Goal: Check status: Check status

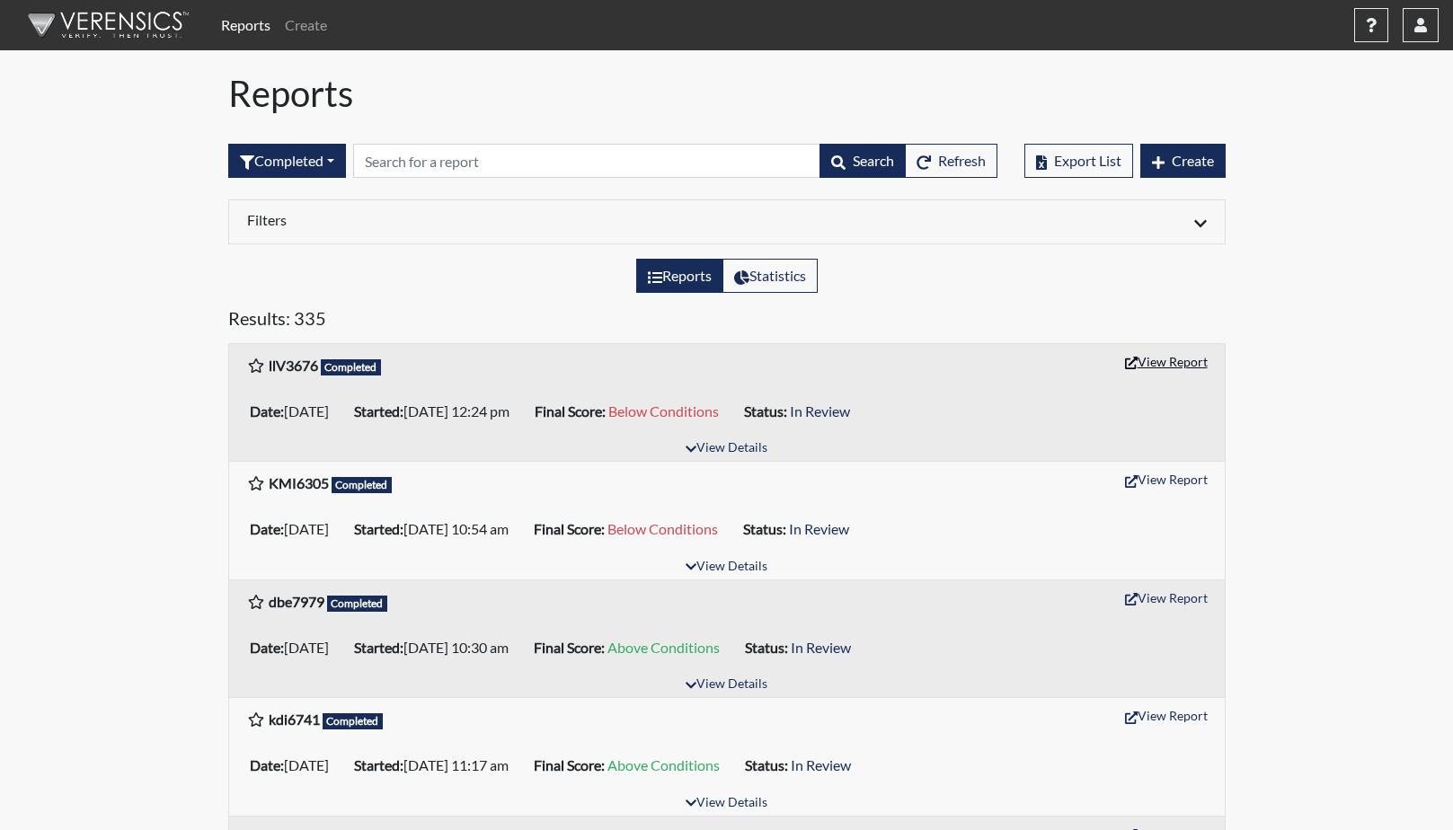
click at [1148, 362] on button "View Report" at bounding box center [1166, 362] width 99 height 28
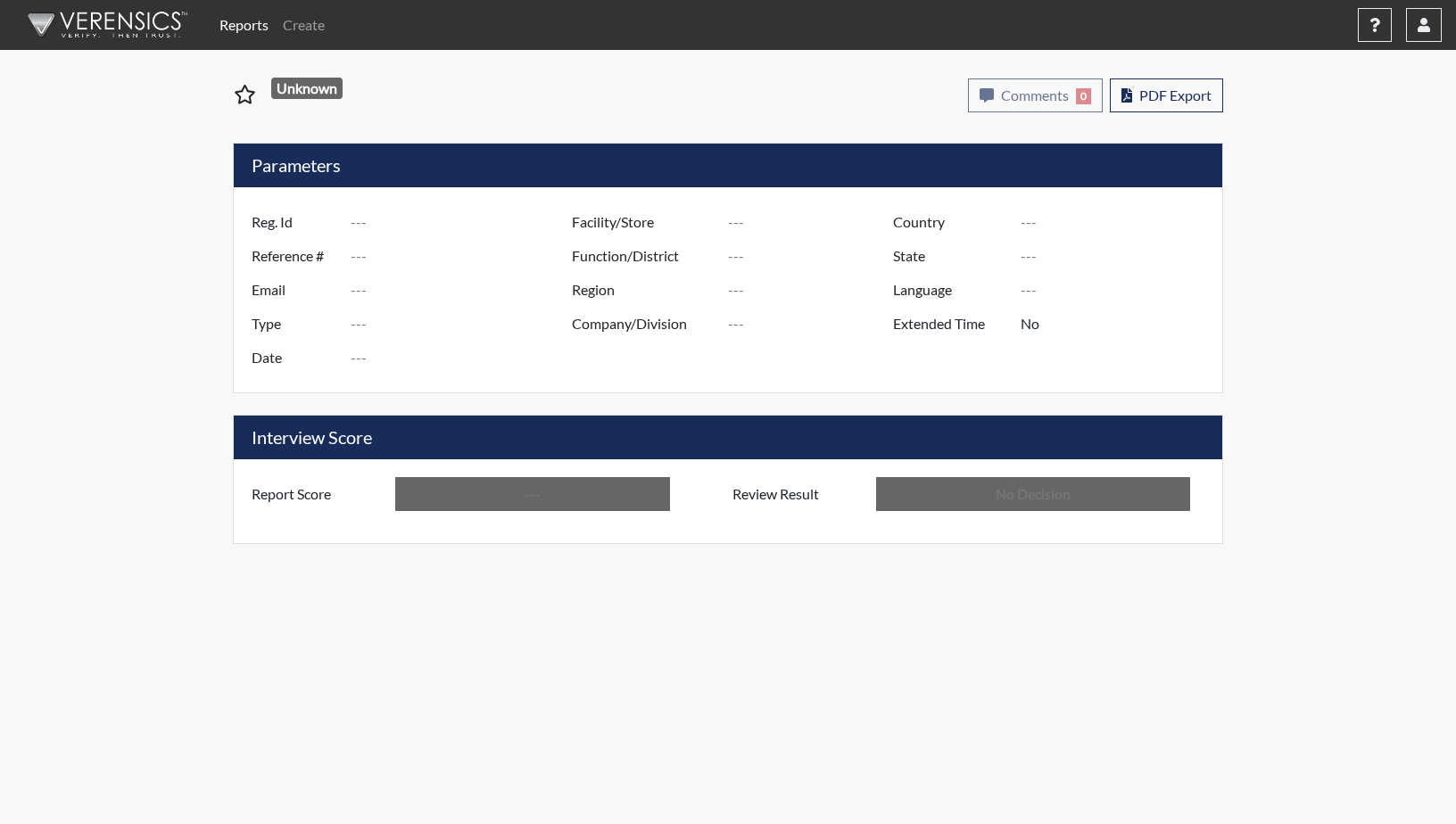
type input "llV3676"
type input "50853"
type input "---"
type input "Corrections Pre-Employment"
type input "Aug 20, 2025"
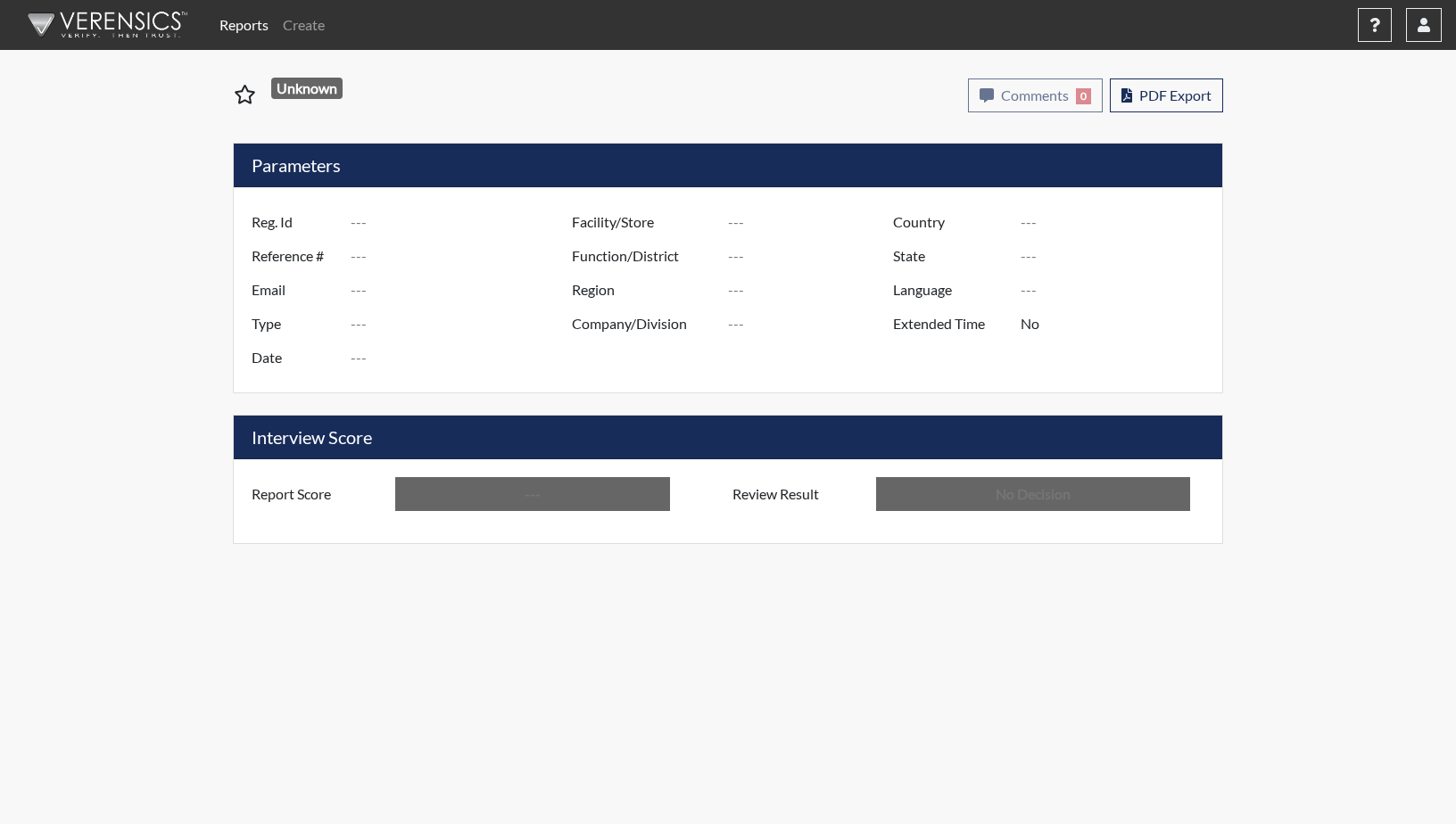
type input "GD&CP SMU*+"
type input "[GEOGRAPHIC_DATA]"
type input "[US_STATE]"
type input "English"
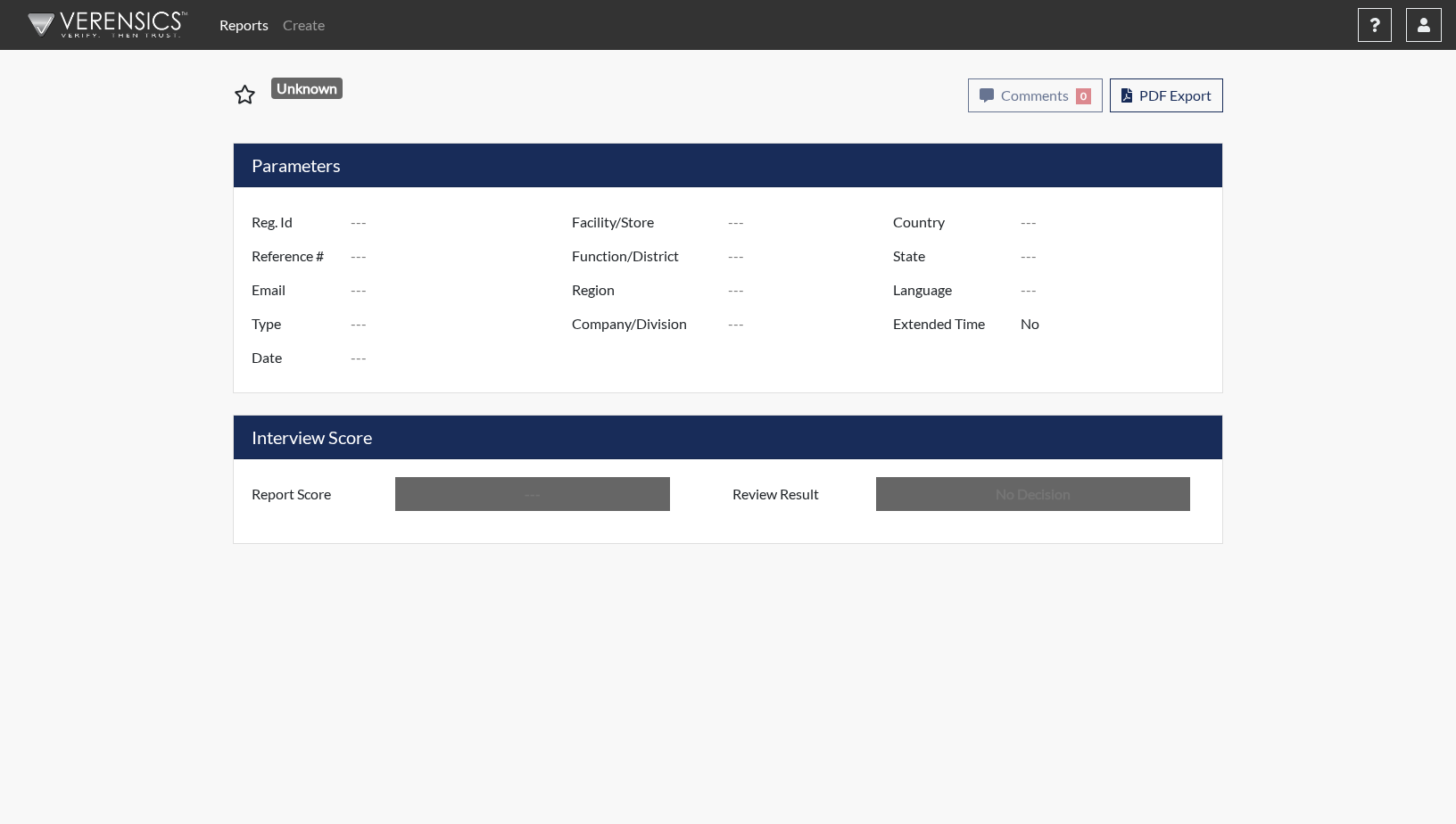
type input "Below Conditions"
type input "In Review"
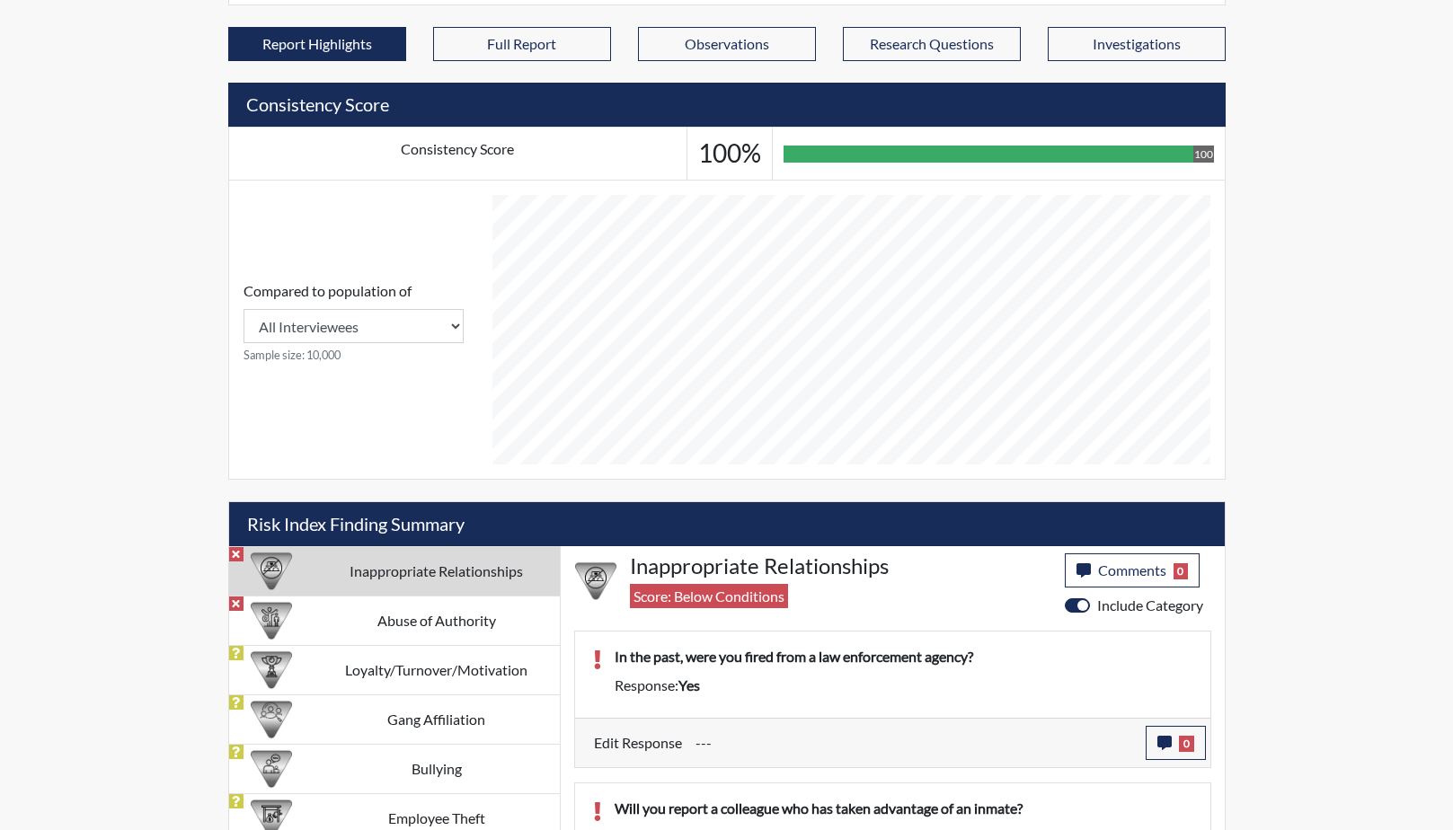
scroll to position [677, 0]
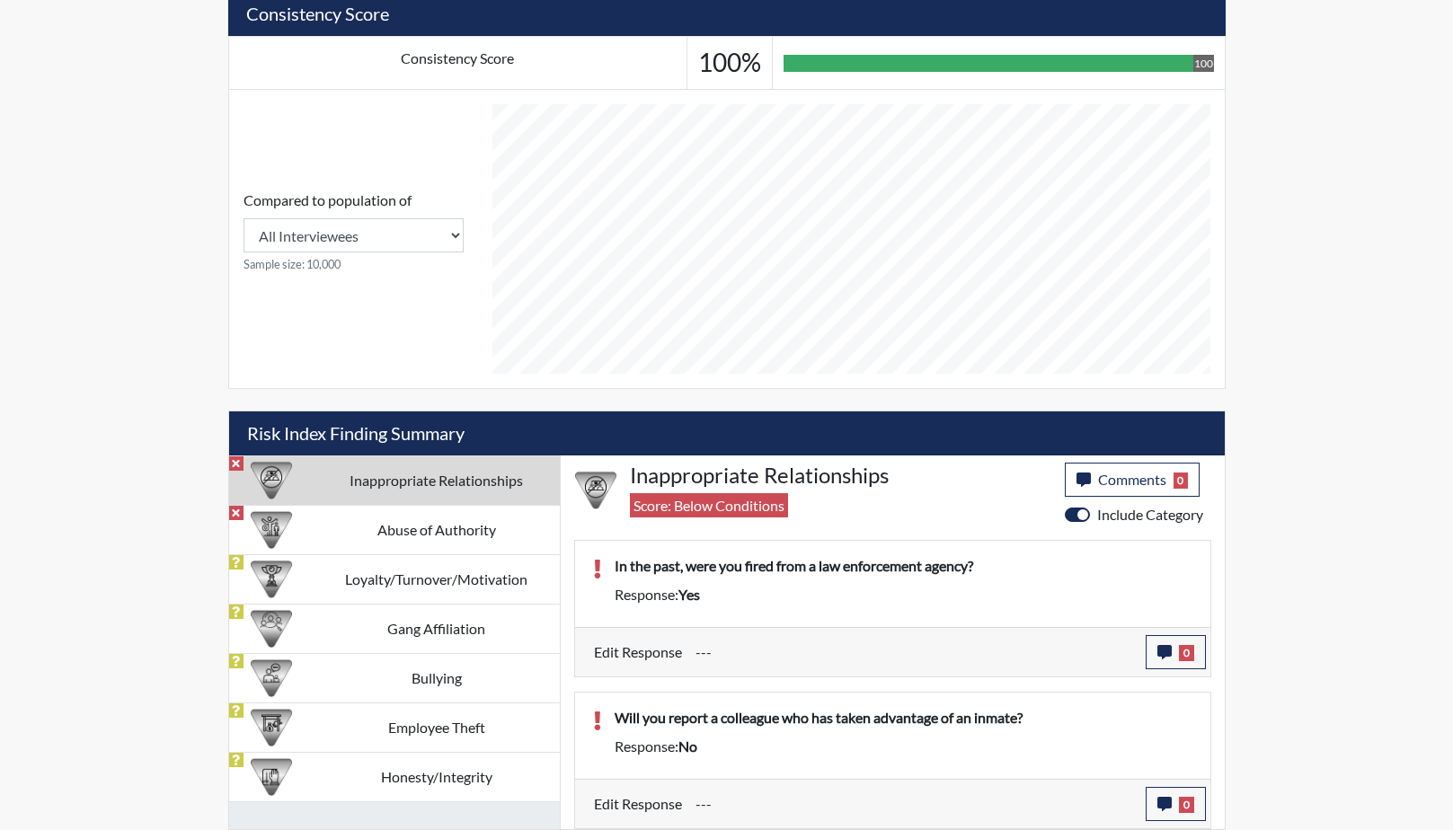
click at [401, 486] on td "Inappropriate Relationships" at bounding box center [437, 480] width 246 height 49
drag, startPoint x: 1001, startPoint y: 565, endPoint x: 608, endPoint y: 565, distance: 392.7
click at [608, 565] on div "In the past, were you fired from a law enforcement agency?" at bounding box center [903, 569] width 605 height 29
drag, startPoint x: 608, startPoint y: 565, endPoint x: 720, endPoint y: 565, distance: 111.4
copy p "In the past, were you fired from a law enforcement agency?"
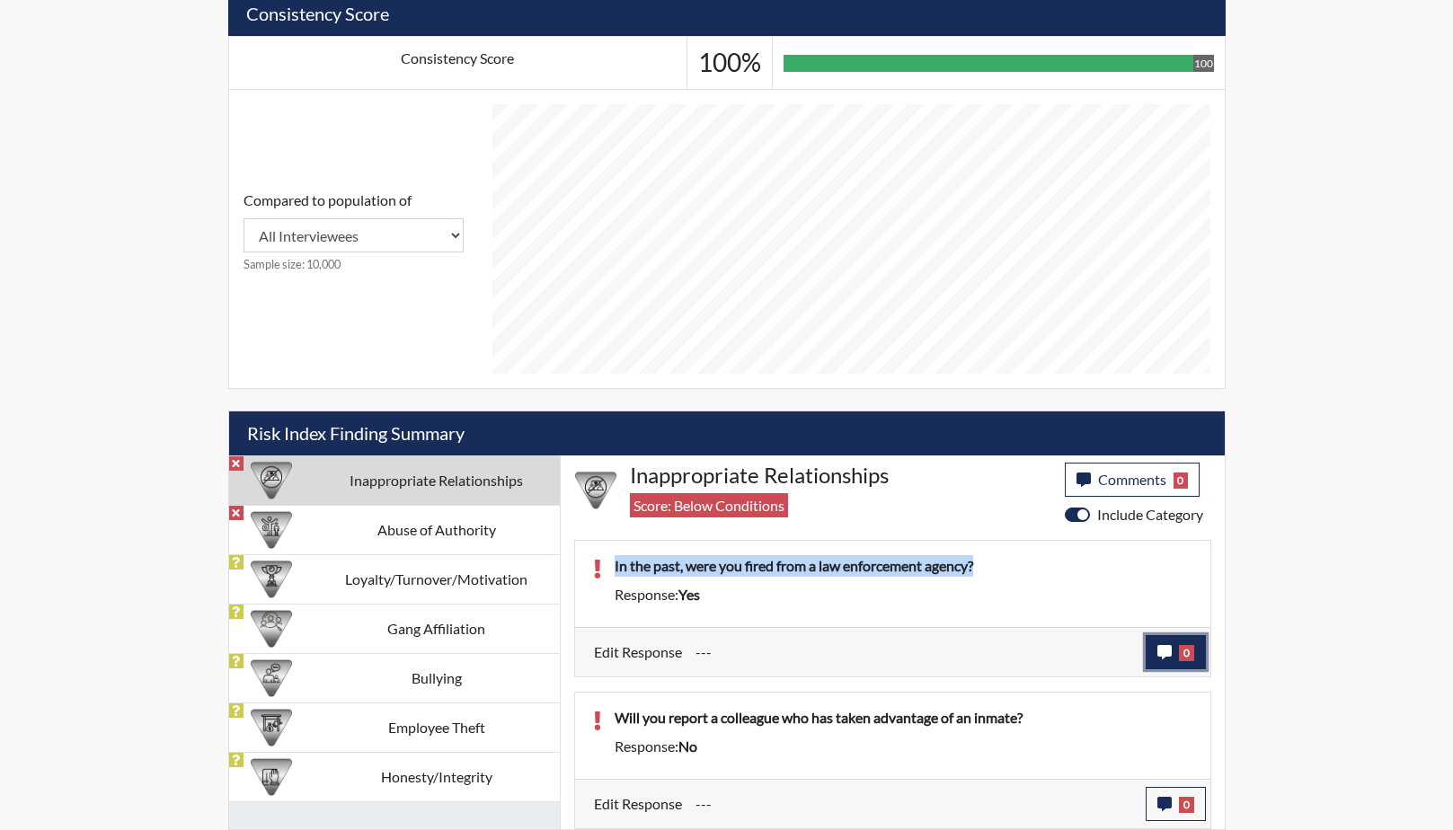
click at [1161, 651] on icon "button" at bounding box center [1164, 652] width 14 height 14
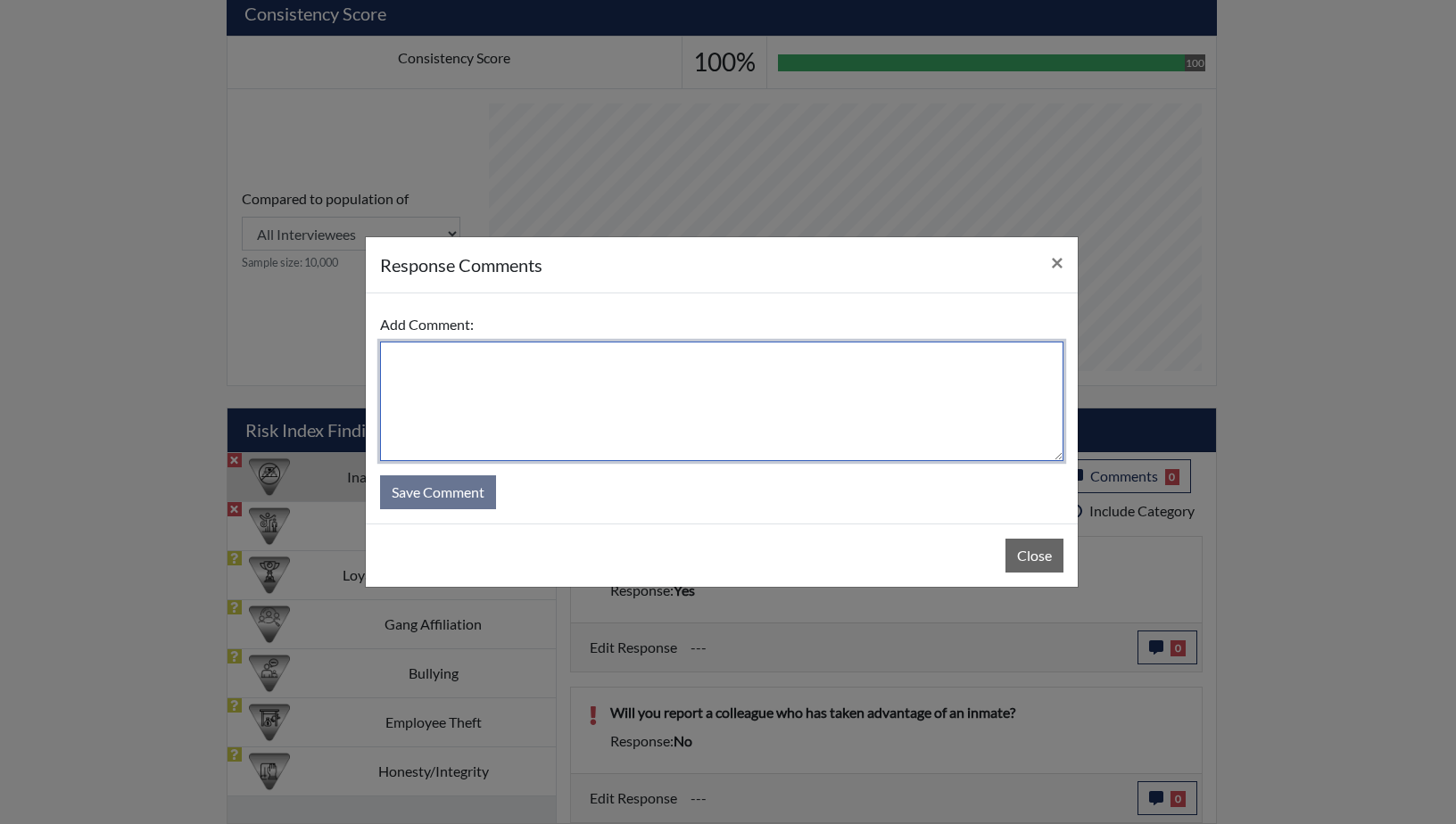
paste textarea "In the past, were you fired from a law enforcement agency?"
click at [390, 359] on textarea "In the past, were you fired from a law enforcement agency?" at bounding box center [722, 401] width 683 height 119
drag, startPoint x: 680, startPoint y: 362, endPoint x: 553, endPoint y: 356, distance: 127.1
click at [553, 356] on textarea "She answered too qucikly, In the past, were you fired from a law enforcement ag…" at bounding box center [722, 401] width 683 height 119
drag, startPoint x: 692, startPoint y: 358, endPoint x: 663, endPoint y: 356, distance: 29.1
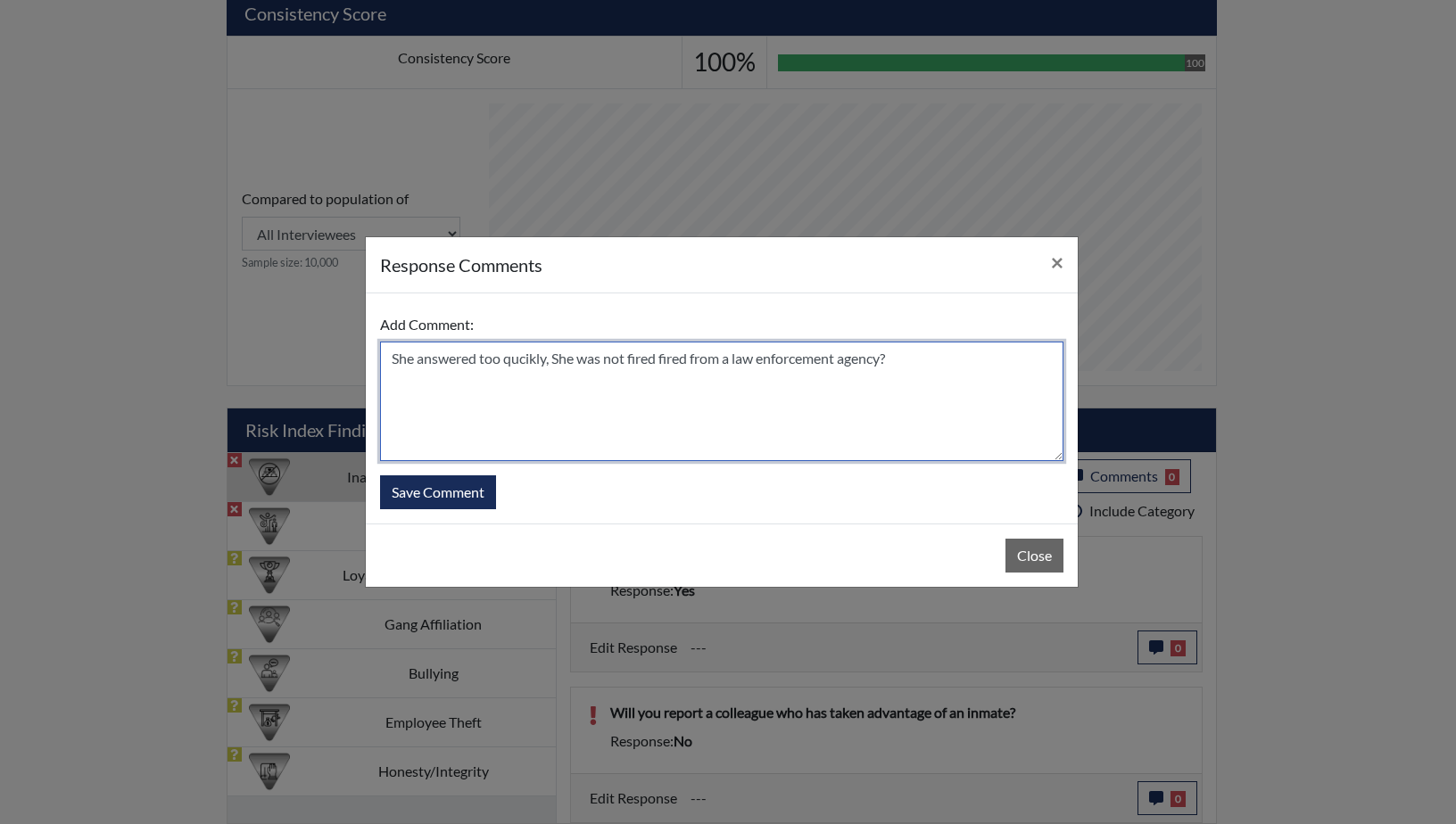
click at [663, 356] on textarea "She answered too qucikly, She was not fired fired from a law enforcement agency?" at bounding box center [722, 401] width 683 height 119
click at [796, 394] on textarea "She answered too qucikly, She was not fired ,she resigned from a law enforcemen…" at bounding box center [722, 401] width 683 height 119
click at [954, 356] on textarea "She answered too qucikly, She was not fired , she resigned from a law enforceme…" at bounding box center [722, 401] width 683 height 119
type textarea "She answered too quickly, She was not fired , she resigned from a law enforceme…"
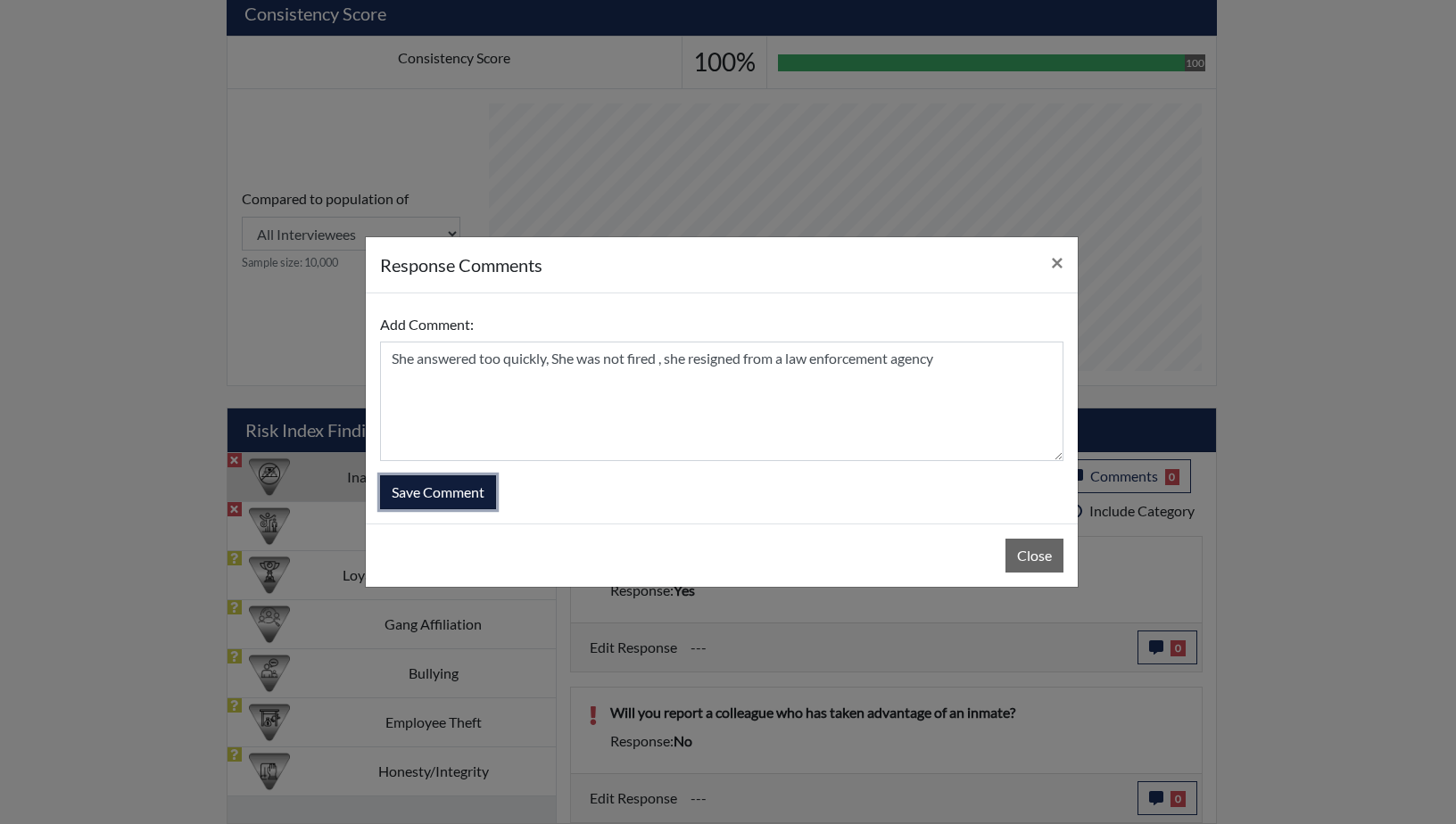
click at [434, 488] on button "Save Comment" at bounding box center [438, 492] width 116 height 34
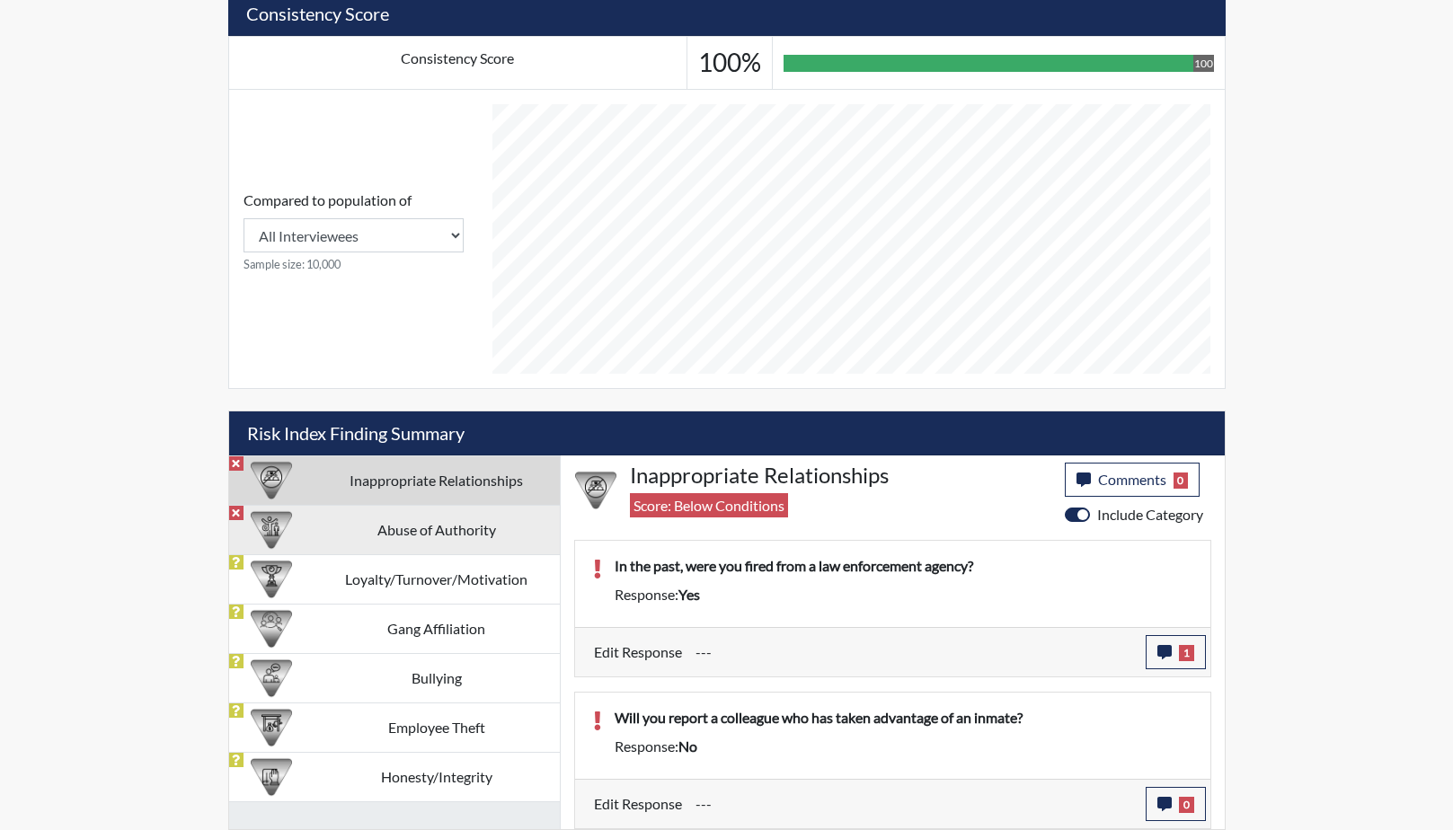
scroll to position [298, 747]
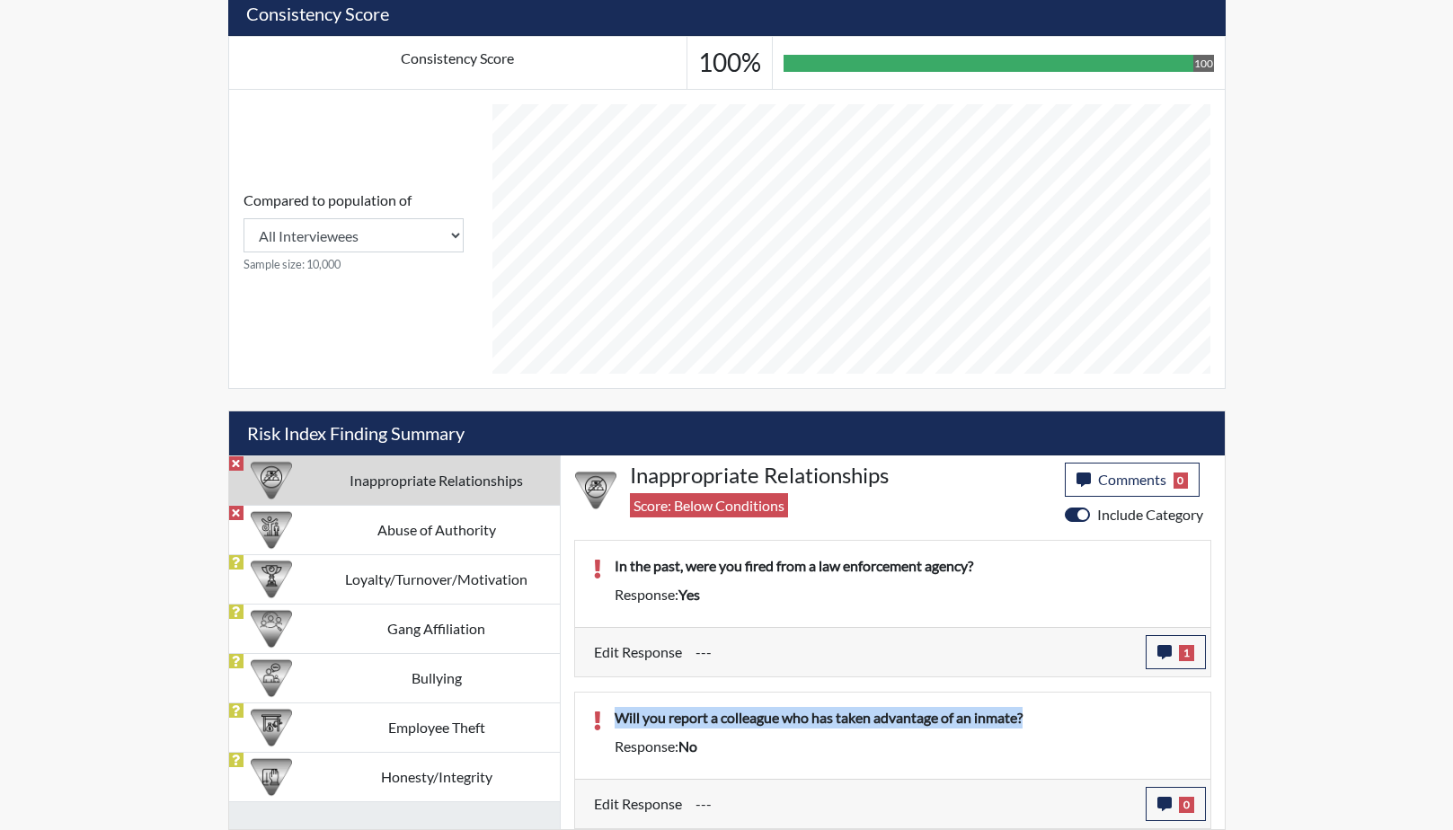
drag, startPoint x: 1001, startPoint y: 718, endPoint x: 616, endPoint y: 718, distance: 385.5
click at [616, 718] on p "Will you report a colleague who has taken advantage of an inmate?" at bounding box center [904, 718] width 578 height 22
drag, startPoint x: 616, startPoint y: 718, endPoint x: 753, endPoint y: 721, distance: 137.5
copy p "Will you report a colleague who has taken advantage of an inmate?"
click at [1173, 802] on button "0" at bounding box center [1176, 804] width 60 height 34
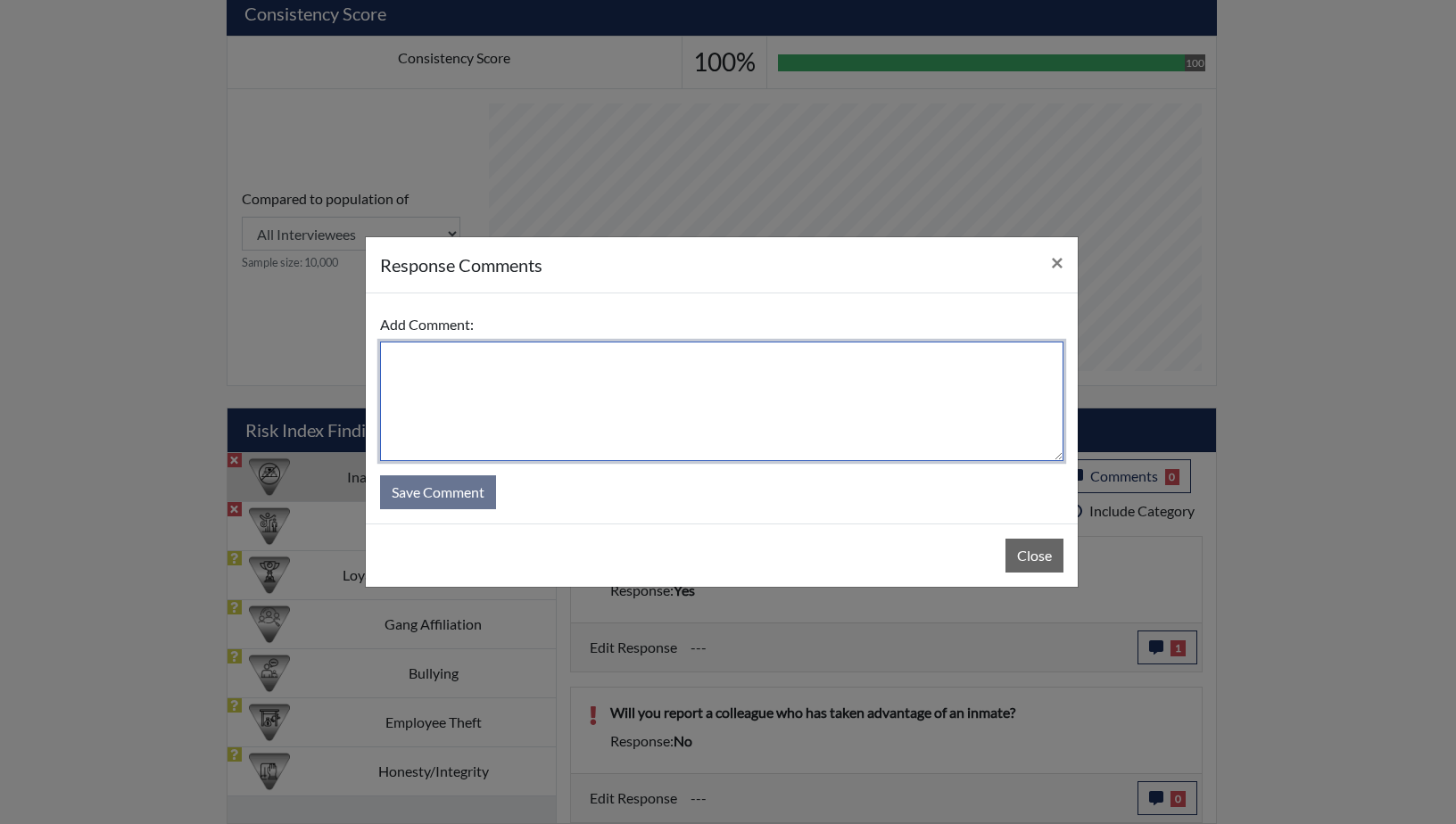
paste textarea "Will you report a colleague who has taken advantage of an inmate?"
drag, startPoint x: 419, startPoint y: 359, endPoint x: 385, endPoint y: 359, distance: 34.0
click at [385, 359] on textarea "Will you report a colleague who has taken advantage of an inmate?" at bounding box center [722, 401] width 683 height 119
click at [579, 362] on textarea "She answered too quickly. you report a colleague who has taken advantage of an …" at bounding box center [722, 401] width 683 height 119
type textarea "She answered too quickly. She would report a colleague who has taken advantage …"
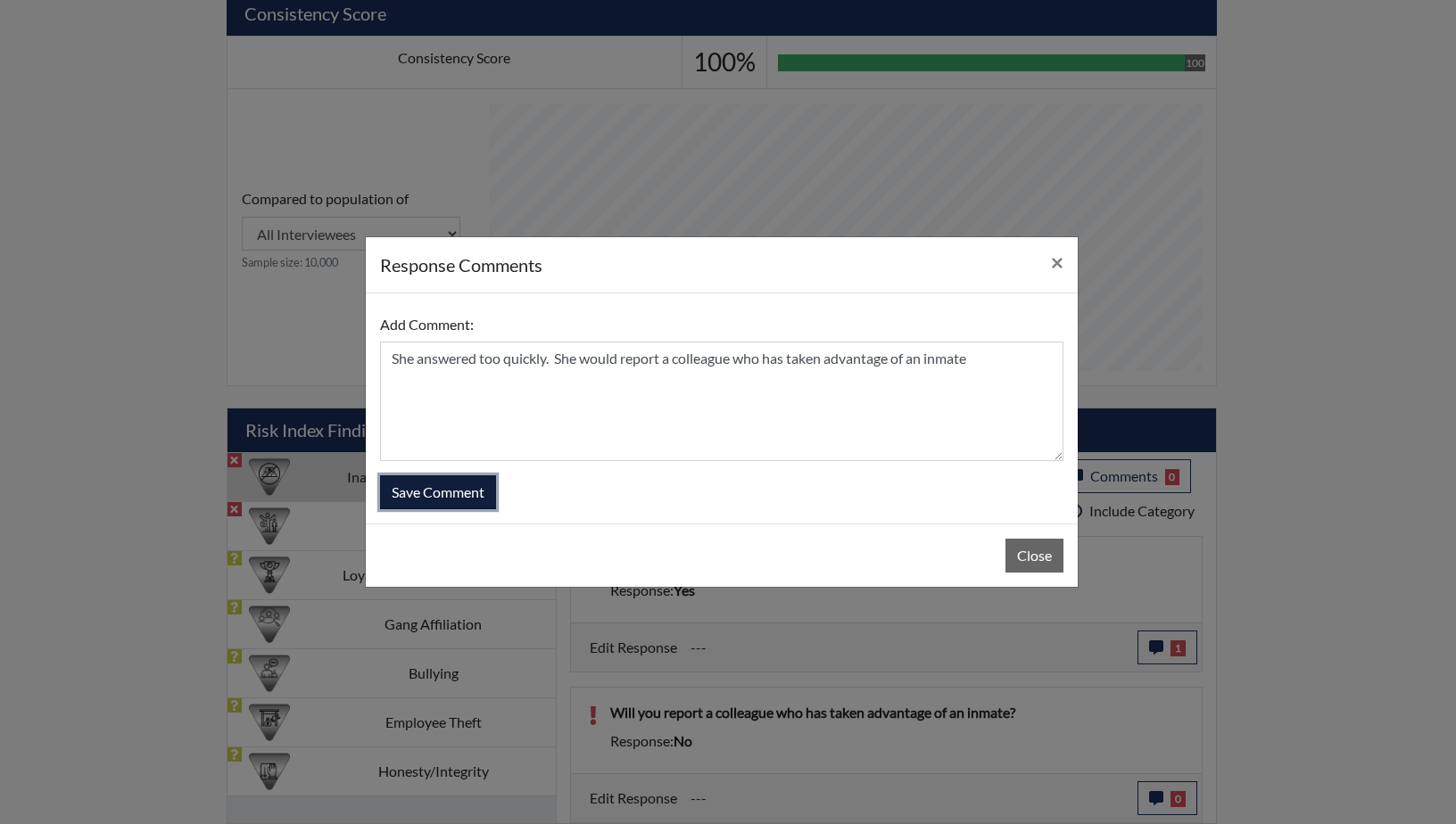
click at [420, 493] on button "Save Comment" at bounding box center [438, 492] width 116 height 34
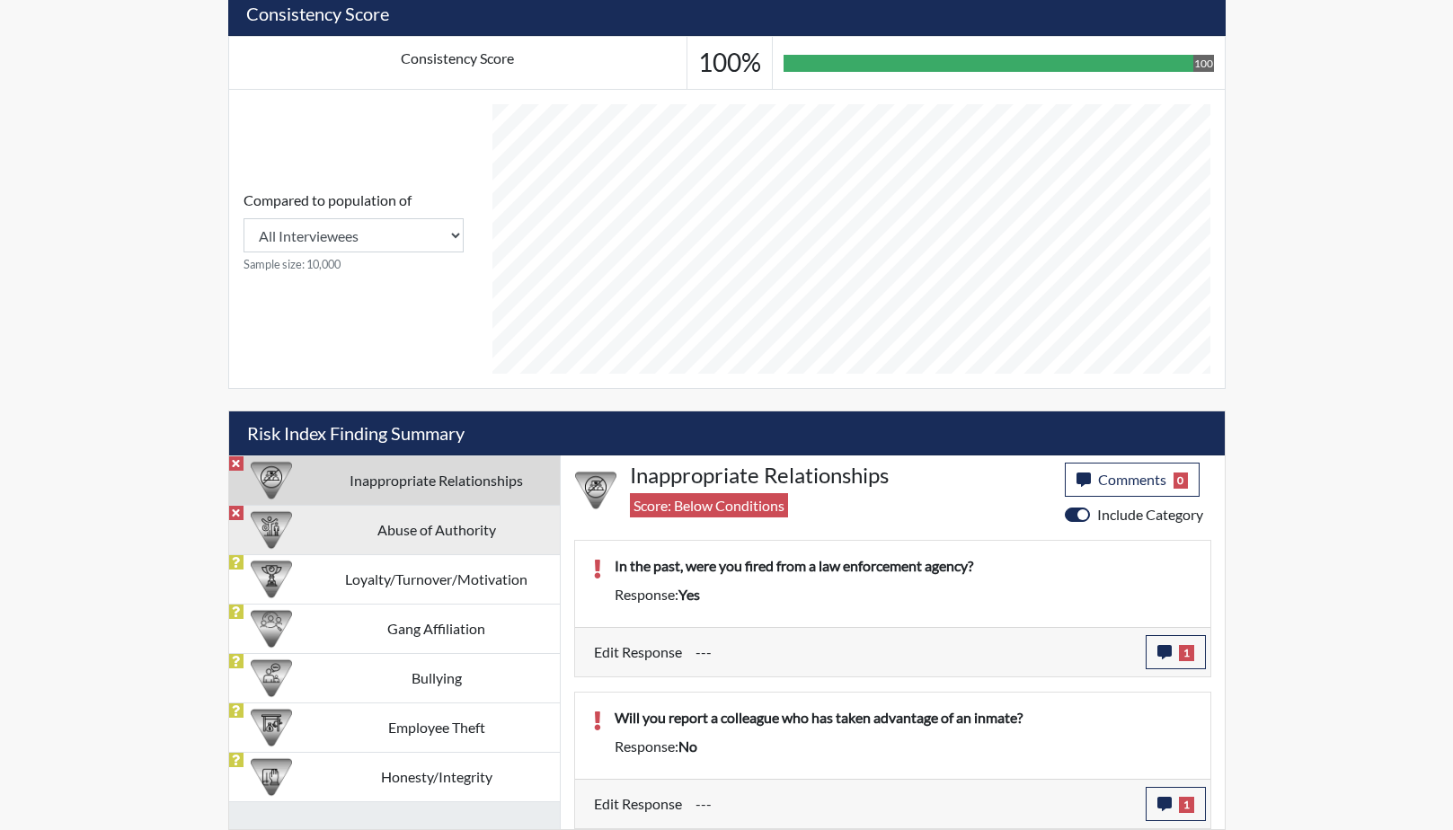
click at [396, 536] on td "Abuse of Authority" at bounding box center [437, 529] width 246 height 49
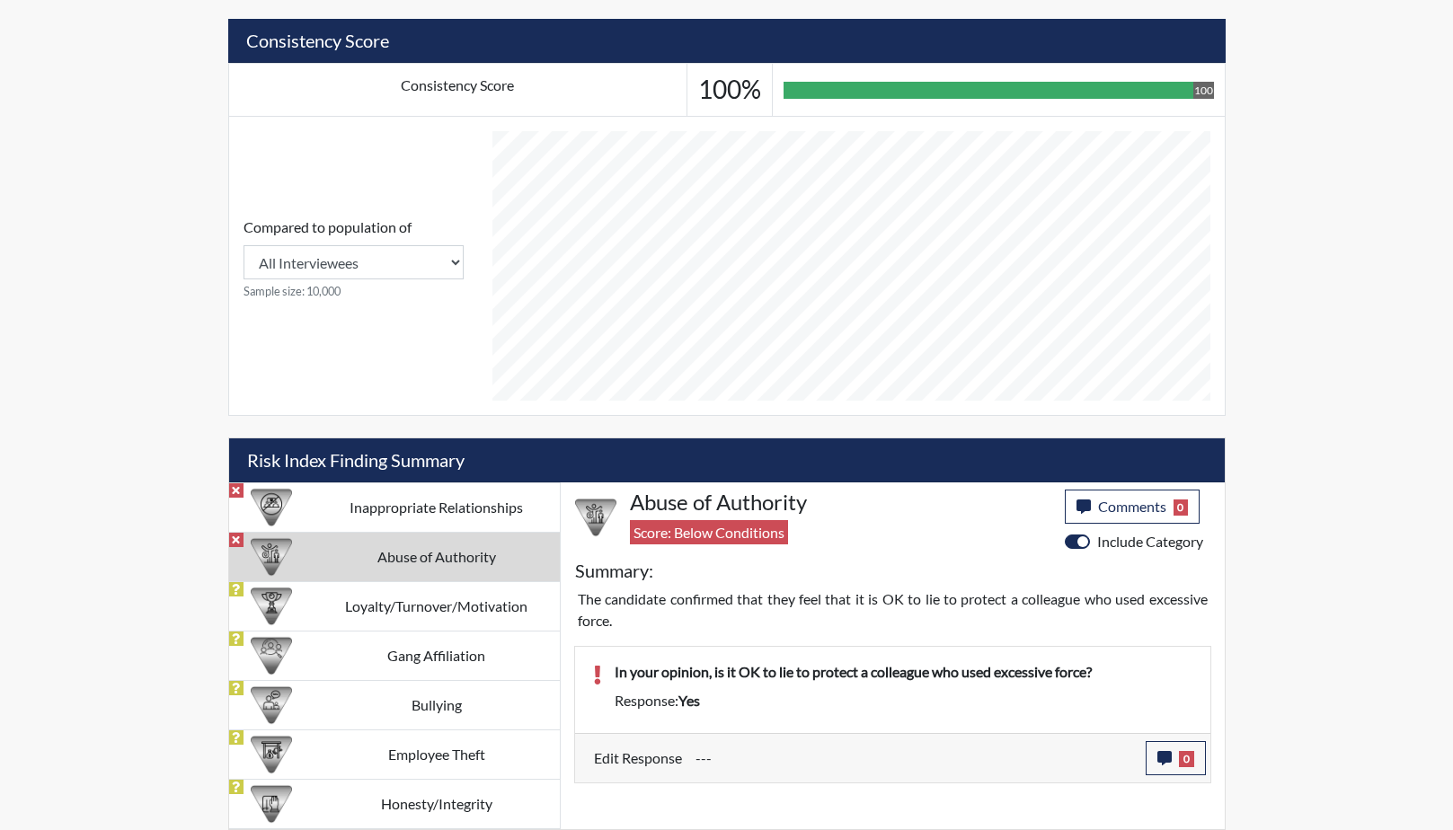
scroll to position [650, 0]
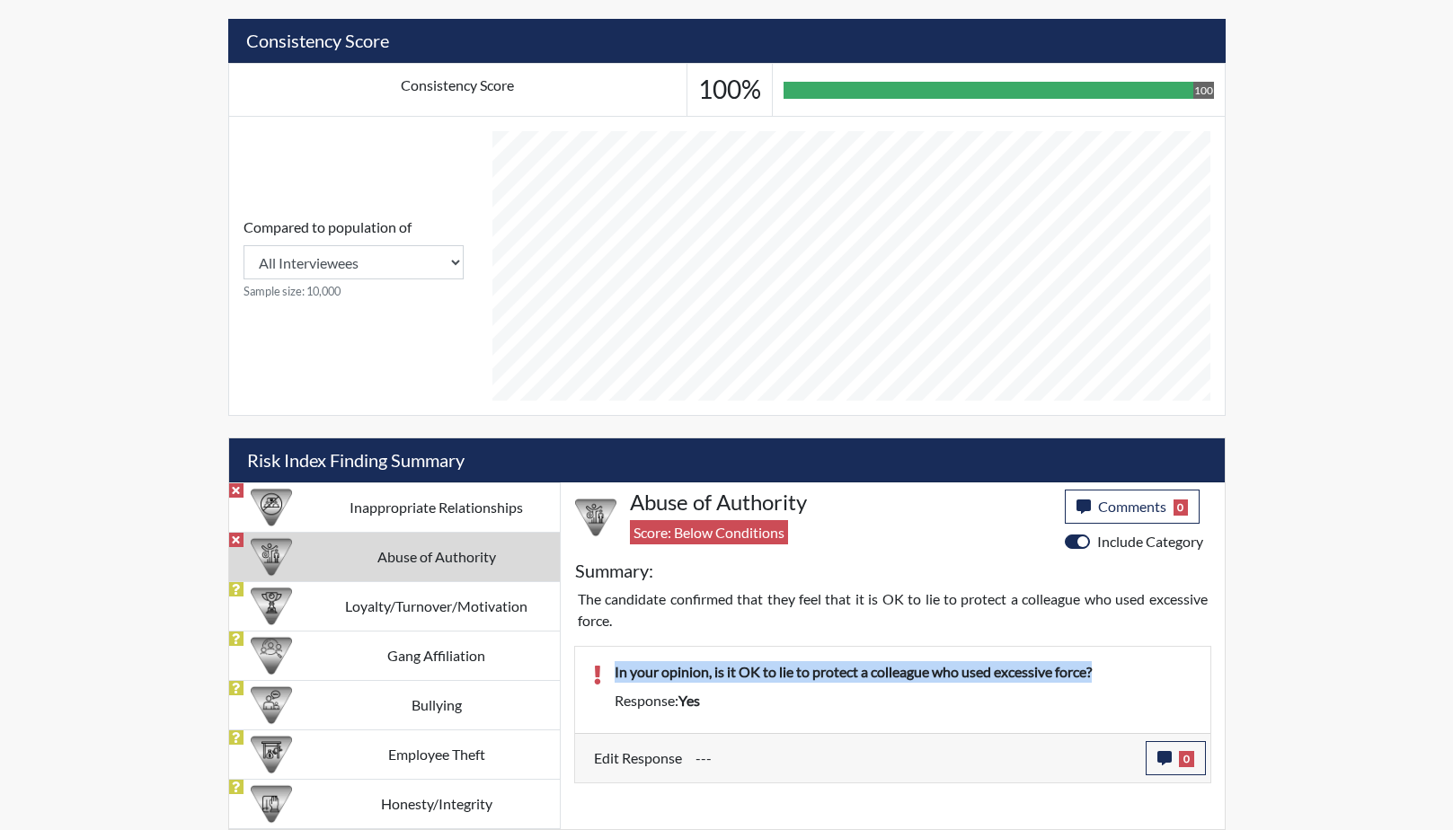
drag, startPoint x: 1107, startPoint y: 672, endPoint x: 616, endPoint y: 671, distance: 491.5
click at [616, 671] on p "In your opinion, is it OK to lie to protect a colleague who used excessive forc…" at bounding box center [904, 672] width 578 height 22
drag, startPoint x: 616, startPoint y: 671, endPoint x: 727, endPoint y: 672, distance: 111.4
copy p "In your opinion, is it OK to lie to protect a colleague who used excessive forc…"
click at [1179, 762] on span "0" at bounding box center [1186, 759] width 15 height 16
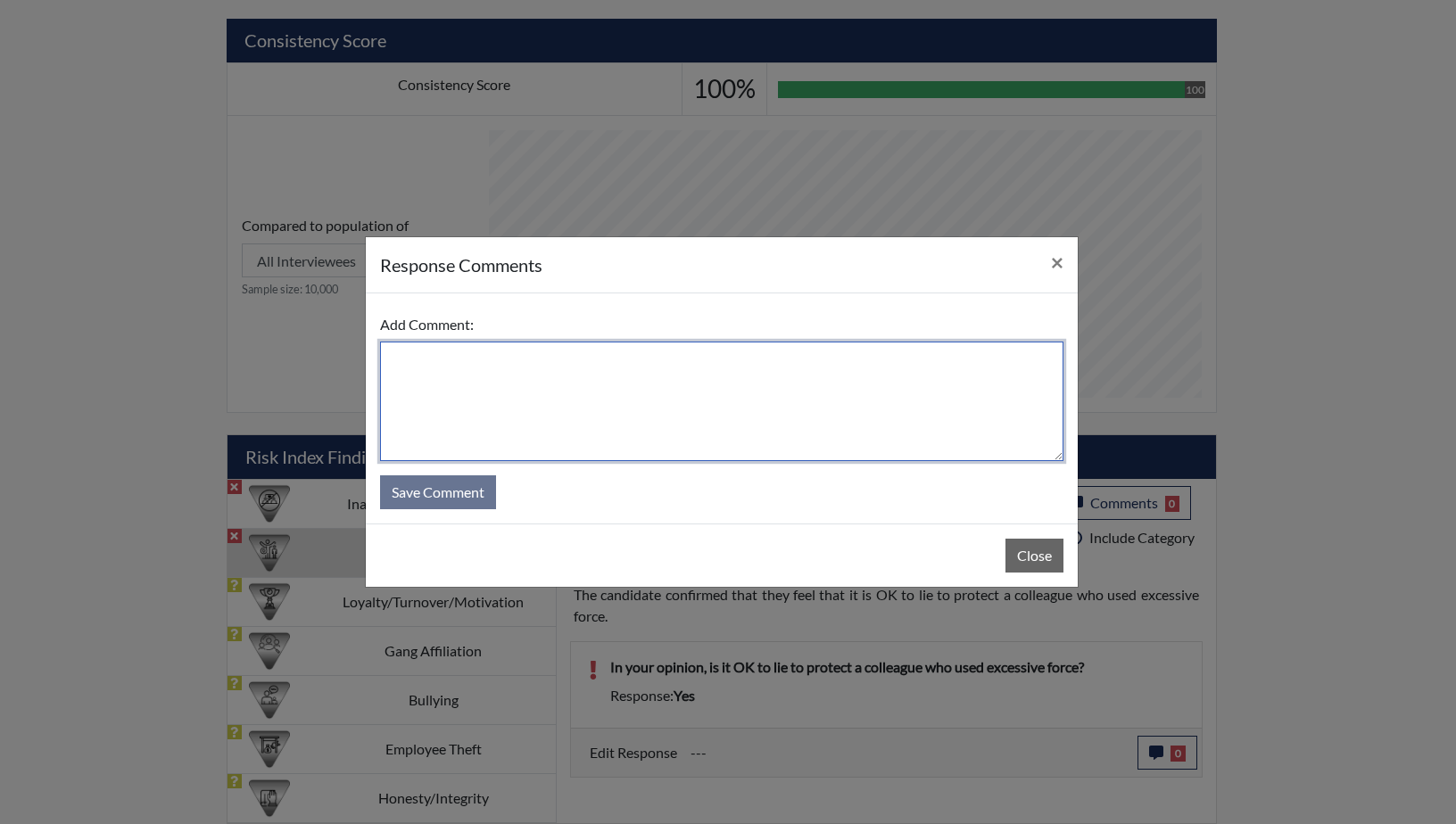
paste textarea "In your opinion, is it OK to lie to protect a colleague who used excessive forc…"
click at [389, 355] on textarea "In your opinion, is it OK to lie to protect a colleague who used excessive forc…" at bounding box center [722, 401] width 683 height 119
drag, startPoint x: 676, startPoint y: 362, endPoint x: 555, endPoint y: 361, distance: 121.0
click at [555, 361] on textarea "She answered too quickly, In your opinion, is it OK to lie to protect a colleag…" at bounding box center [722, 401] width 683 height 119
click at [967, 359] on textarea "She answered too quickly, It is NOT OK to lie to protect a colleague who used e…" at bounding box center [722, 401] width 683 height 119
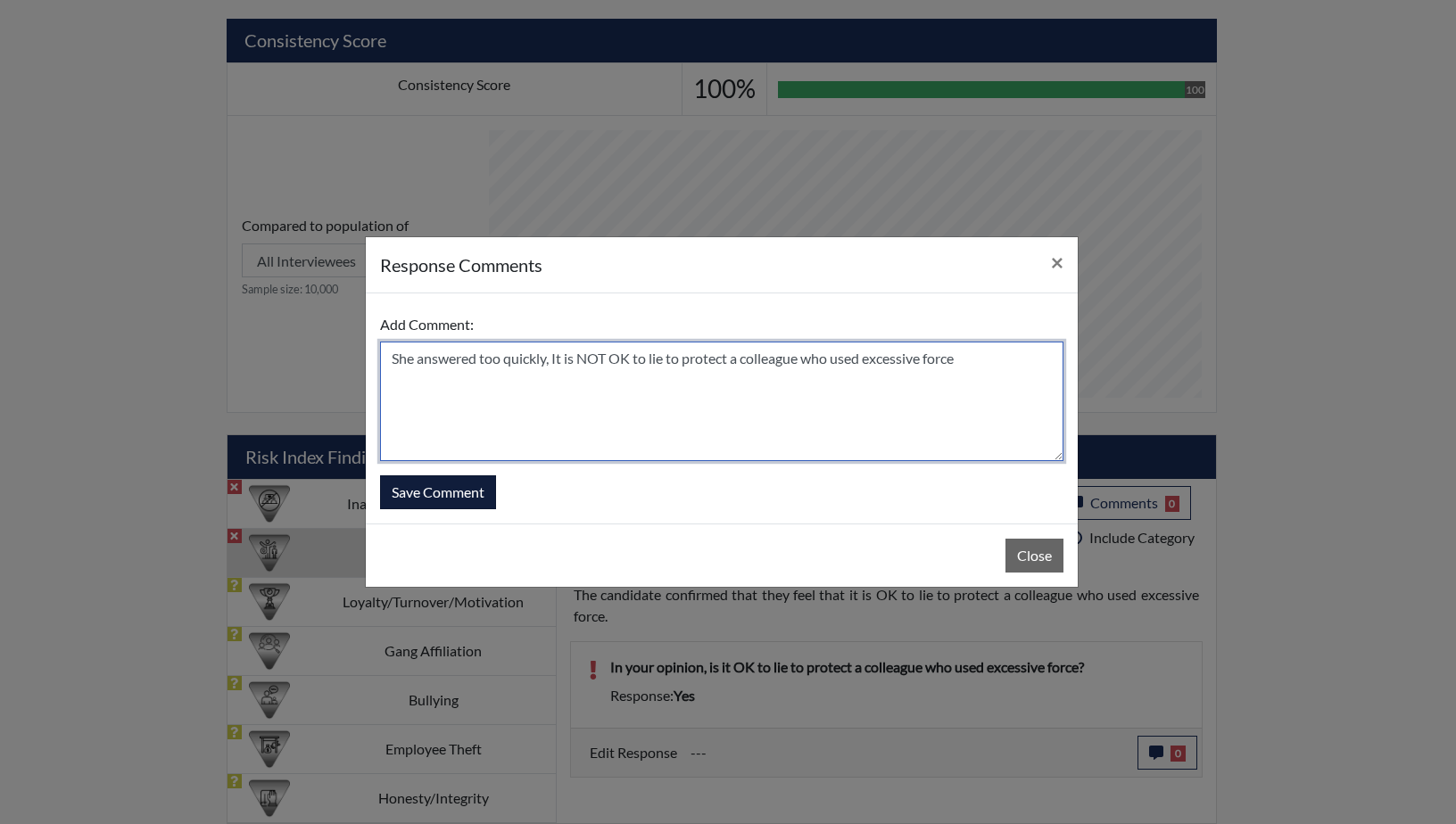
type textarea "She answered too quickly, It is NOT OK to lie to protect a colleague who used e…"
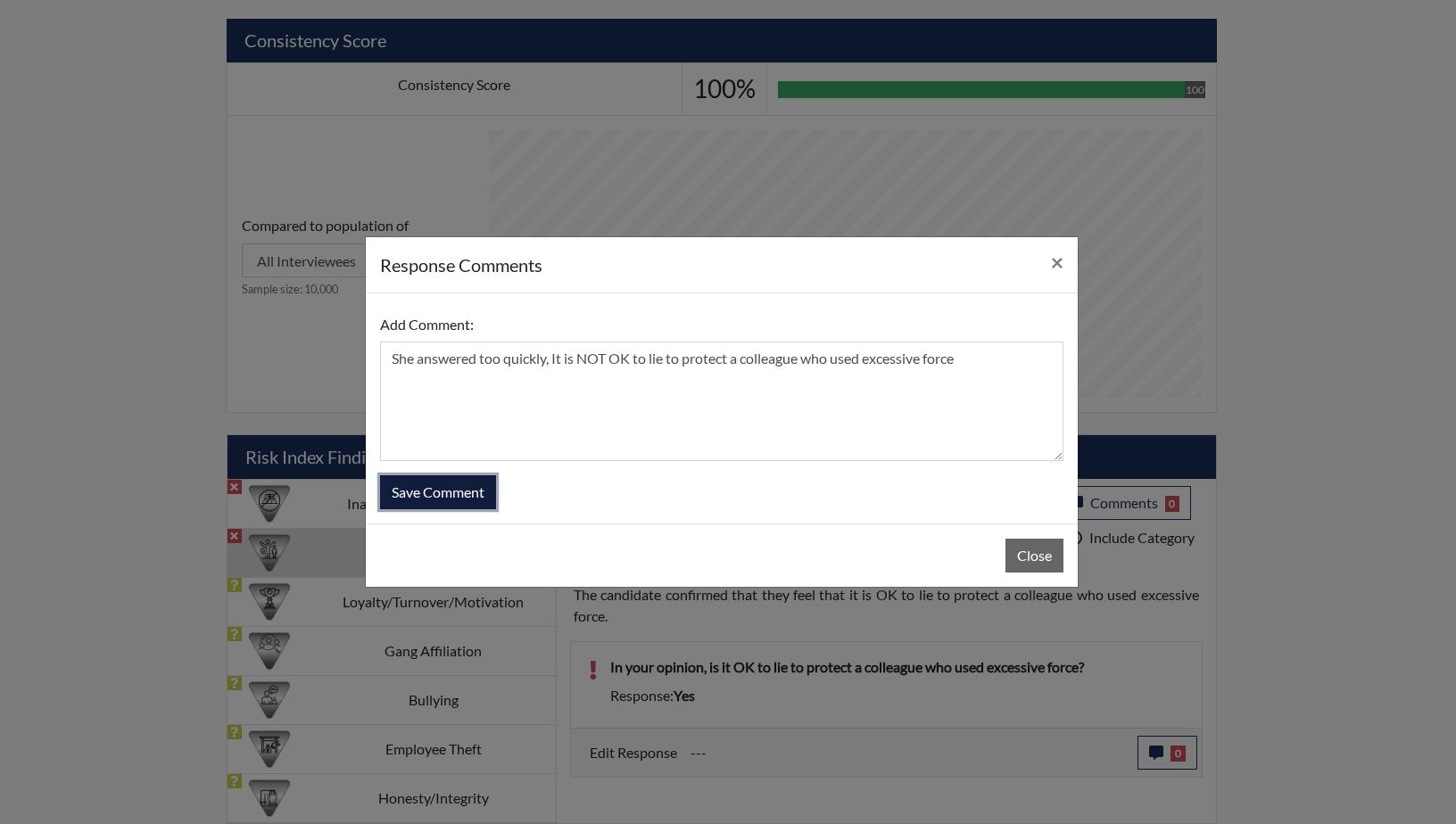
click at [426, 491] on button "Save Comment" at bounding box center [438, 492] width 116 height 34
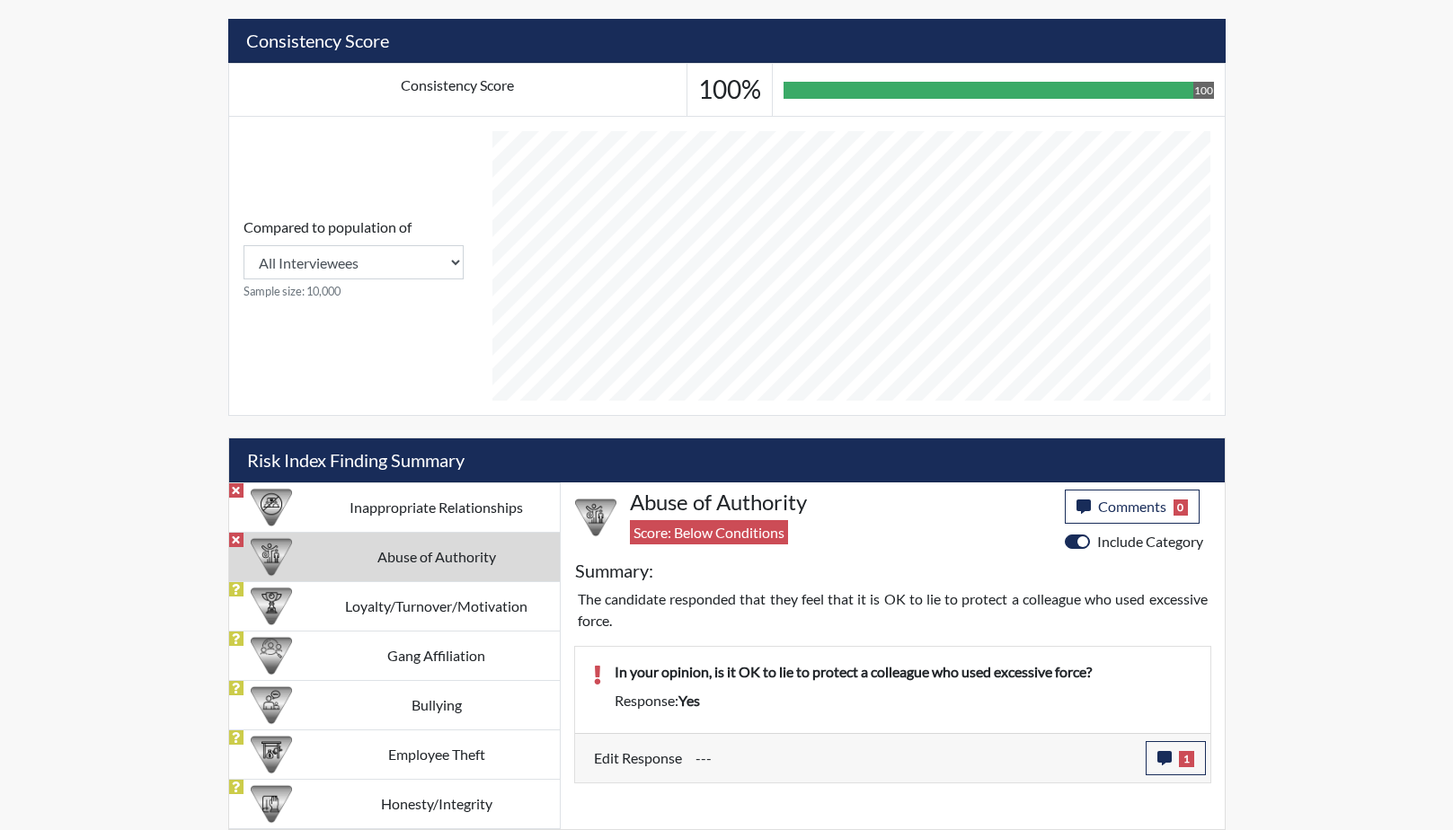
scroll to position [298, 747]
click at [384, 606] on td "Loyalty/Turnover/Motivation" at bounding box center [437, 605] width 246 height 49
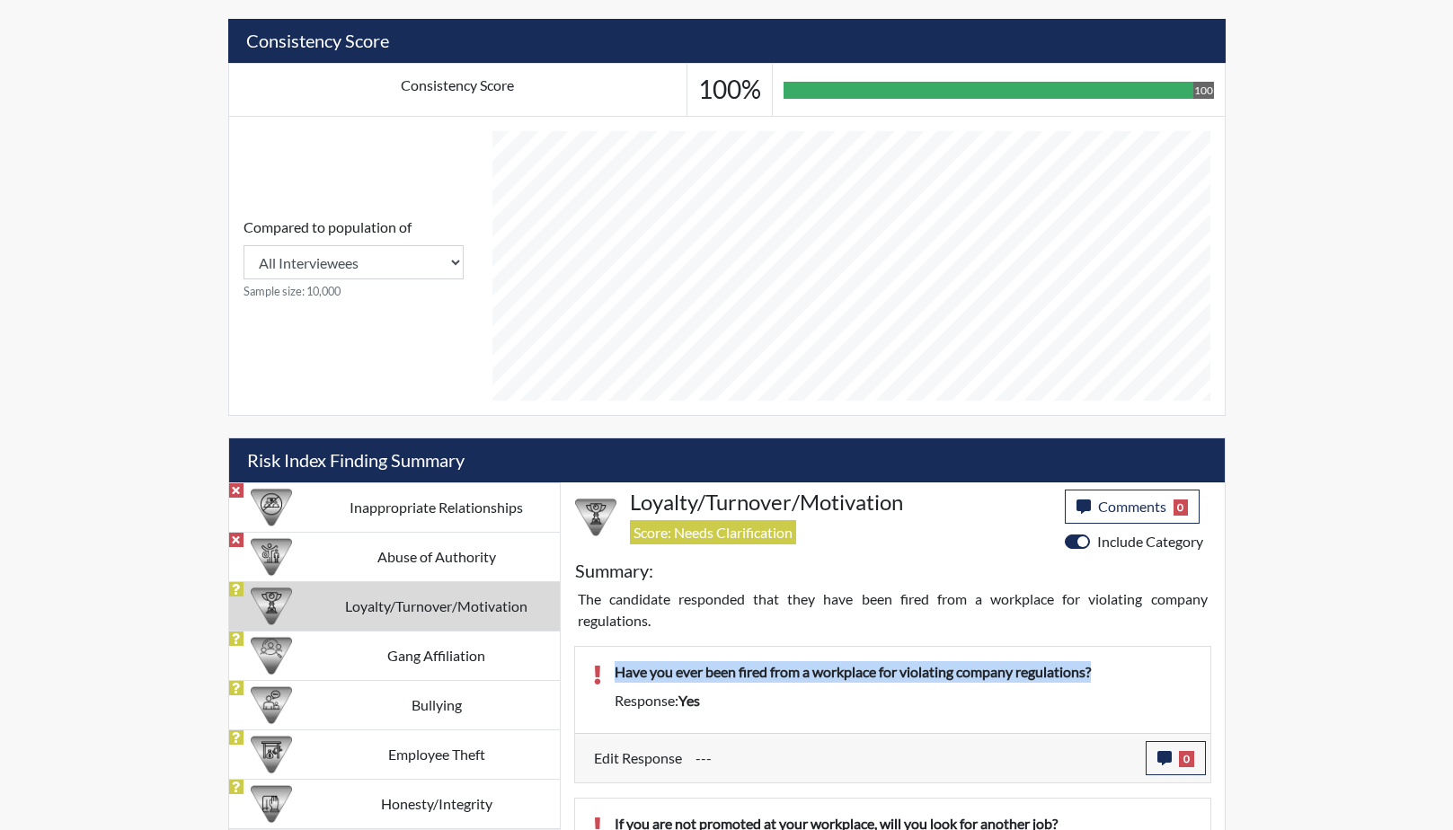
drag, startPoint x: 1109, startPoint y: 674, endPoint x: 606, endPoint y: 674, distance: 503.2
click at [606, 674] on div "Have you ever been fired from a workplace for violating company regulations?" at bounding box center [903, 675] width 605 height 29
drag, startPoint x: 606, startPoint y: 674, endPoint x: 754, endPoint y: 674, distance: 148.3
copy p "Have you ever been fired from a workplace for violating company regulations?"
click at [1162, 755] on icon "button" at bounding box center [1164, 758] width 14 height 14
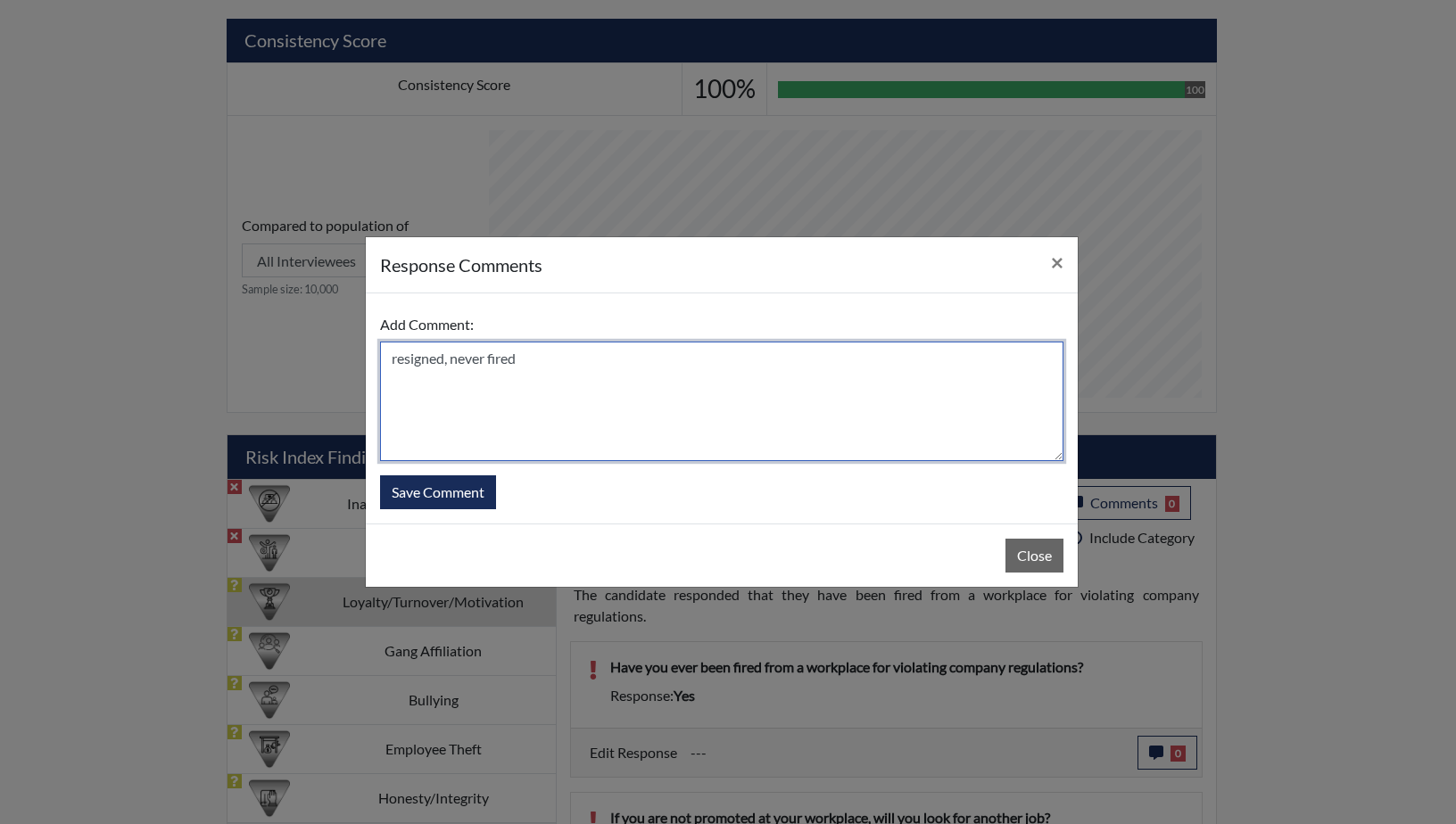
click at [391, 360] on textarea "resigned, never fired" at bounding box center [722, 401] width 683 height 119
click at [568, 356] on textarea "She resigned, never fired" at bounding box center [722, 401] width 683 height 119
type textarea "She resigned, never fired, wasn't sure how to answer that questions"
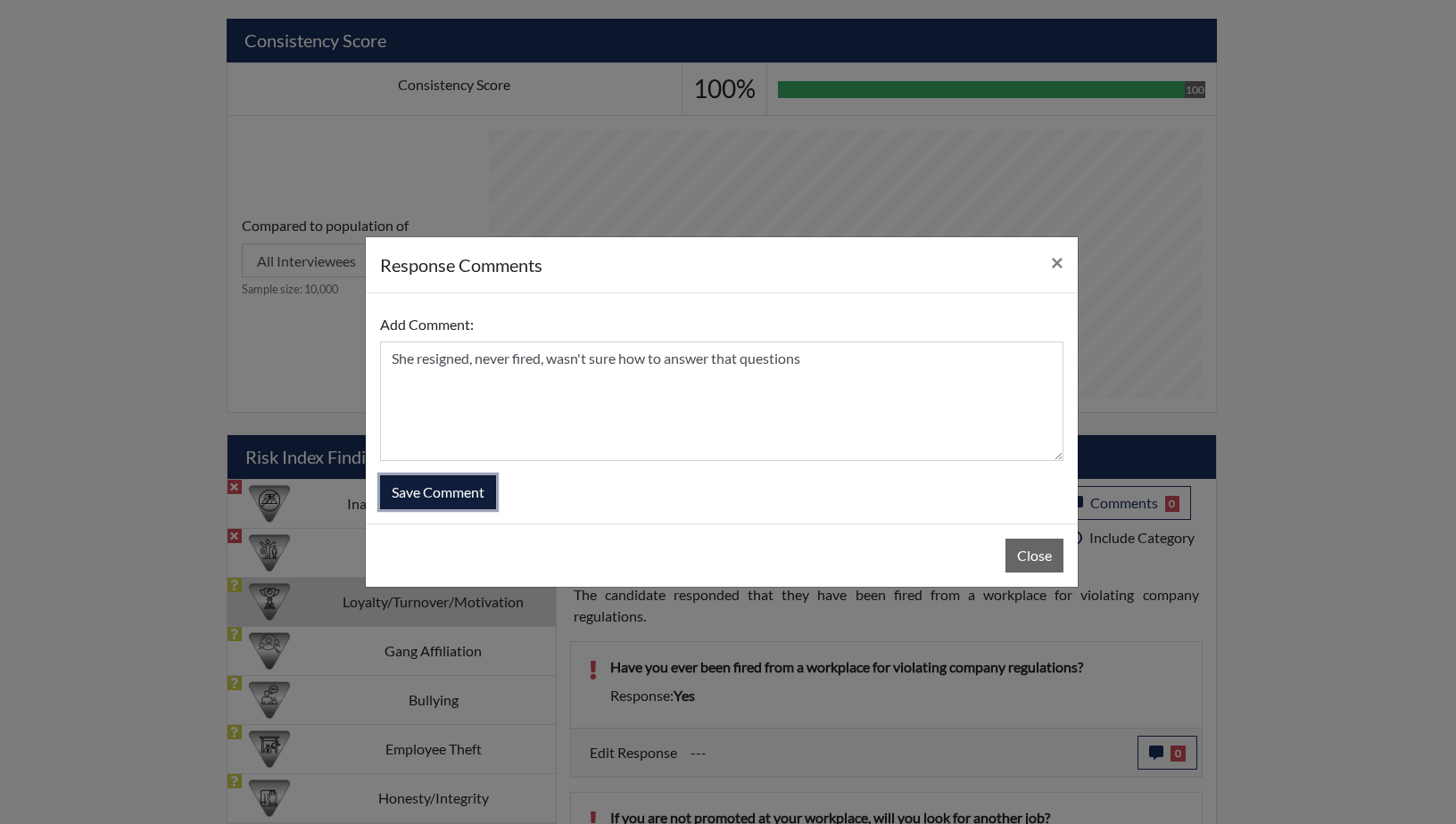
click at [426, 495] on button "Save Comment" at bounding box center [438, 492] width 116 height 34
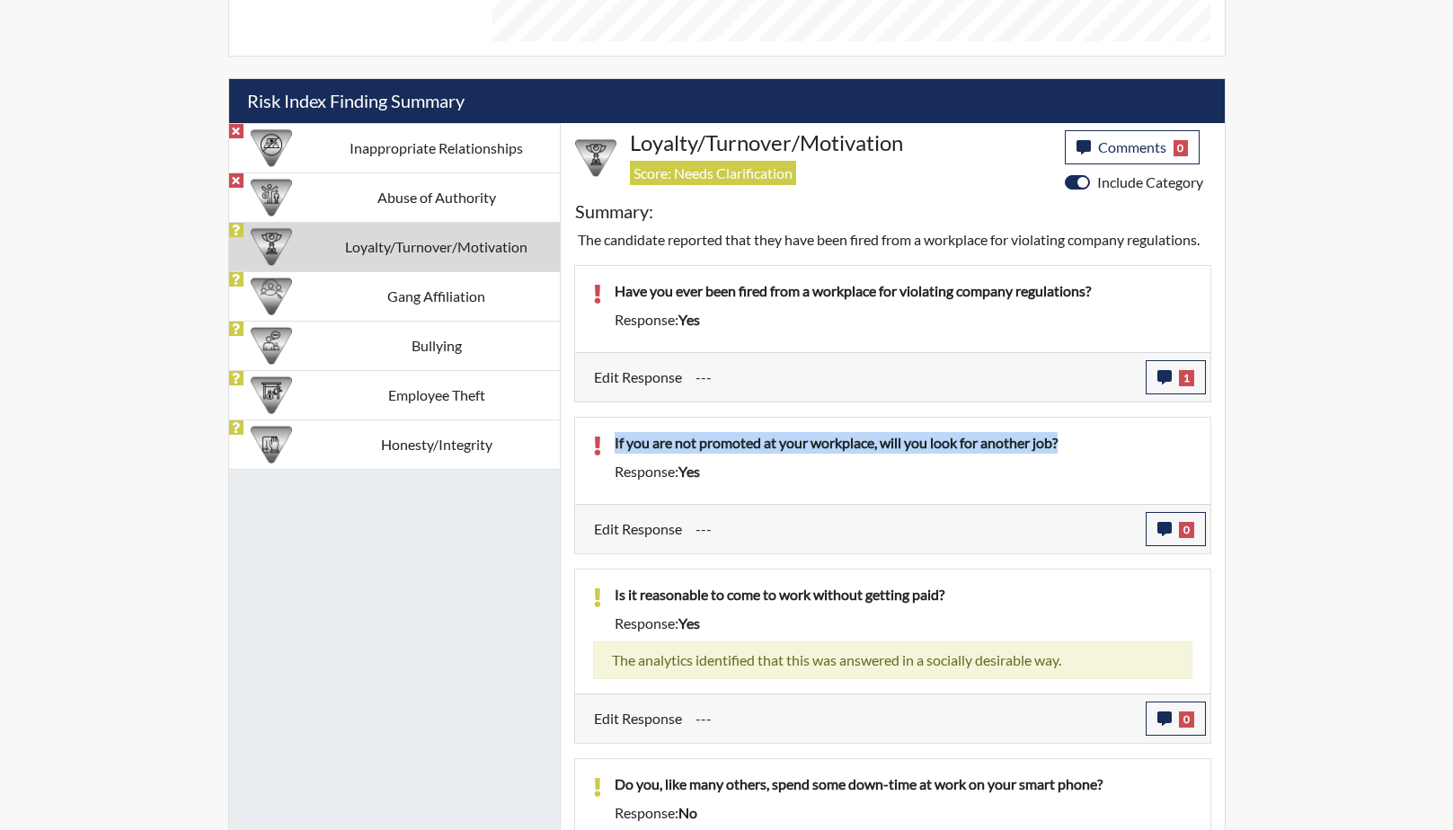
drag, startPoint x: 1087, startPoint y: 464, endPoint x: 613, endPoint y: 473, distance: 474.5
click at [613, 461] on div "If you are not promoted at your workplace, will you look for another job?" at bounding box center [903, 446] width 605 height 29
drag, startPoint x: 613, startPoint y: 473, endPoint x: 736, endPoint y: 463, distance: 123.5
copy p "If you are not promoted at your workplace, will you look for another job?"
click at [1176, 546] on button "0" at bounding box center [1176, 529] width 60 height 34
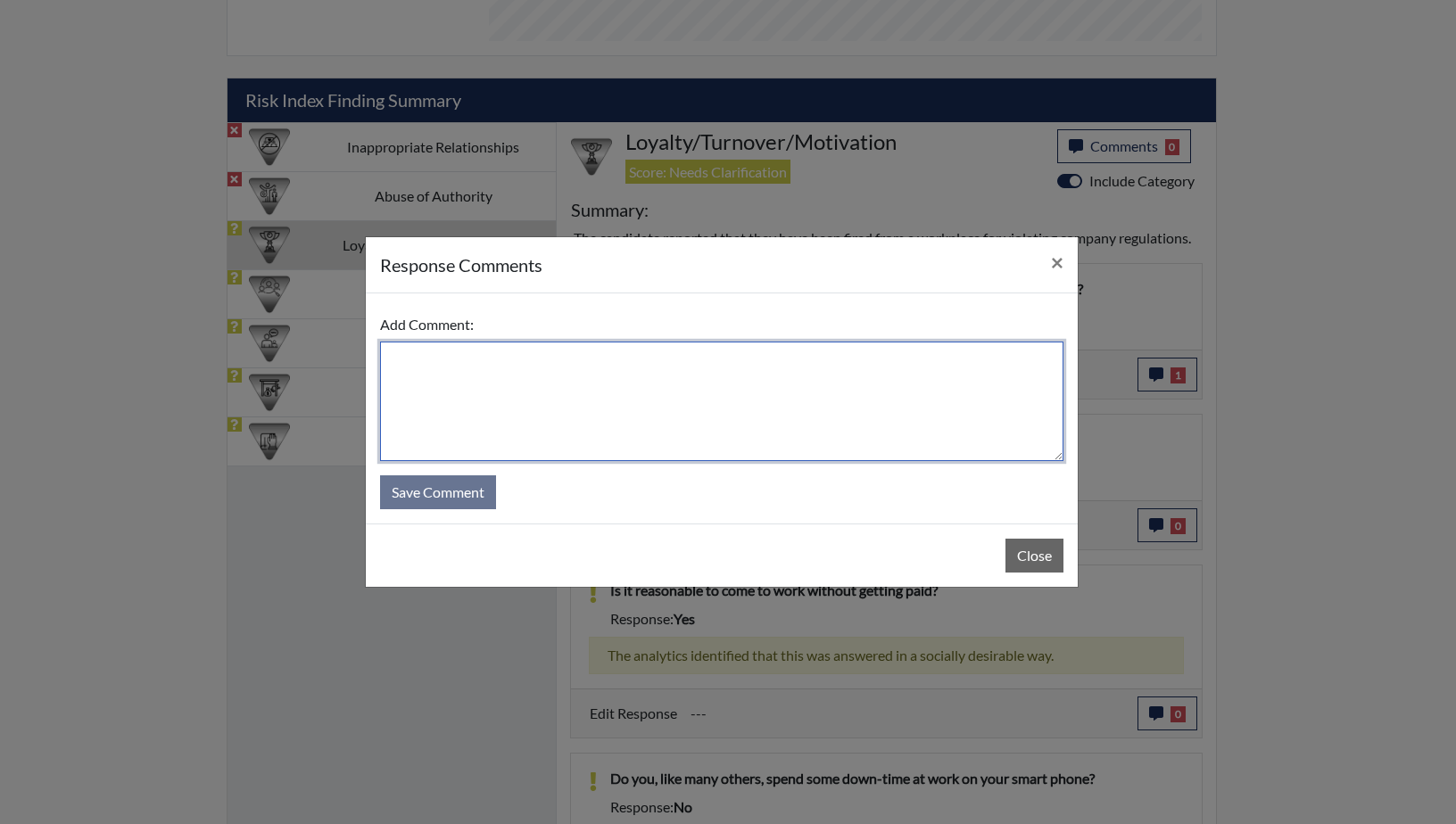
paste textarea "If you are not promoted at your workplace, will you look for another job?"
drag, startPoint x: 383, startPoint y: 356, endPoint x: 420, endPoint y: 373, distance: 40.7
click at [385, 357] on textarea "If you are not promoted at your workplace, will you look for another job?" at bounding box center [722, 401] width 683 height 119
drag, startPoint x: 1001, startPoint y: 353, endPoint x: 553, endPoint y: 353, distance: 448.0
click at [553, 353] on textarea "She misread this question If you are not promoted at your workplace, will you l…" at bounding box center [722, 401] width 683 height 119
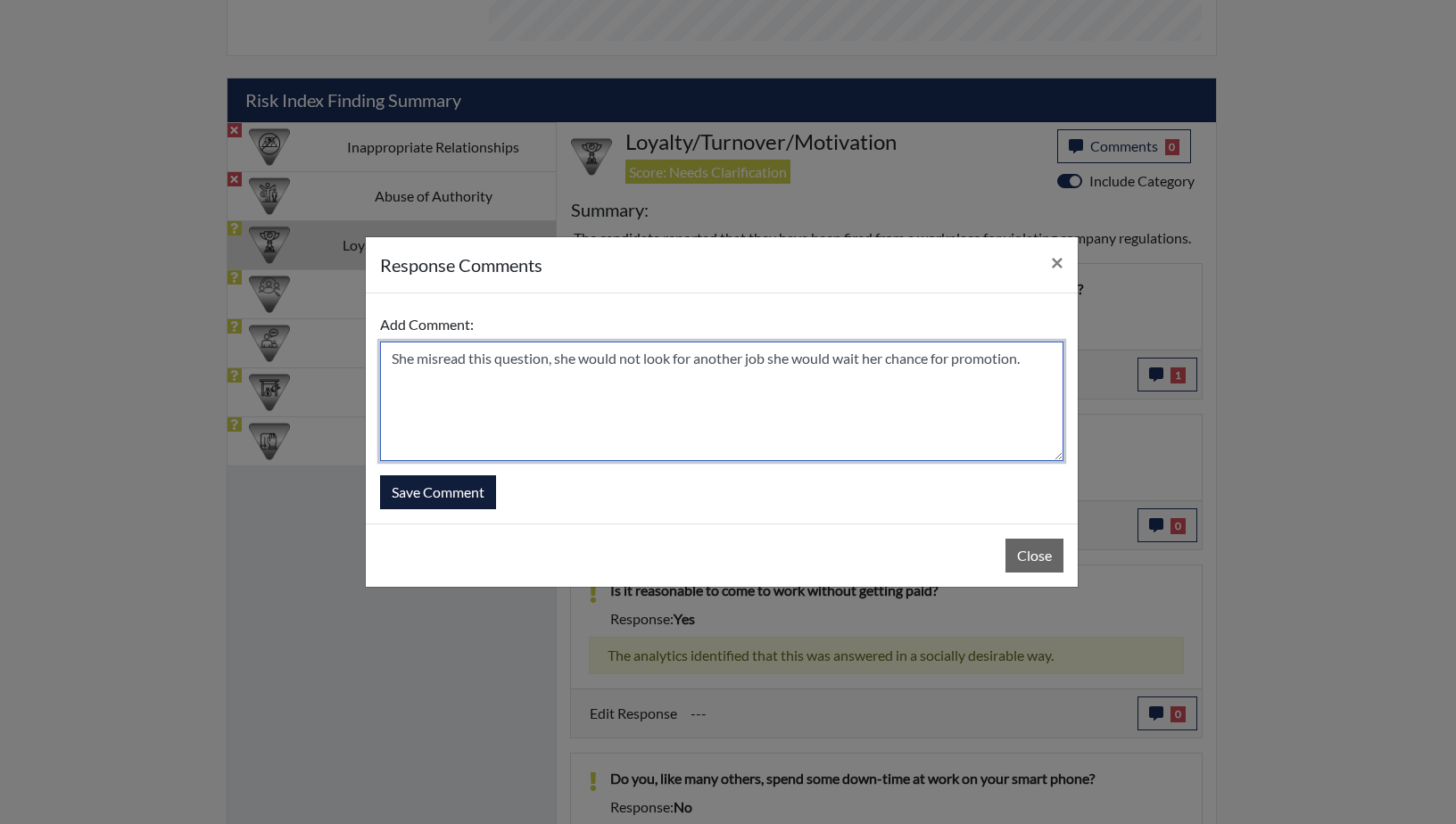
type textarea "She misread this question, she would not look for another job she would wait he…"
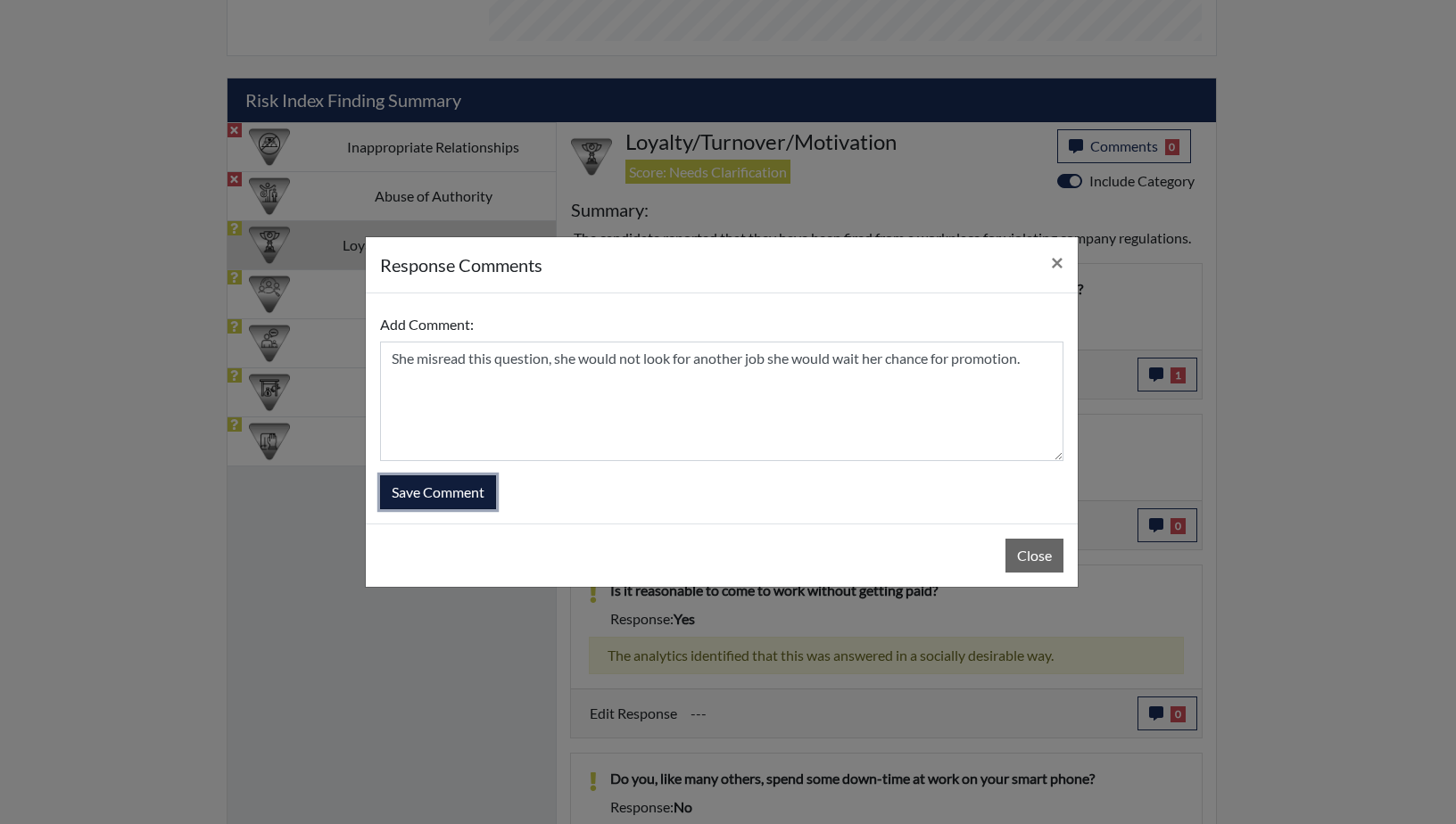
click at [454, 489] on button "Save Comment" at bounding box center [438, 492] width 116 height 34
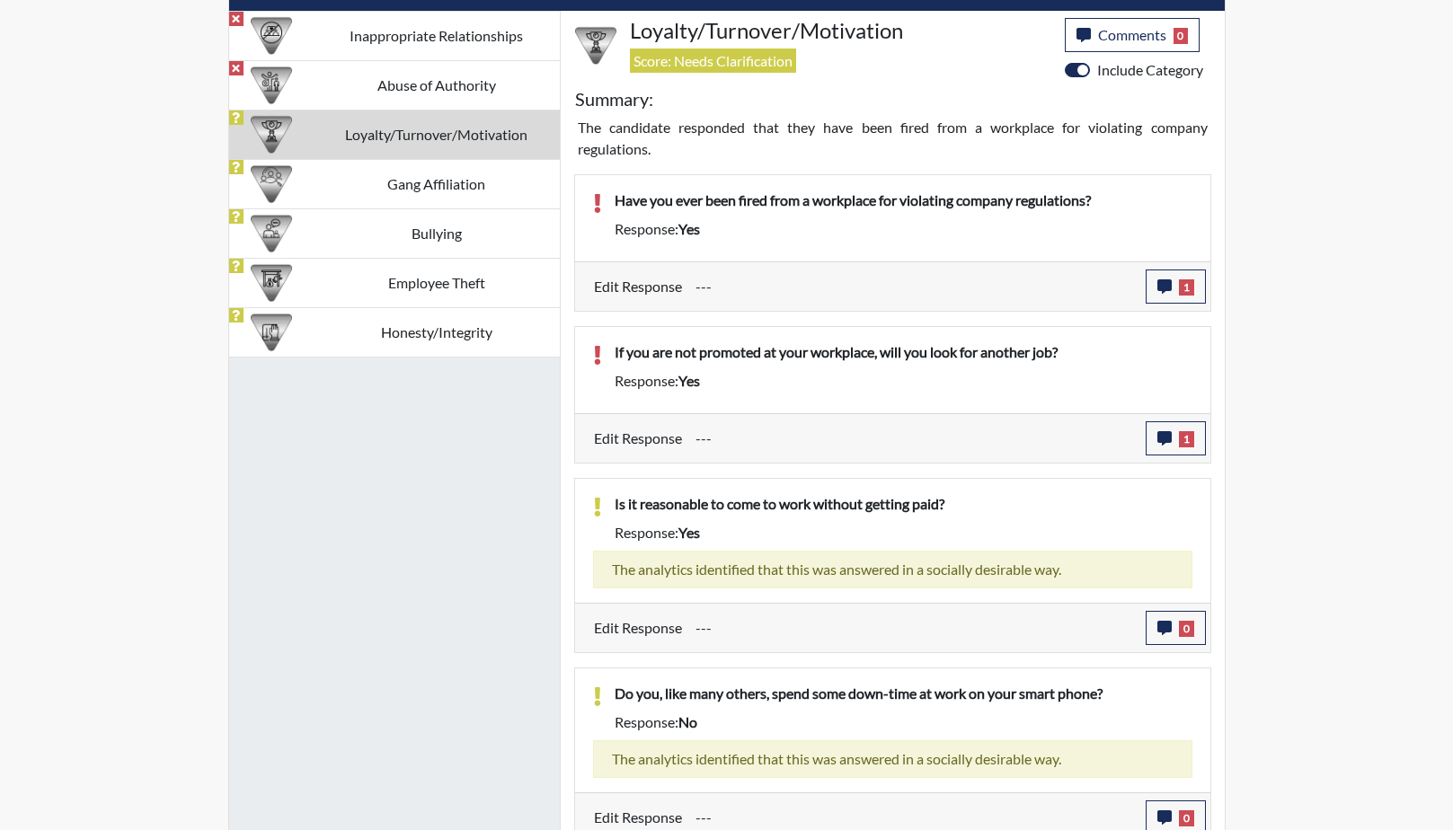
scroll to position [1189, 0]
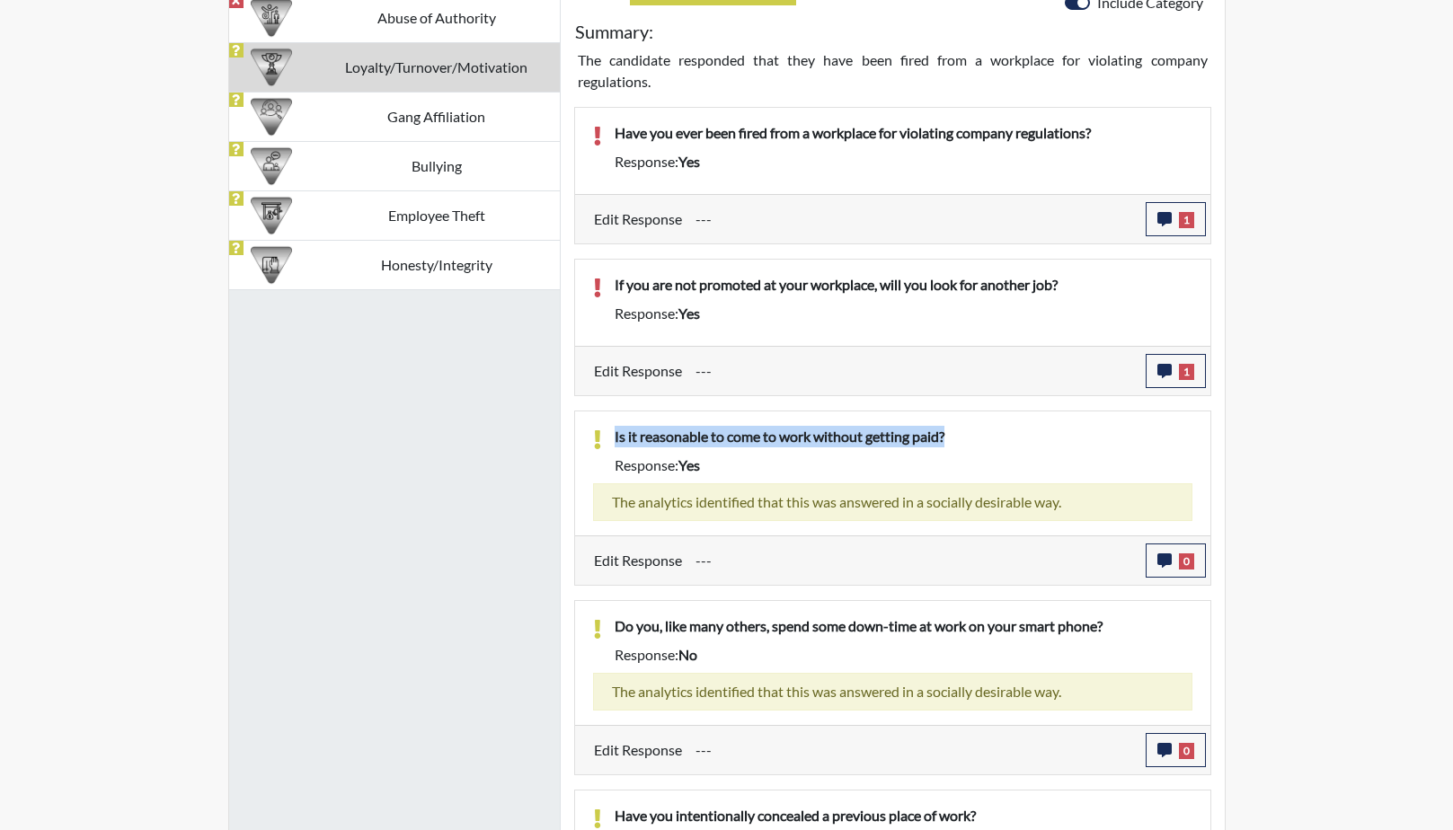
drag, startPoint x: 971, startPoint y: 430, endPoint x: 613, endPoint y: 436, distance: 358.6
click at [613, 436] on div "Is it reasonable to come to work without getting paid?" at bounding box center [903, 440] width 605 height 29
click at [959, 504] on div "The analytics identified that this was answered in a socially desirable way." at bounding box center [892, 502] width 599 height 38
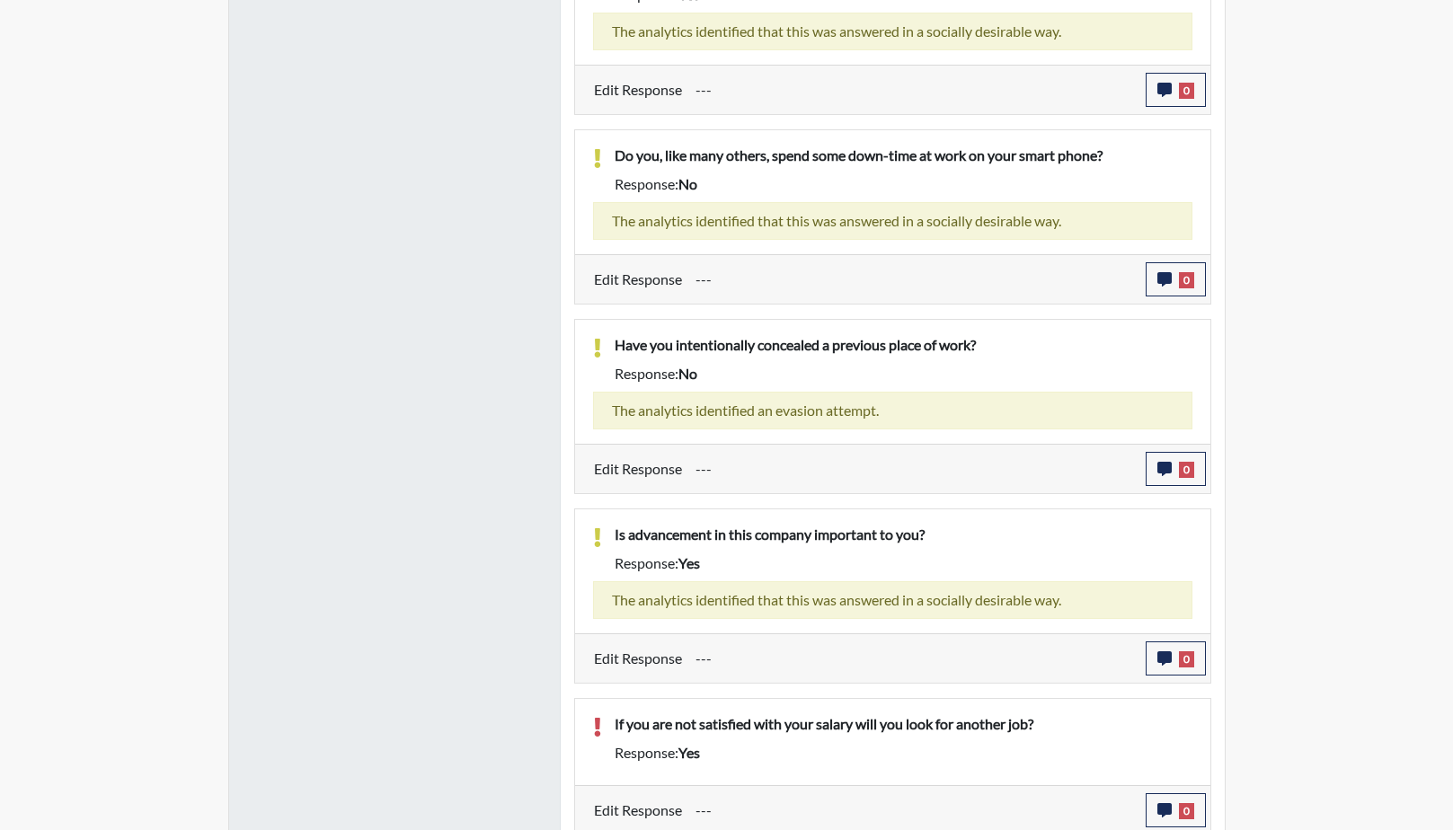
scroll to position [1666, 0]
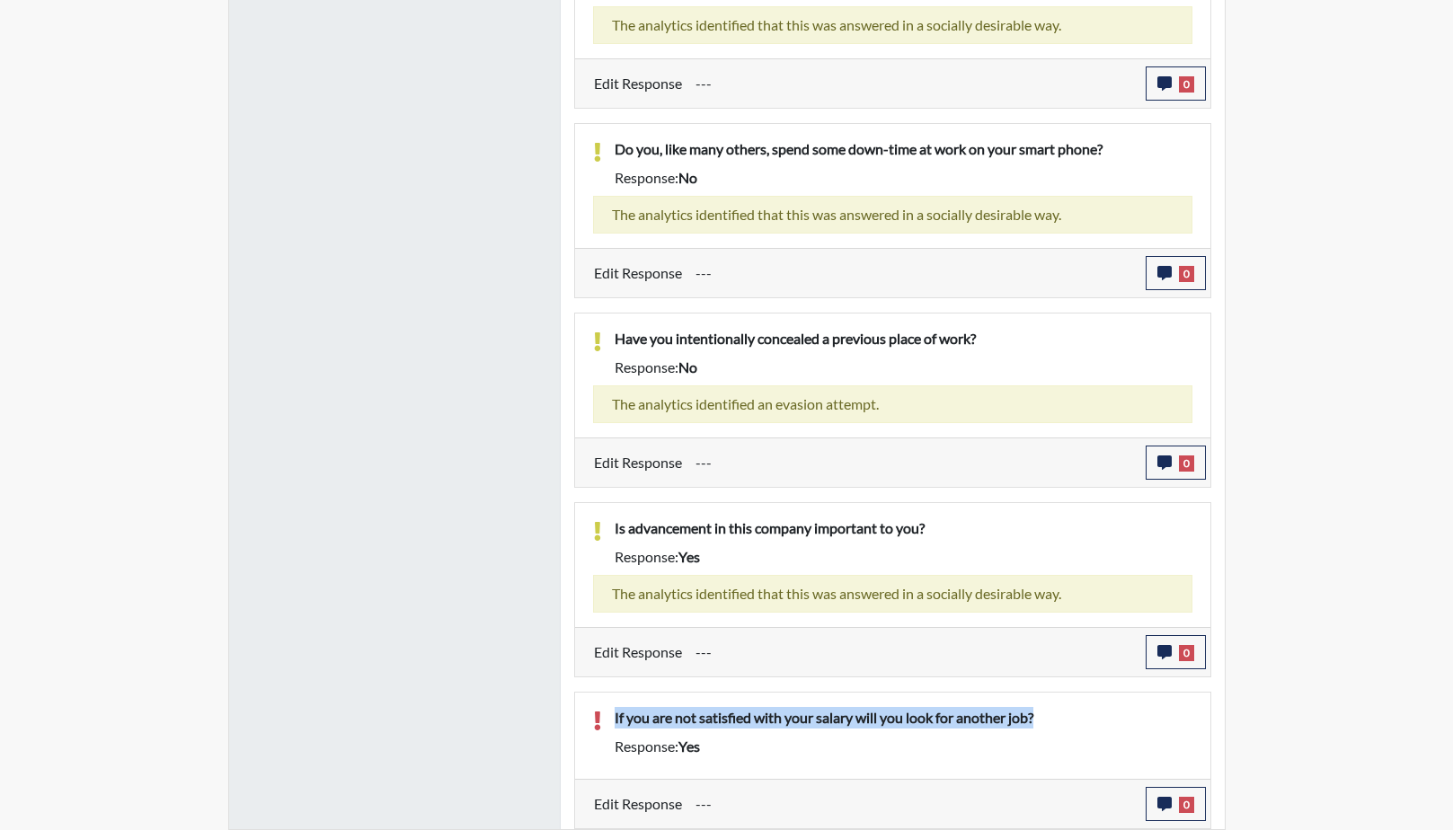
drag, startPoint x: 1043, startPoint y: 718, endPoint x: 612, endPoint y: 718, distance: 431.3
click at [612, 718] on div "If you are not satisfied with your salary will you look for another job?" at bounding box center [903, 721] width 605 height 29
drag, startPoint x: 612, startPoint y: 718, endPoint x: 677, endPoint y: 722, distance: 65.7
copy p "If you are not satisfied with your salary will you look for another job?"
click at [1158, 806] on icon "button" at bounding box center [1164, 804] width 14 height 14
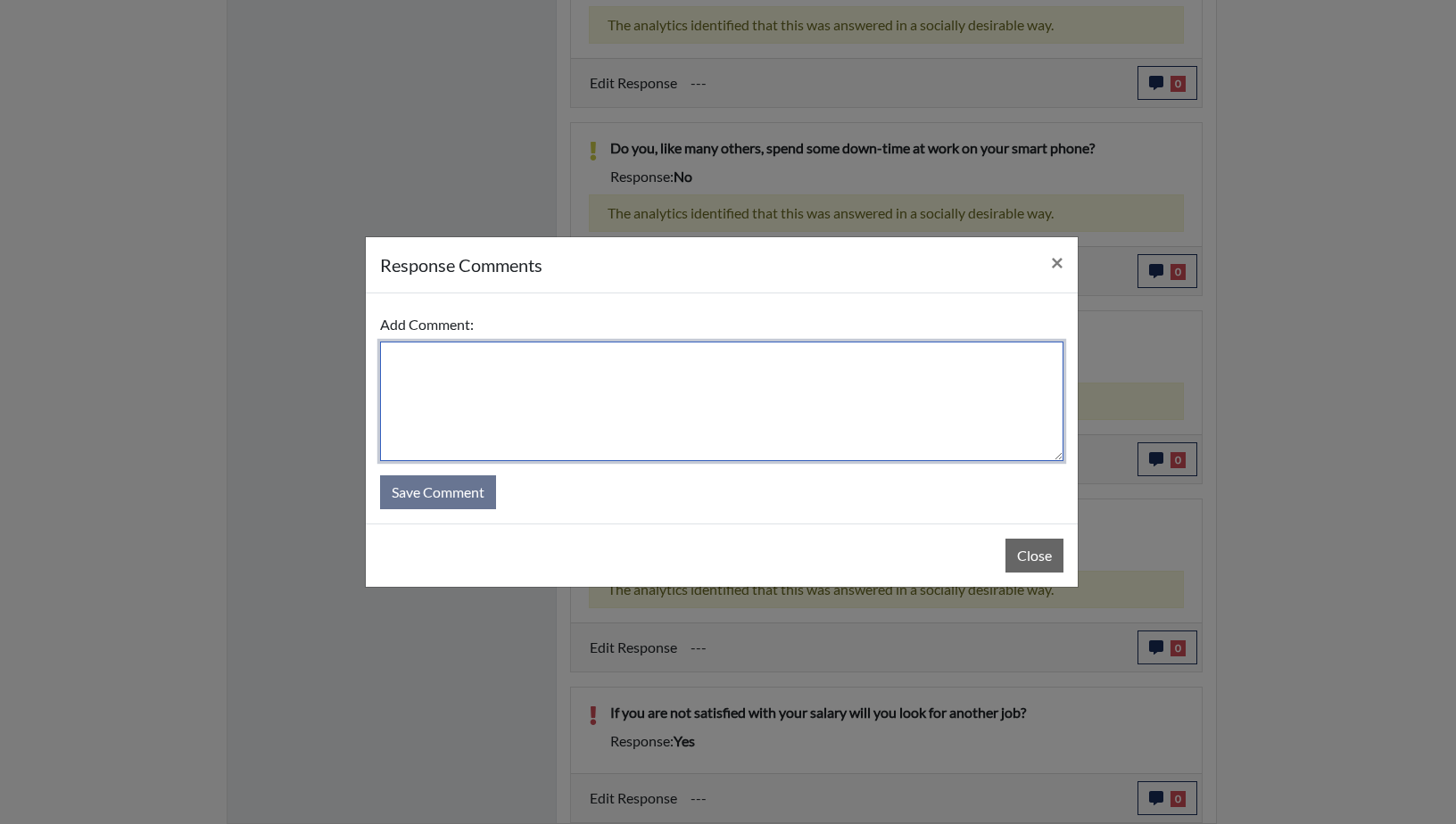
click at [506, 396] on textarea at bounding box center [722, 401] width 683 height 119
type textarea "She would not look for another job. She would wait for her chance for a promoti…"
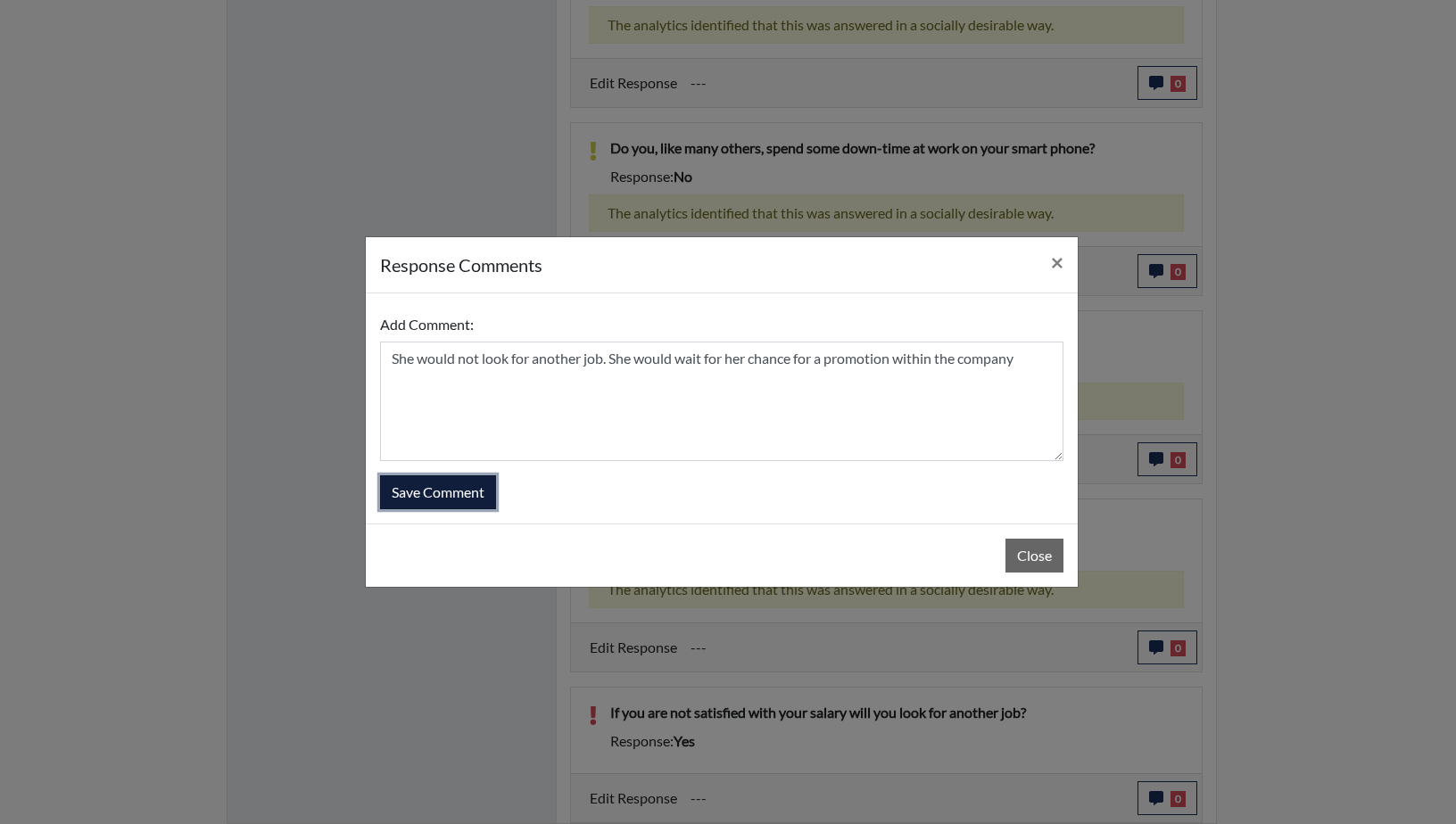
click at [443, 490] on button "Save Comment" at bounding box center [438, 492] width 116 height 34
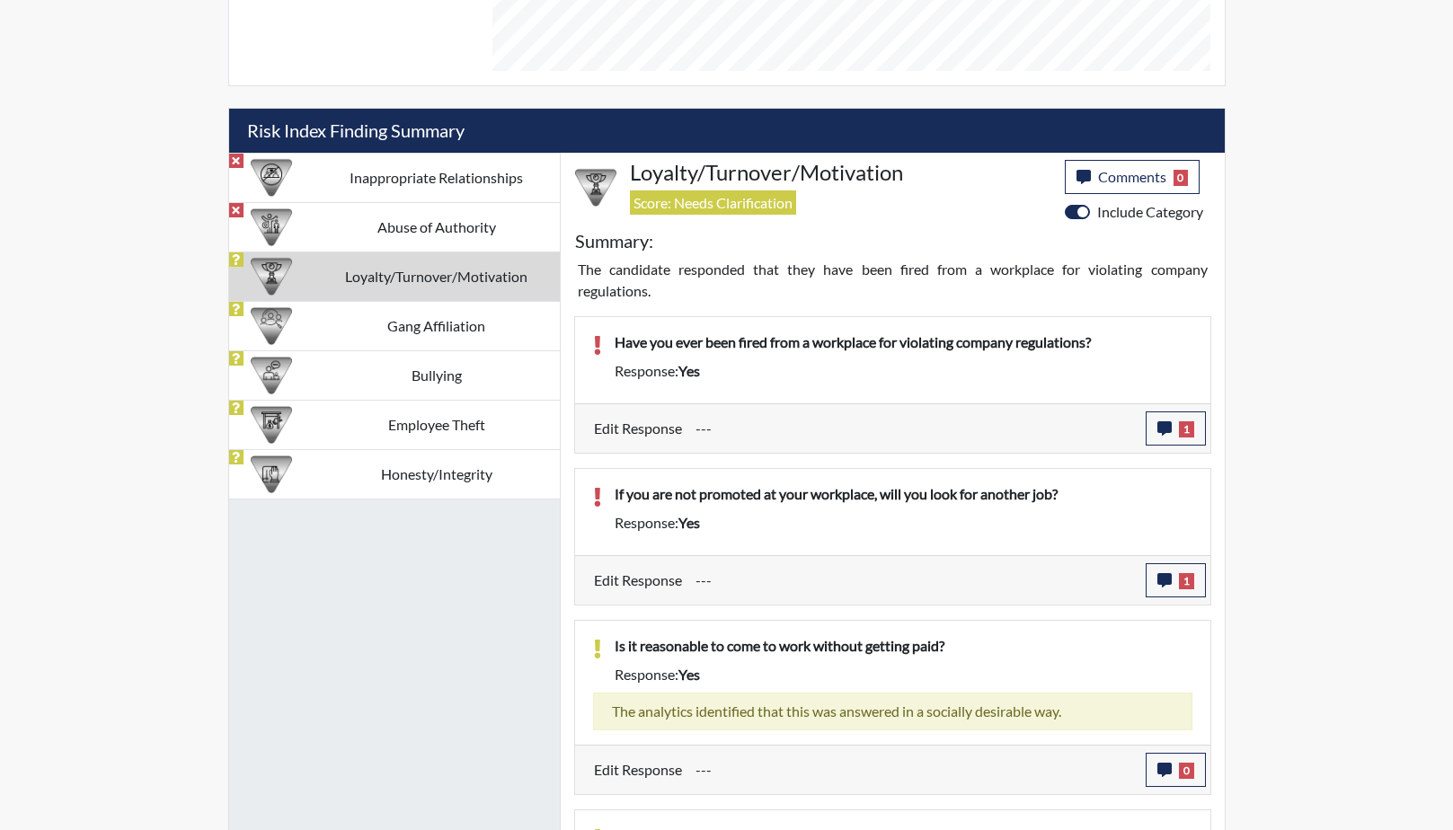
scroll to position [947, 0]
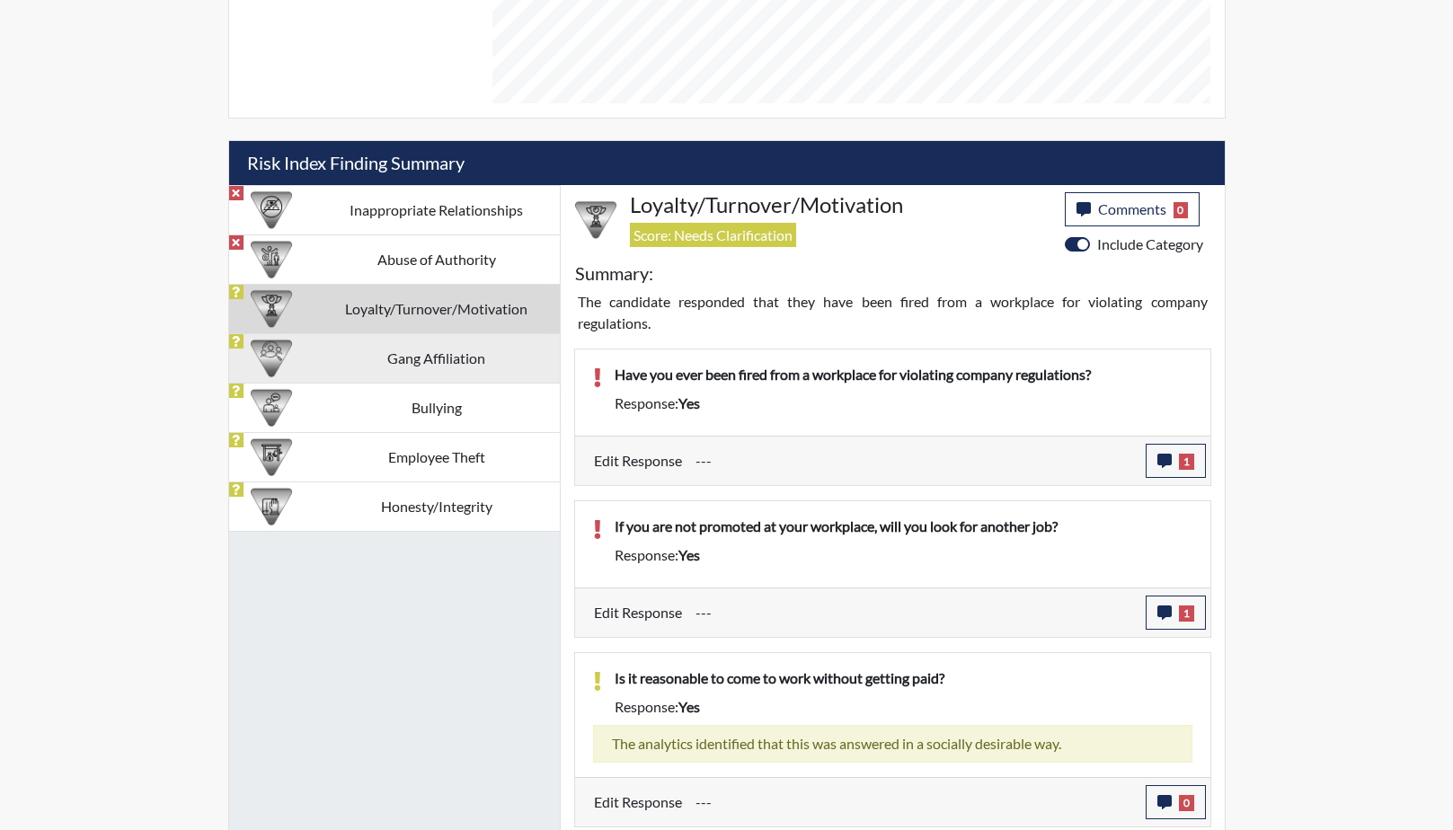
click at [445, 364] on td "Gang Affiliation" at bounding box center [437, 357] width 246 height 49
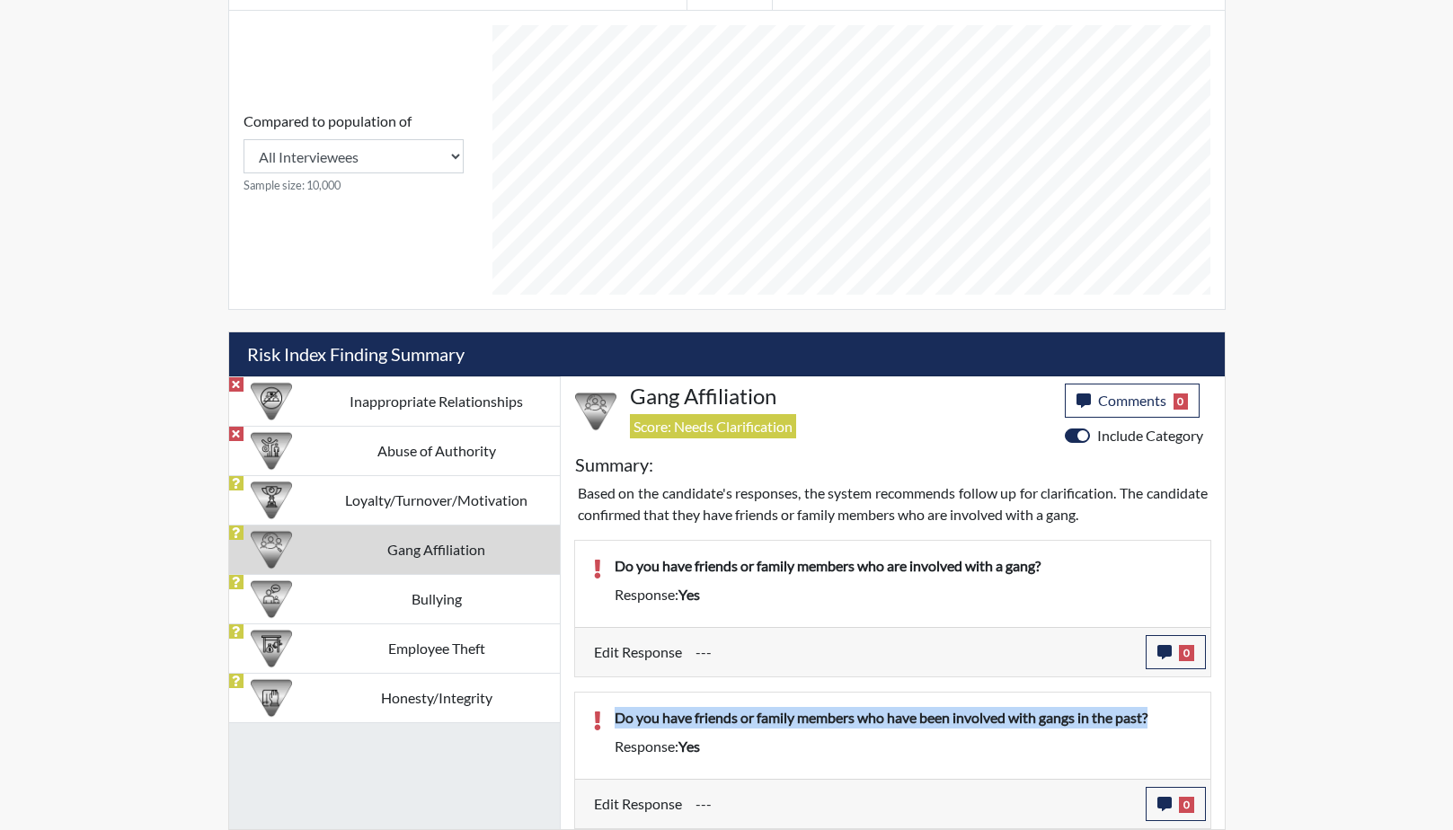
drag, startPoint x: 1176, startPoint y: 718, endPoint x: 617, endPoint y: 727, distance: 559.0
click at [617, 727] on p "Do you have friends or family members who have been involved with gangs in the …" at bounding box center [904, 718] width 578 height 22
drag, startPoint x: 617, startPoint y: 727, endPoint x: 757, endPoint y: 723, distance: 139.3
copy p "Do you have friends or family members who have been involved with gangs in the …"
click at [1163, 803] on icon "button" at bounding box center [1164, 804] width 14 height 14
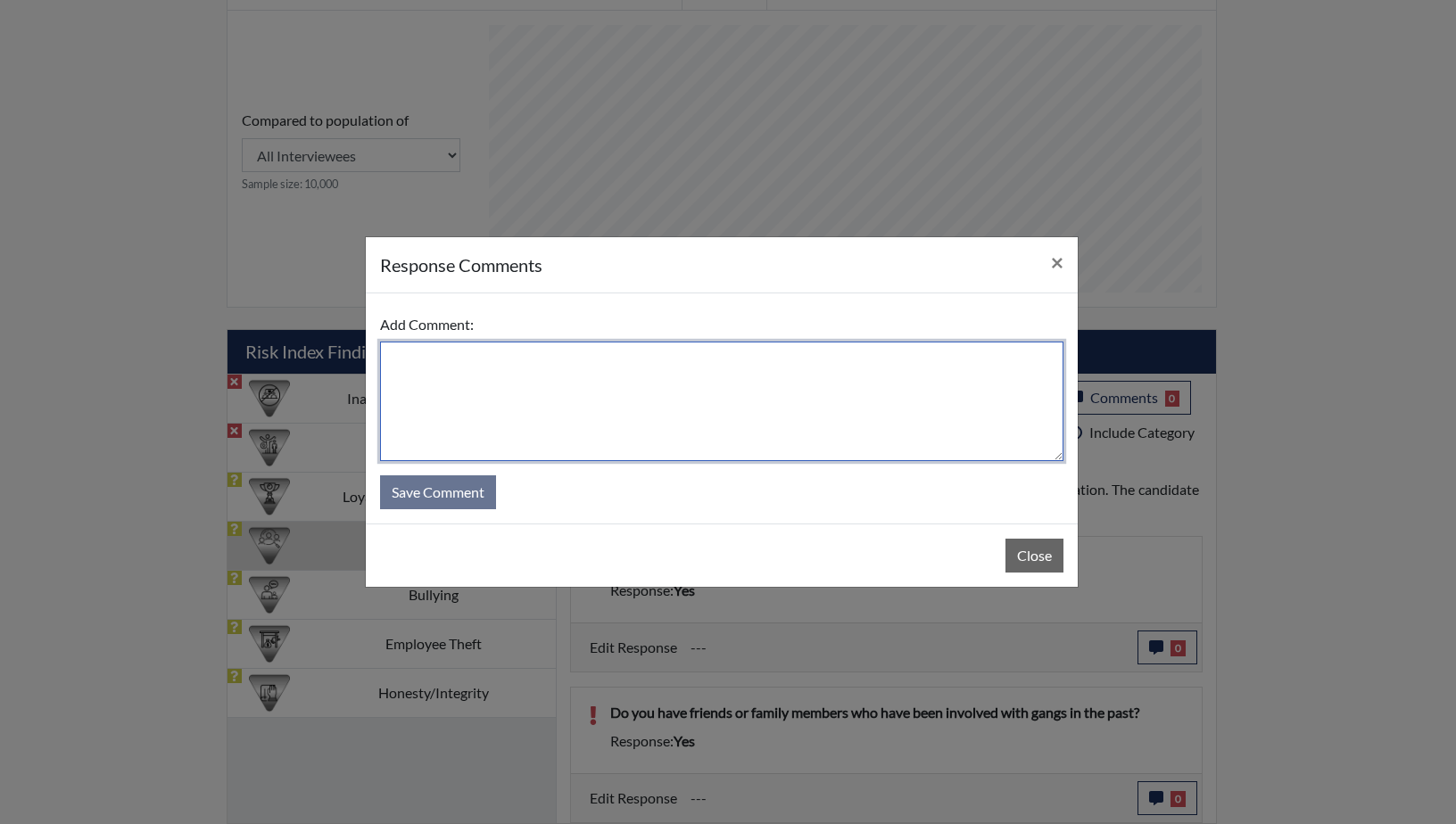
paste textarea "Do you have friends or family members who have been involved with gangs in the …"
click at [392, 359] on textarea "Do you have friends or family members who have been involved with gangs in the …" at bounding box center [722, 401] width 683 height 119
drag, startPoint x: 539, startPoint y: 362, endPoint x: 733, endPoint y: 409, distance: 199.6
click at [733, 409] on textarea "UES, But no association .Do you have friends or family members who have been in…" at bounding box center [722, 401] width 683 height 119
click at [401, 365] on textarea "UES, But no association with those family members or friends involved in gangs" at bounding box center [722, 401] width 683 height 119
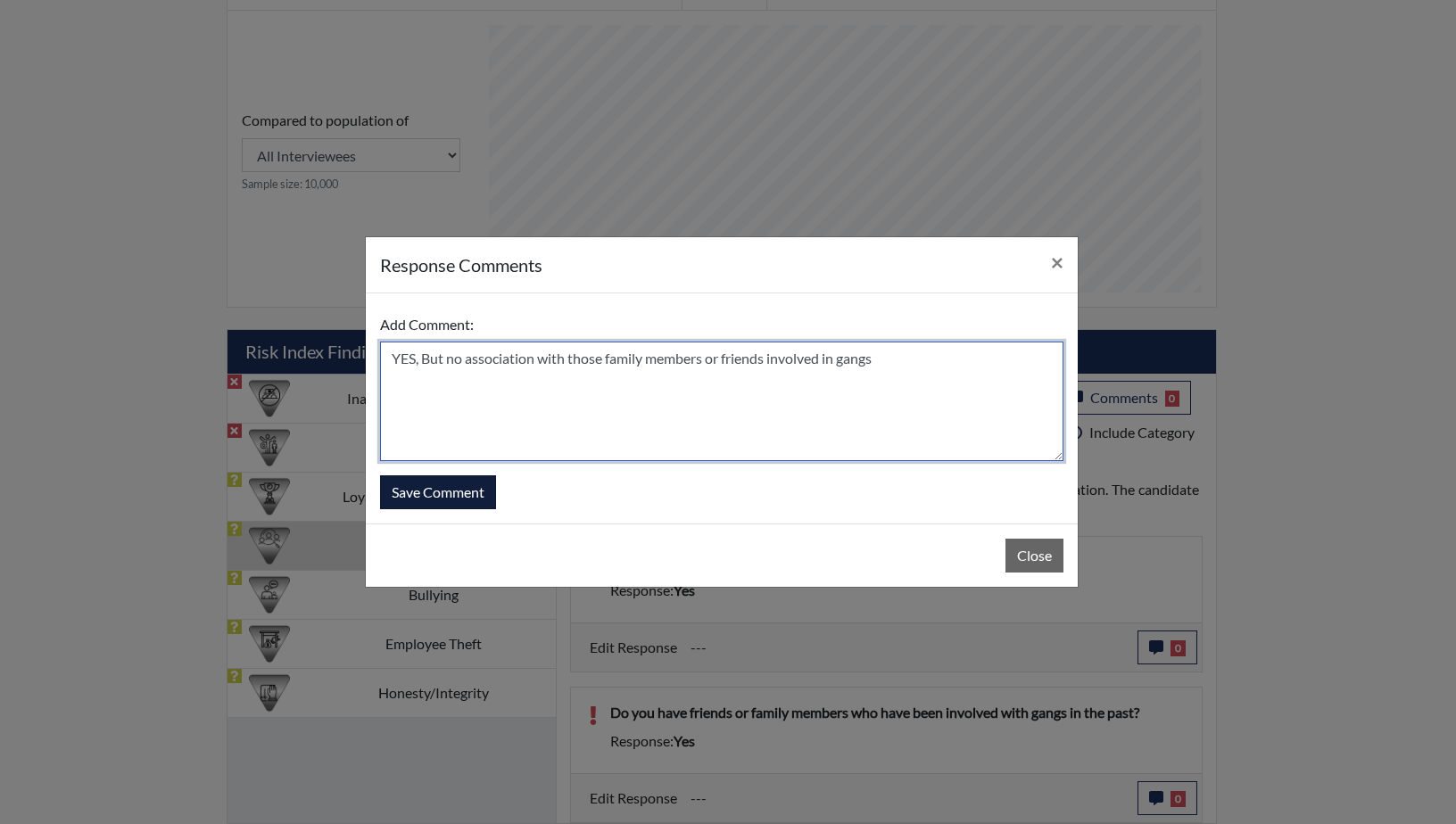
type textarea "YES, But no association with those family members or friends involved in gangs"
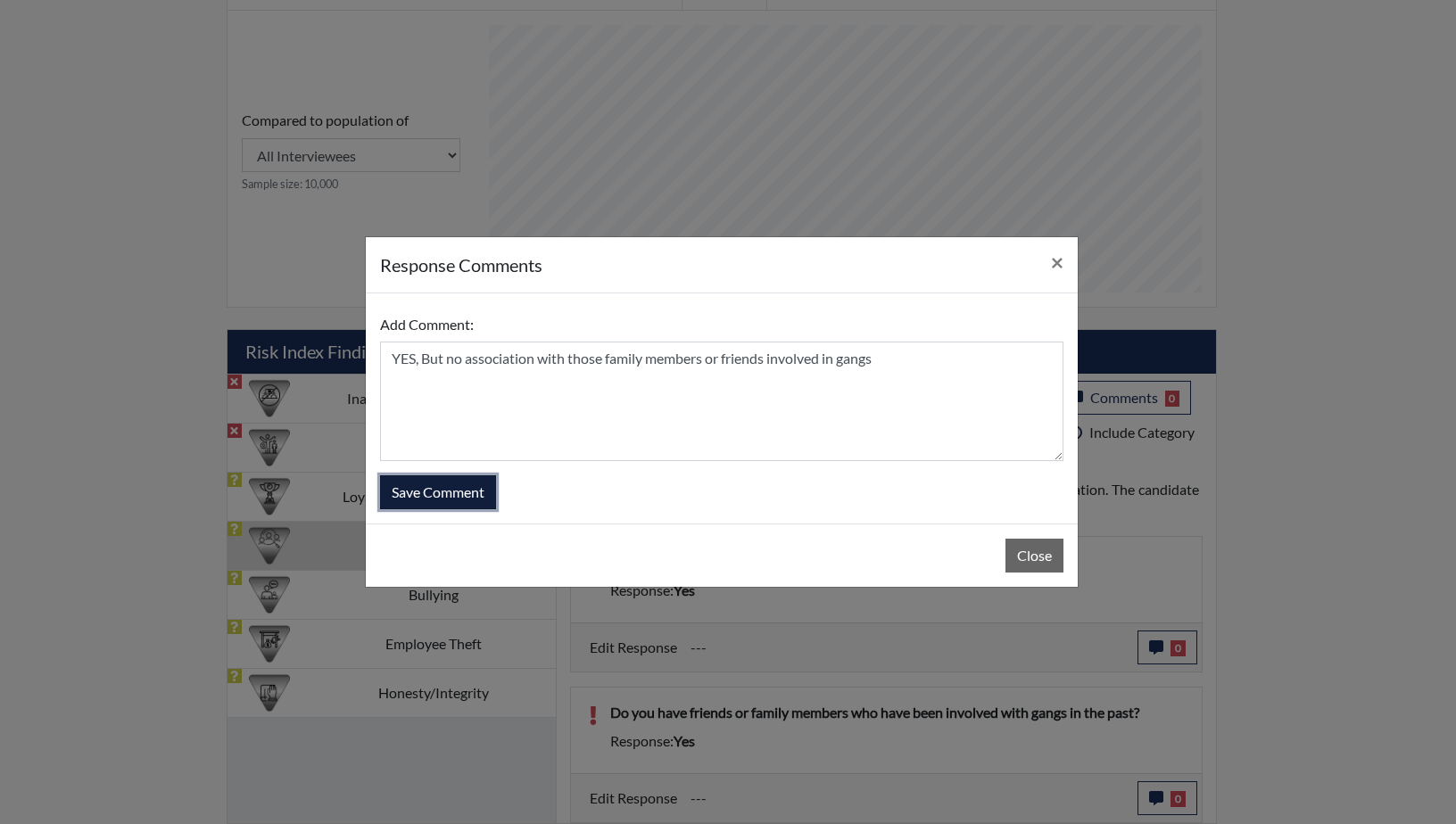
click at [439, 485] on button "Save Comment" at bounding box center [438, 492] width 116 height 34
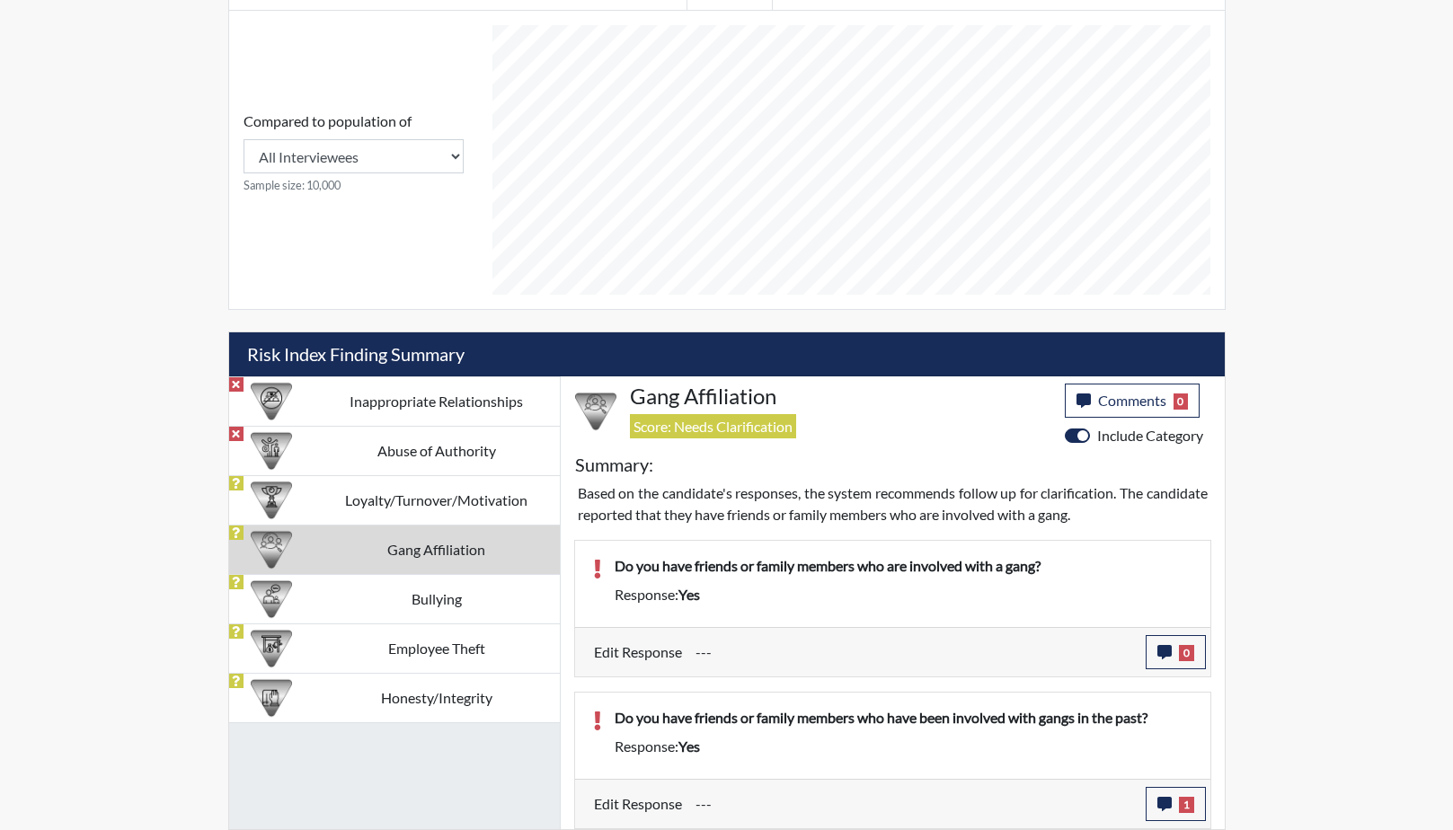
scroll to position [666, 0]
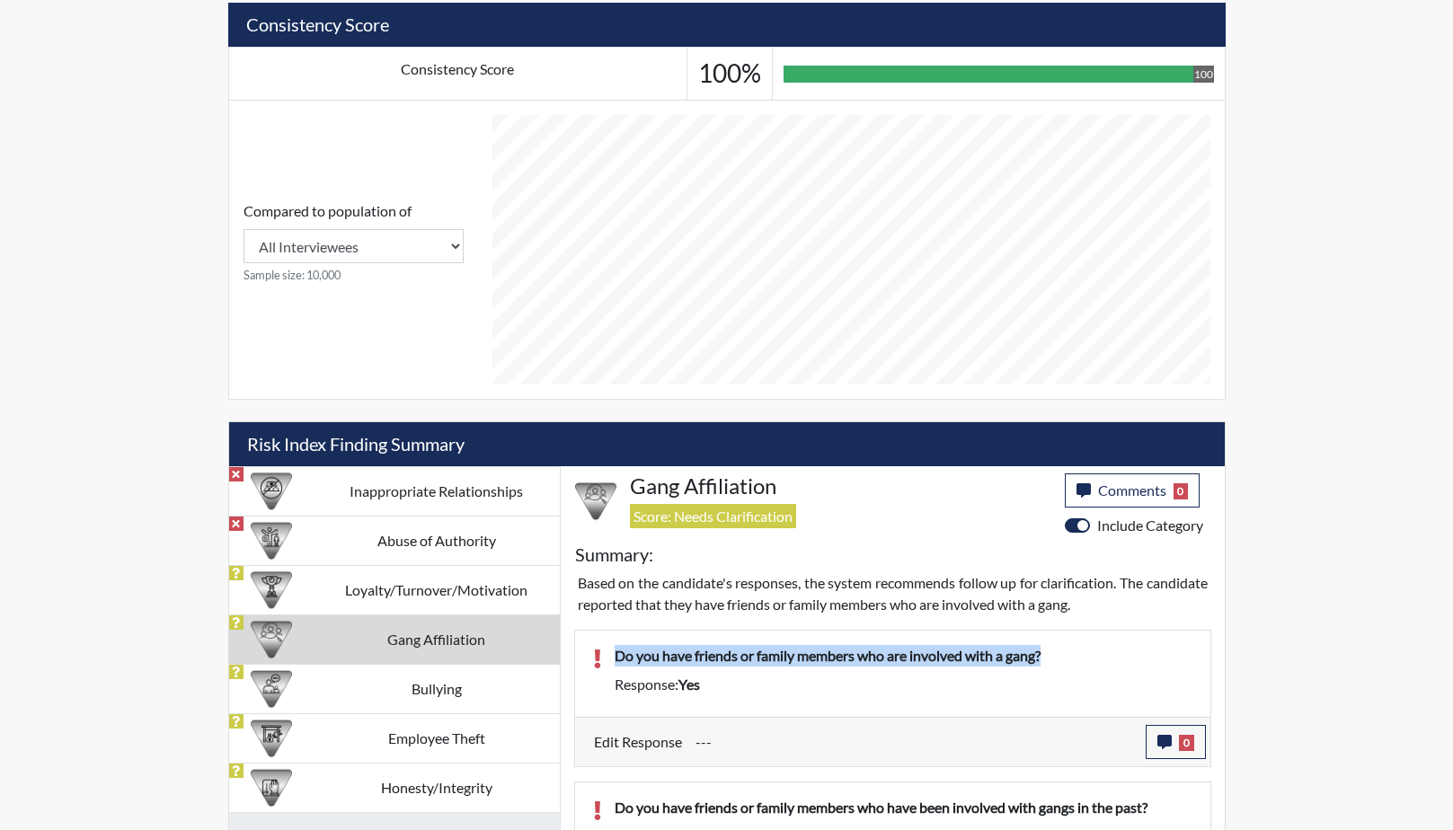
drag, startPoint x: 1058, startPoint y: 651, endPoint x: 610, endPoint y: 651, distance: 447.5
click at [610, 651] on div "Do you have friends or family members who are involved with a gang?" at bounding box center [903, 659] width 605 height 29
drag, startPoint x: 610, startPoint y: 651, endPoint x: 737, endPoint y: 665, distance: 127.4
copy p "Do you have friends or family members who are involved with a gang?"
click at [1178, 731] on button "0" at bounding box center [1176, 742] width 60 height 34
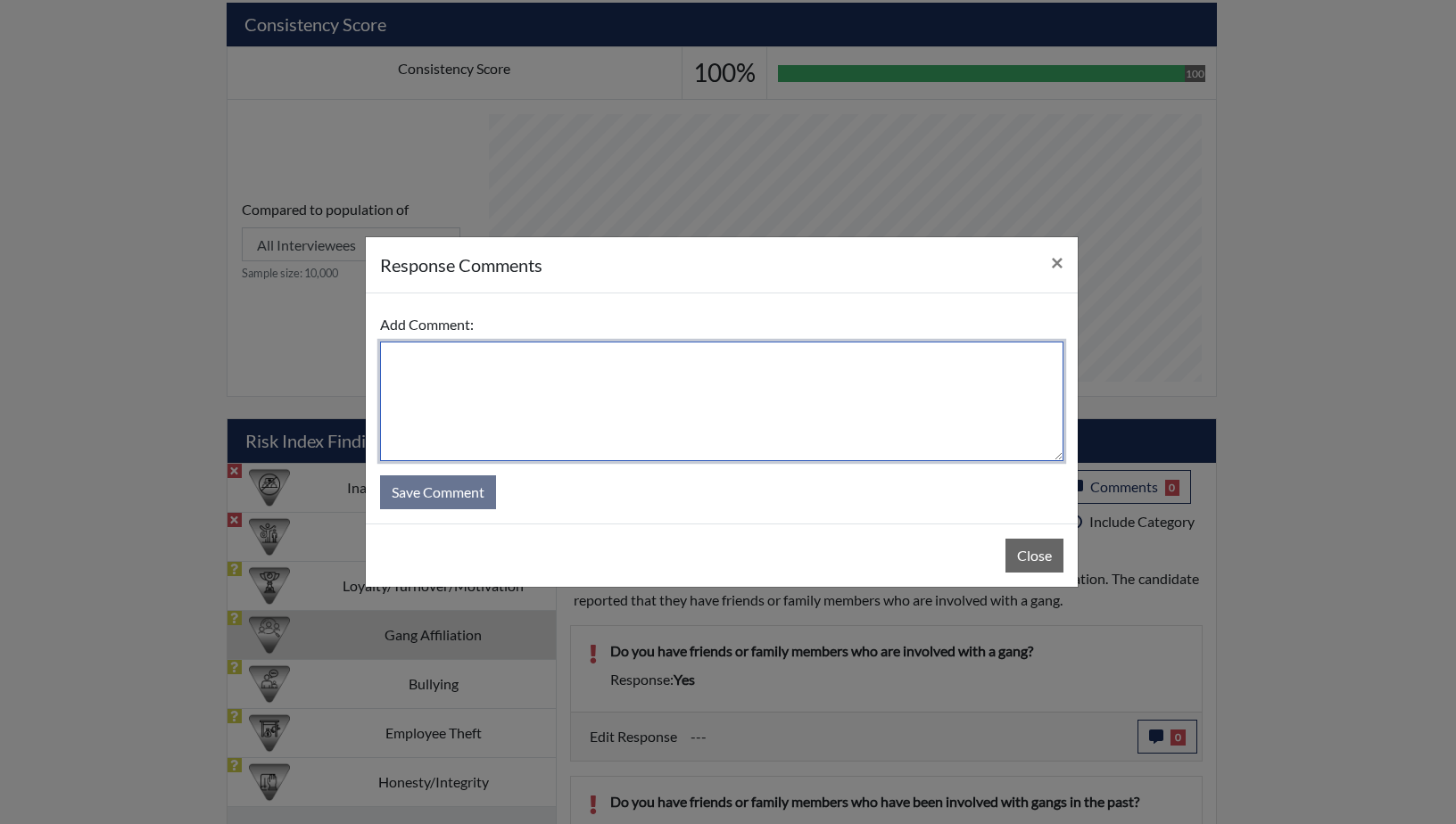
click at [571, 422] on textarea at bounding box center [722, 401] width 683 height 119
type textarea "no association with those family members or friends"
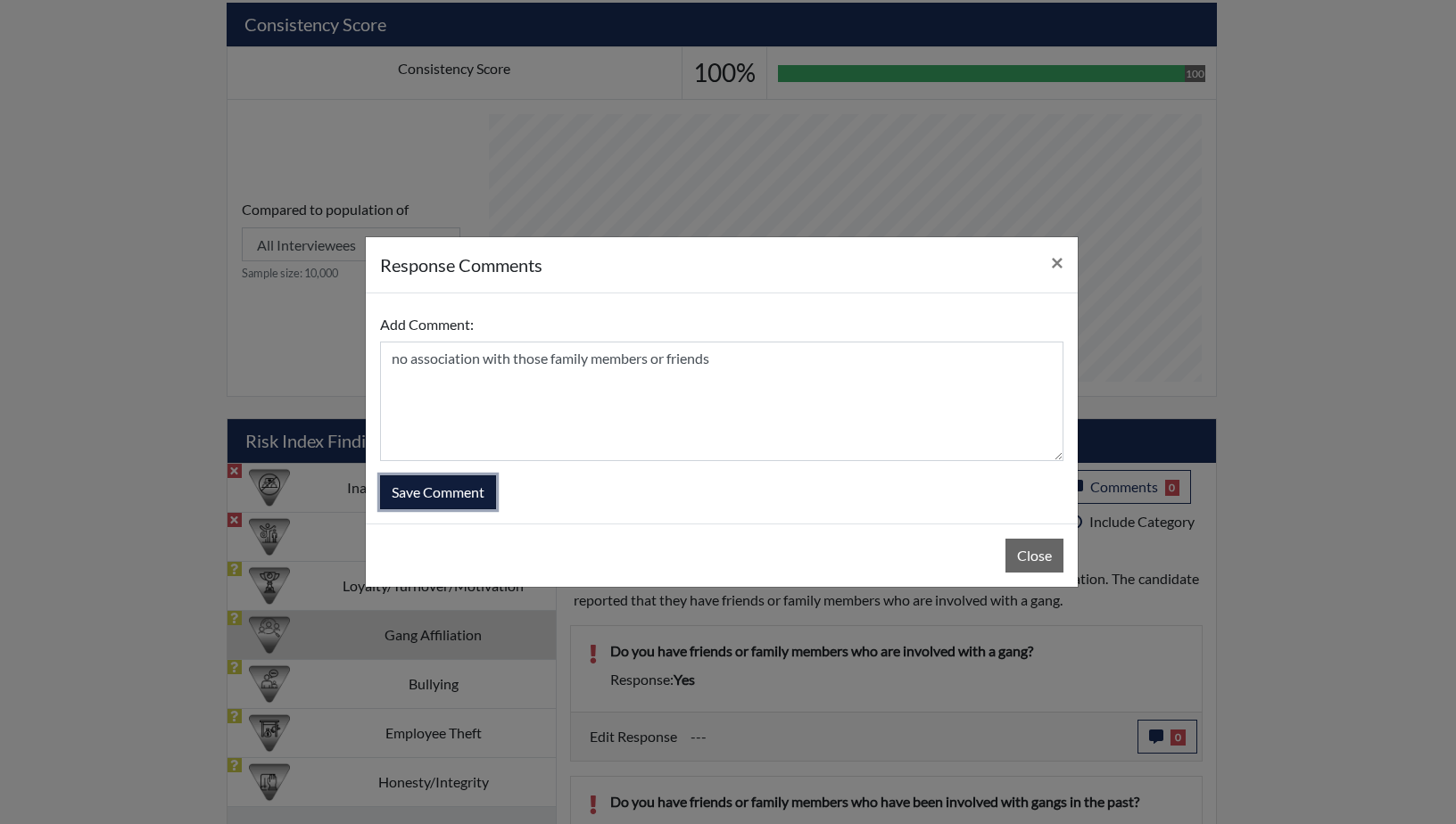
click at [442, 489] on button "Save Comment" at bounding box center [438, 492] width 116 height 34
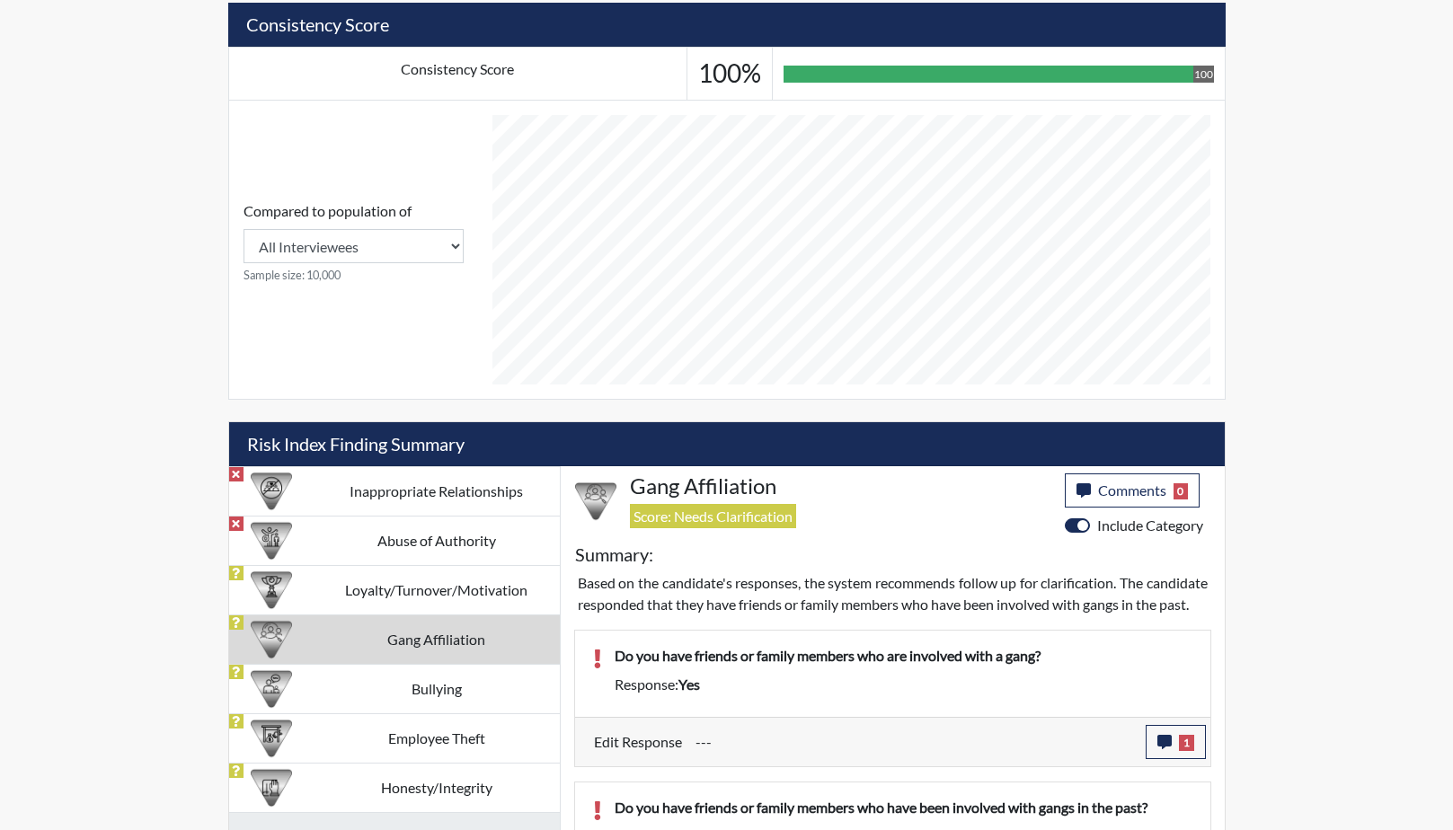
scroll to position [298, 747]
click at [430, 688] on td "Bullying" at bounding box center [437, 688] width 246 height 49
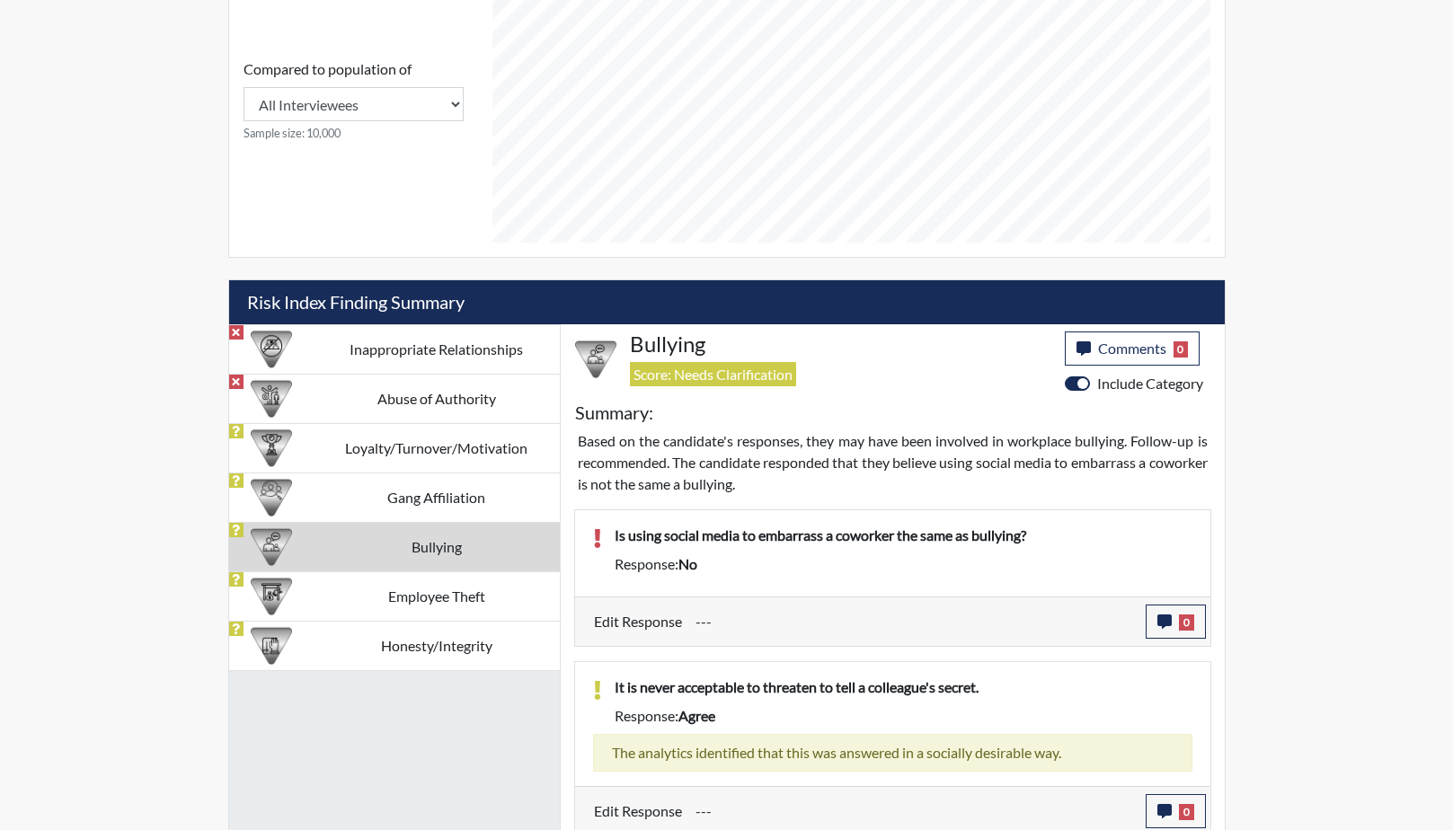
scroll to position [815, 0]
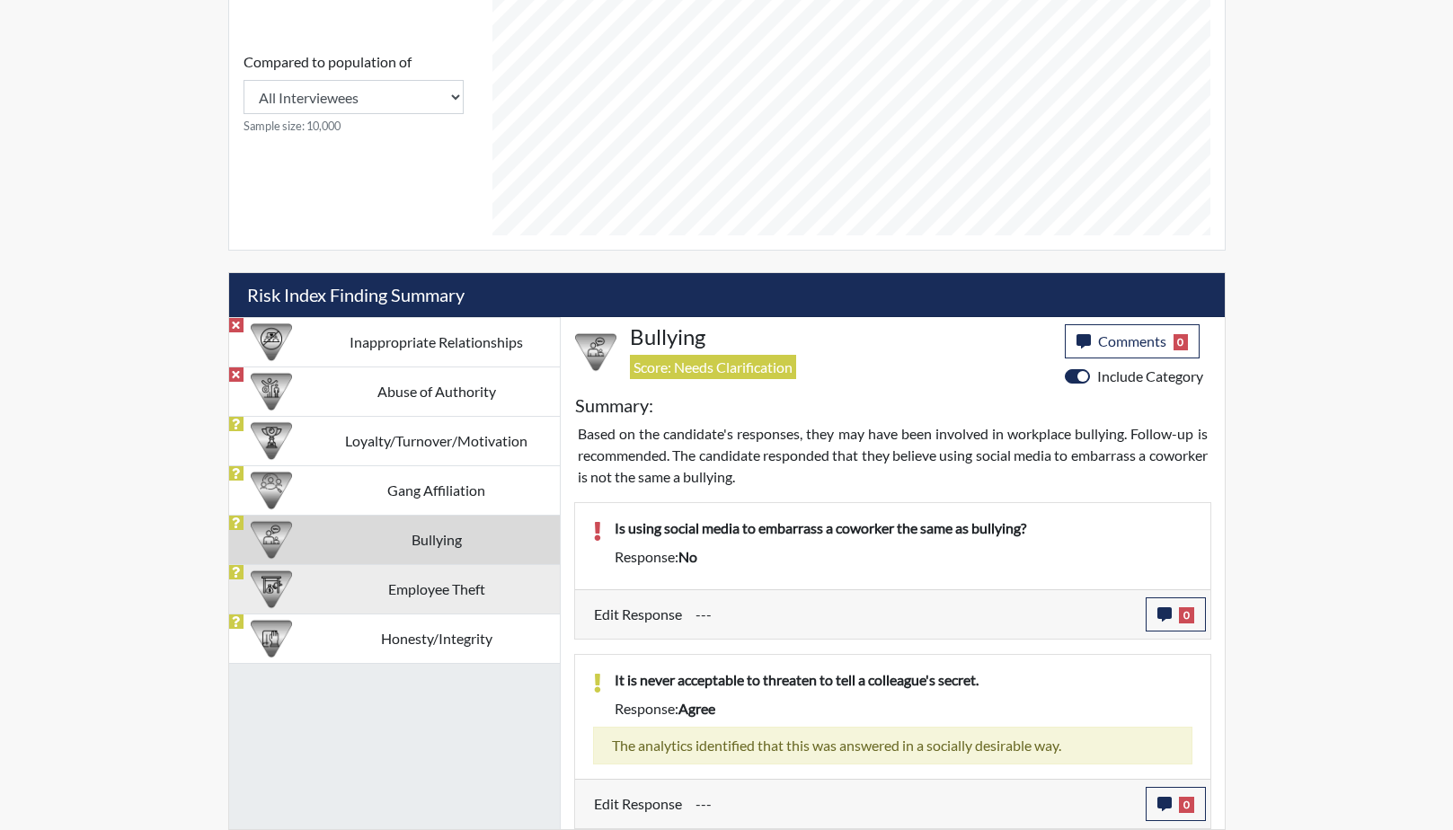
click at [430, 590] on td "Employee Theft" at bounding box center [437, 588] width 246 height 49
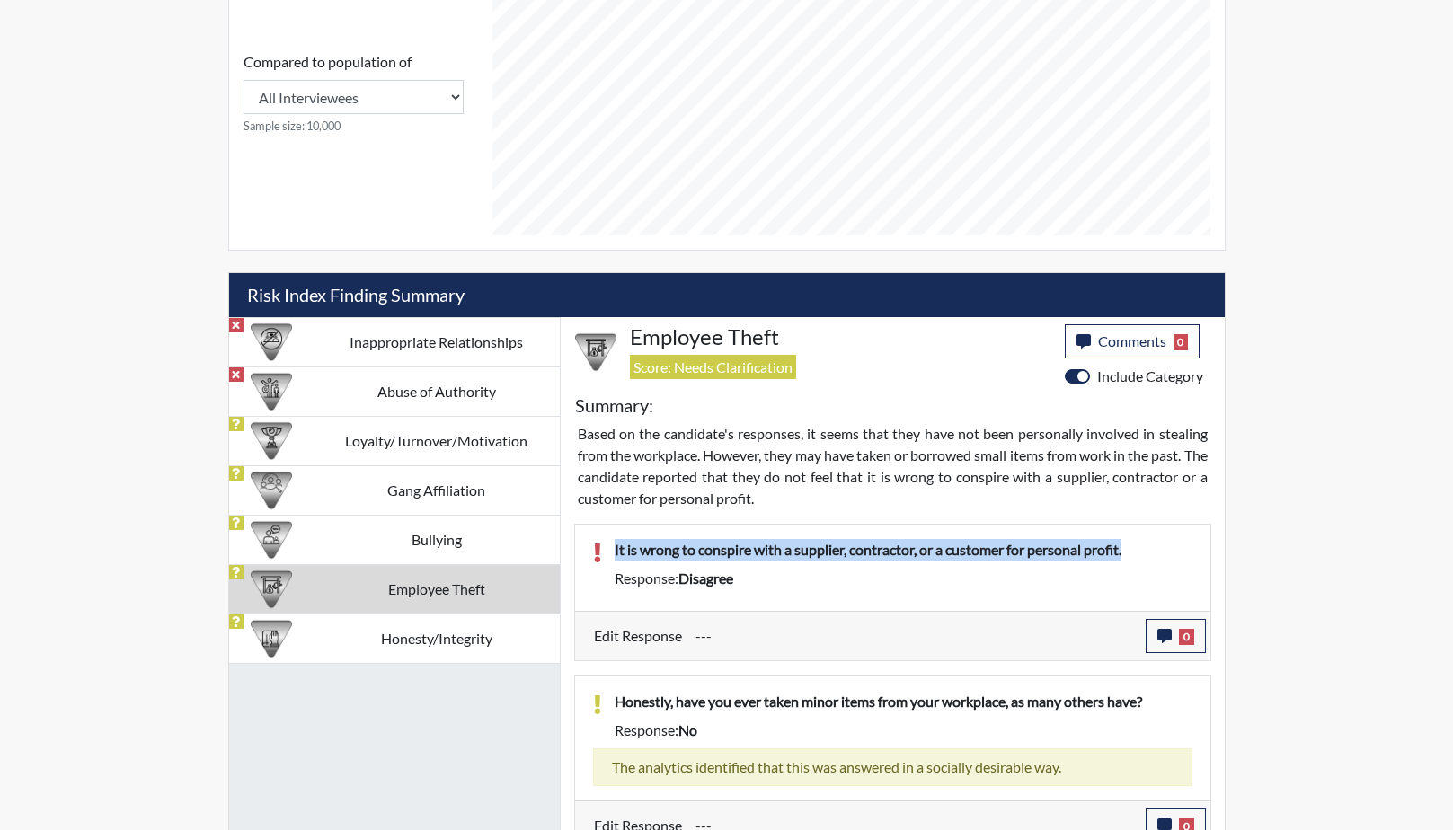
drag, startPoint x: 1130, startPoint y: 545, endPoint x: 599, endPoint y: 556, distance: 531.2
click at [599, 556] on div "It is wrong to conspire with a supplier, contractor, or a customer for personal…" at bounding box center [893, 568] width 626 height 58
drag, startPoint x: 599, startPoint y: 556, endPoint x: 725, endPoint y: 555, distance: 125.8
copy p "It is wrong to conspire with a supplier, contractor, or a customer for personal…"
click at [1162, 638] on icon "button" at bounding box center [1164, 636] width 14 height 14
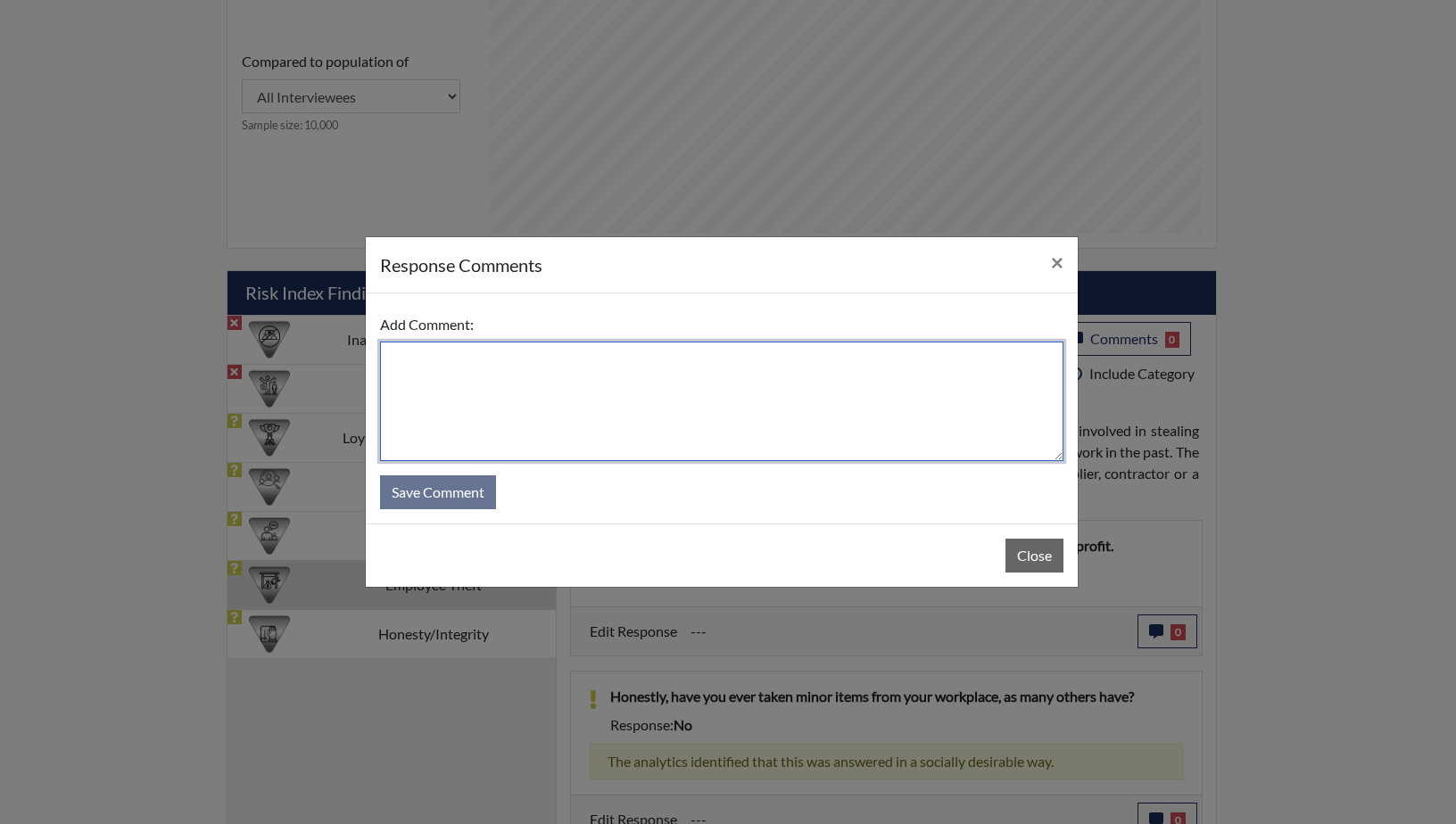
paste textarea "It is wrong to conspire with a supplier, contractor, or a customer for personal…"
click at [390, 354] on textarea "It is wrong to conspire with a supplier, contractor, or a customer for personal…" at bounding box center [722, 401] width 683 height 119
type textarea "Misread question , It is wrong to conspire with a supplier, contractor, or a cu…"
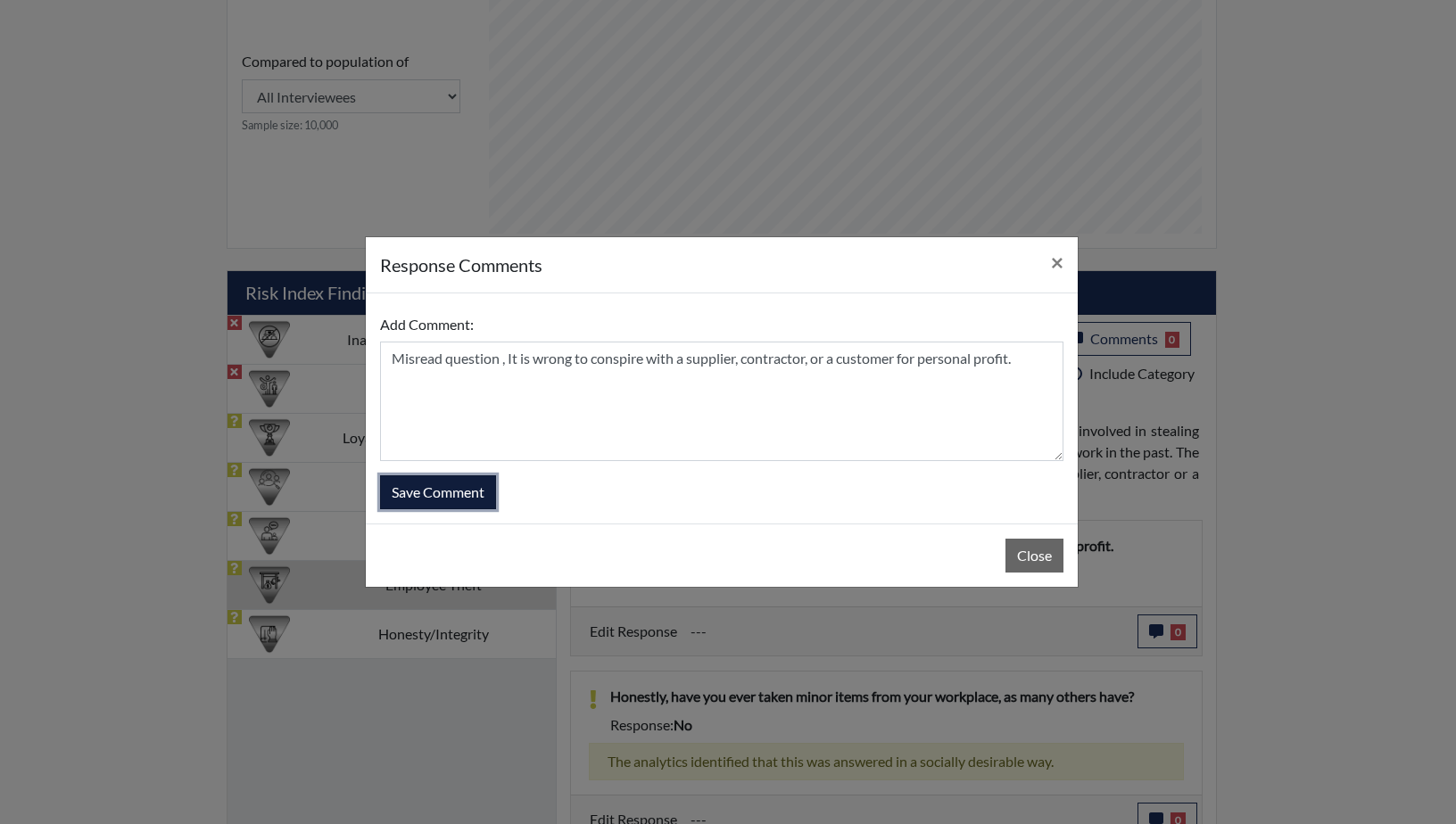
drag, startPoint x: 453, startPoint y: 485, endPoint x: 554, endPoint y: 488, distance: 101.0
click at [455, 485] on button "Save Comment" at bounding box center [438, 492] width 116 height 34
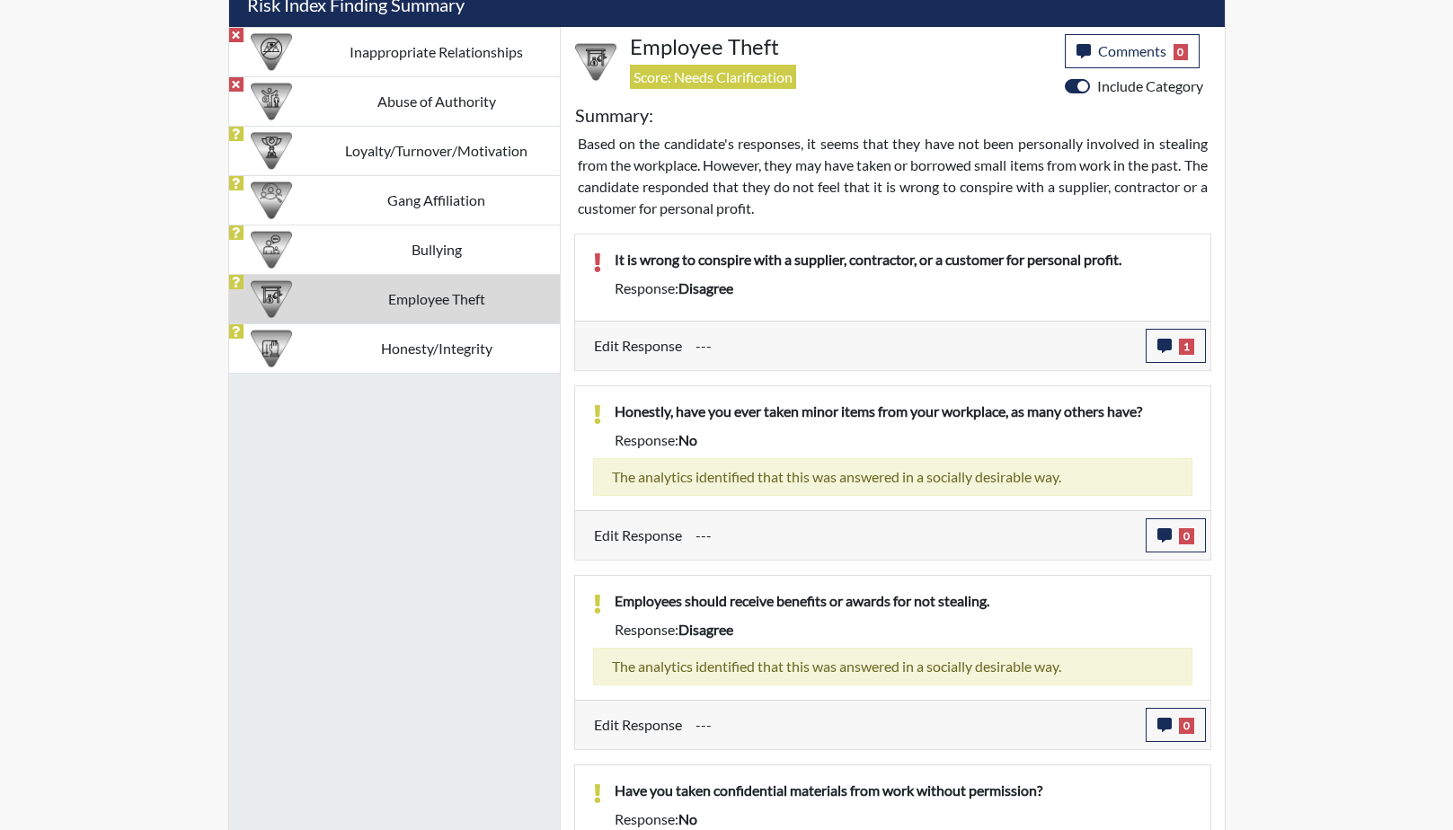
scroll to position [1216, 0]
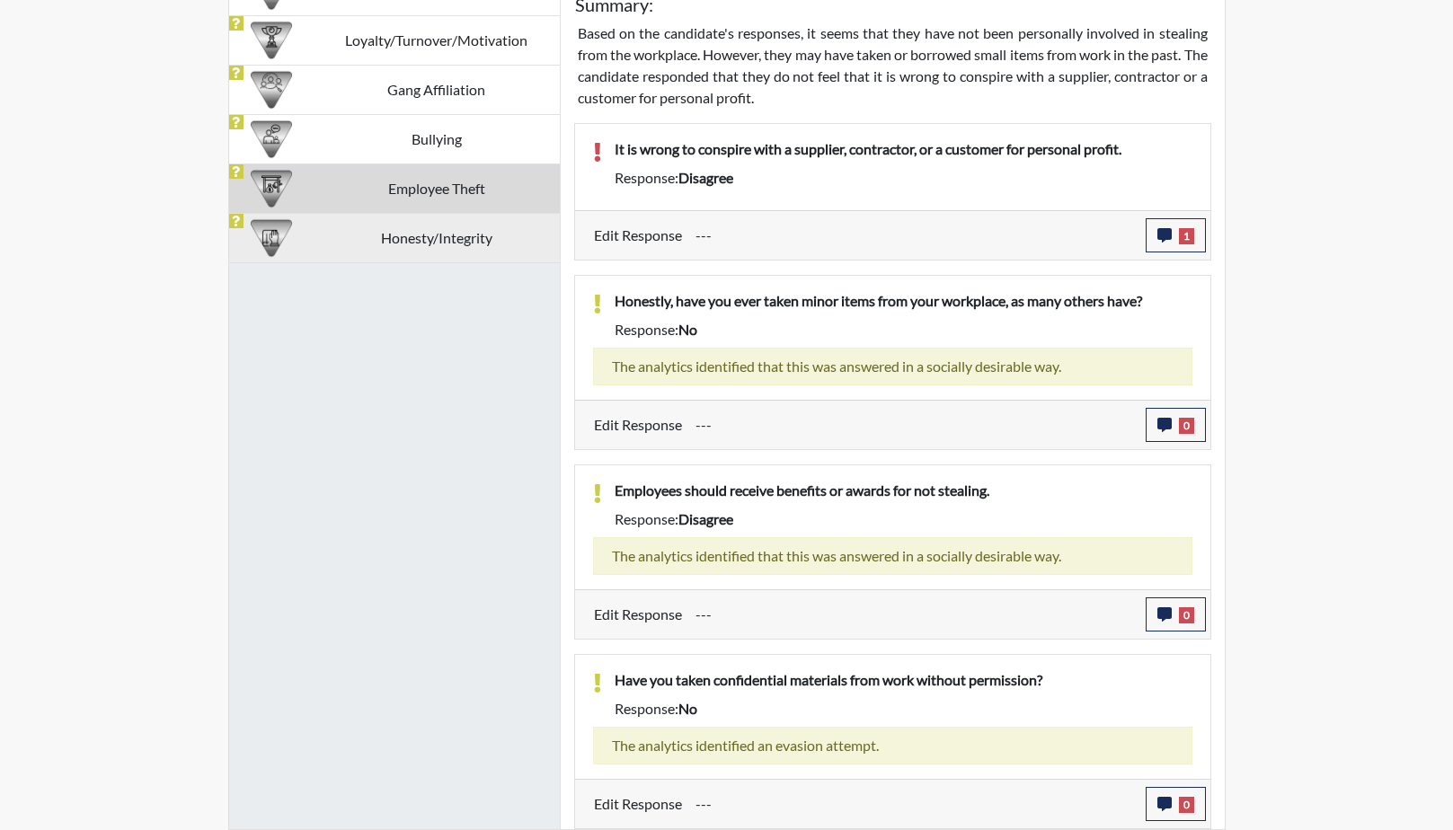
click at [397, 233] on td "Honesty/Integrity" at bounding box center [437, 237] width 246 height 49
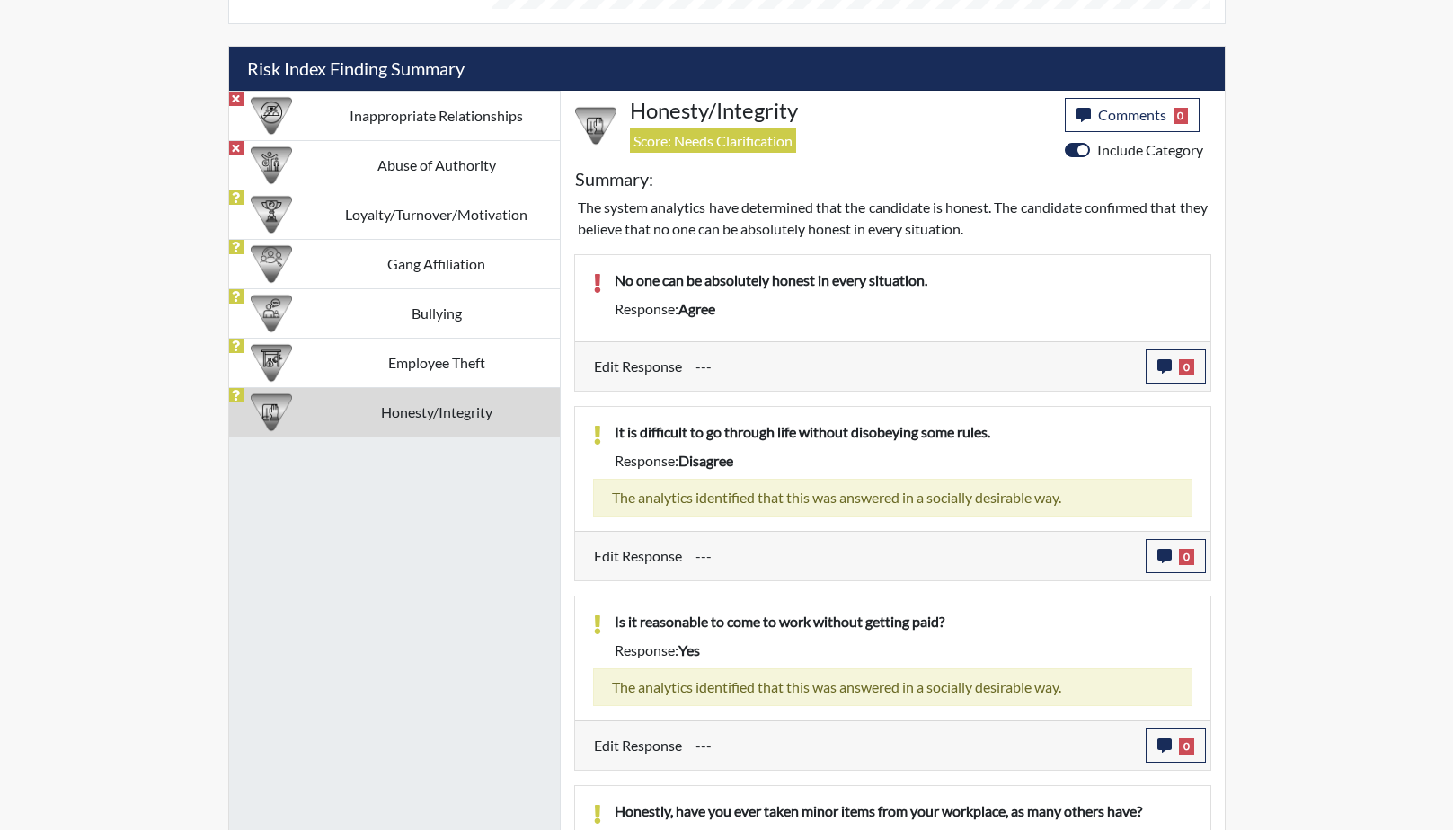
scroll to position [1036, 0]
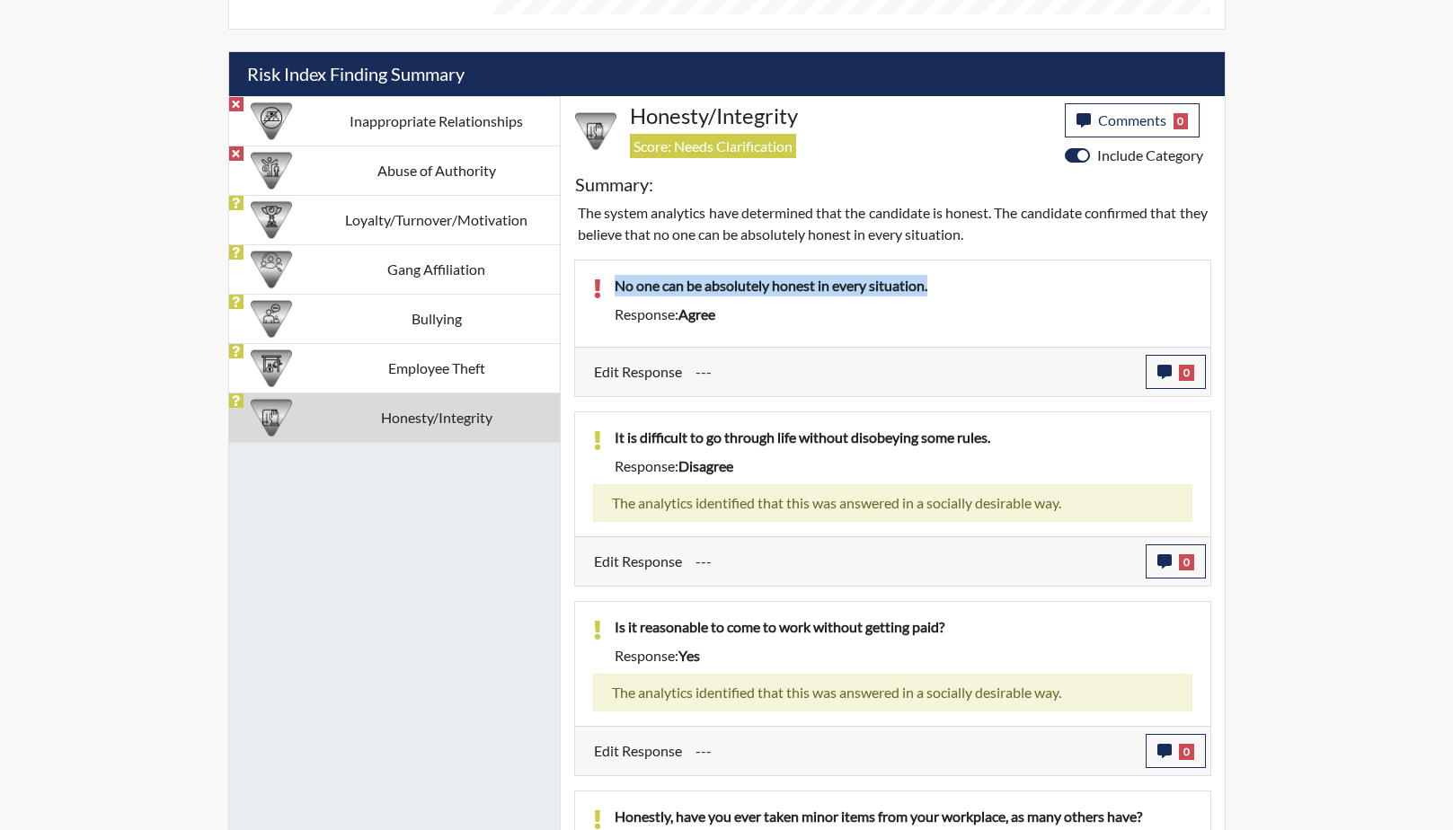
drag, startPoint x: 953, startPoint y: 276, endPoint x: 605, endPoint y: 281, distance: 348.7
click at [605, 281] on div "No one can be absolutely honest in every situation." at bounding box center [903, 289] width 605 height 29
drag, startPoint x: 605, startPoint y: 281, endPoint x: 728, endPoint y: 283, distance: 123.1
copy p "No one can be absolutely honest in every situation."
click at [1157, 367] on icon "button" at bounding box center [1164, 372] width 14 height 14
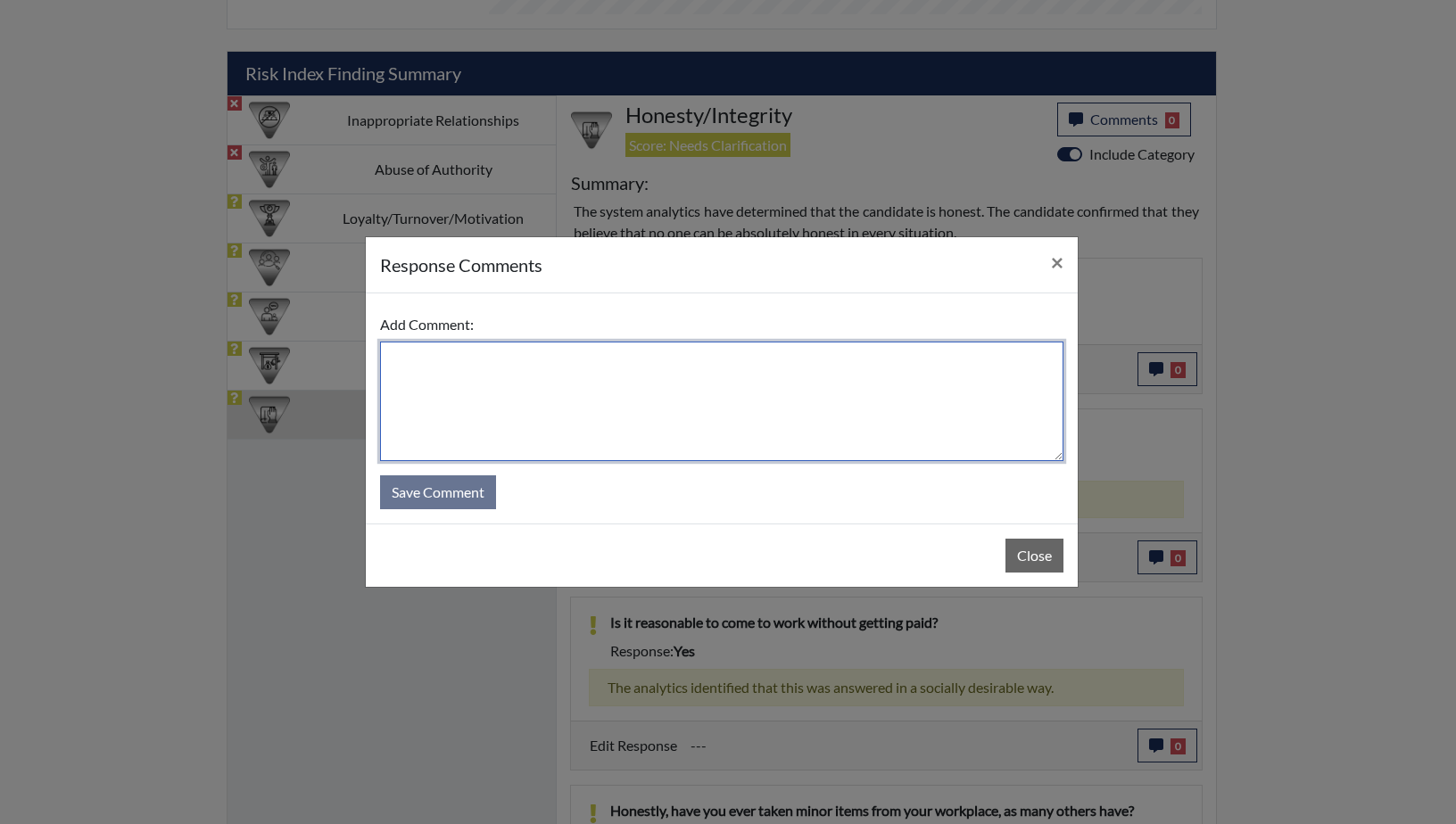
click at [538, 394] on textarea at bounding box center [722, 401] width 683 height 119
click at [398, 359] on textarea "some are not honesty but most are." at bounding box center [722, 401] width 683 height 119
type textarea "Some are not honesty, but most are."
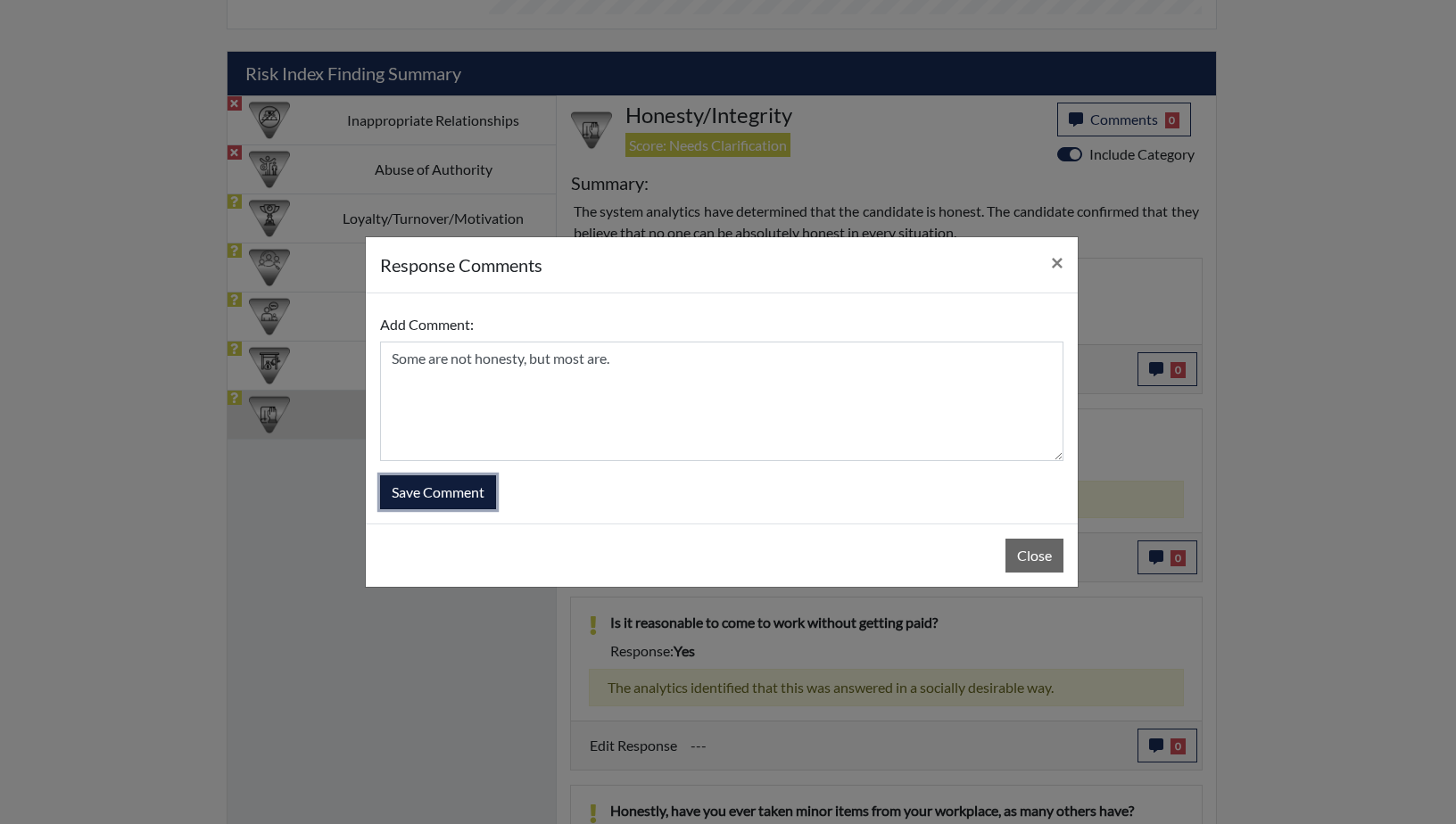
click at [449, 491] on button "Save Comment" at bounding box center [438, 492] width 116 height 34
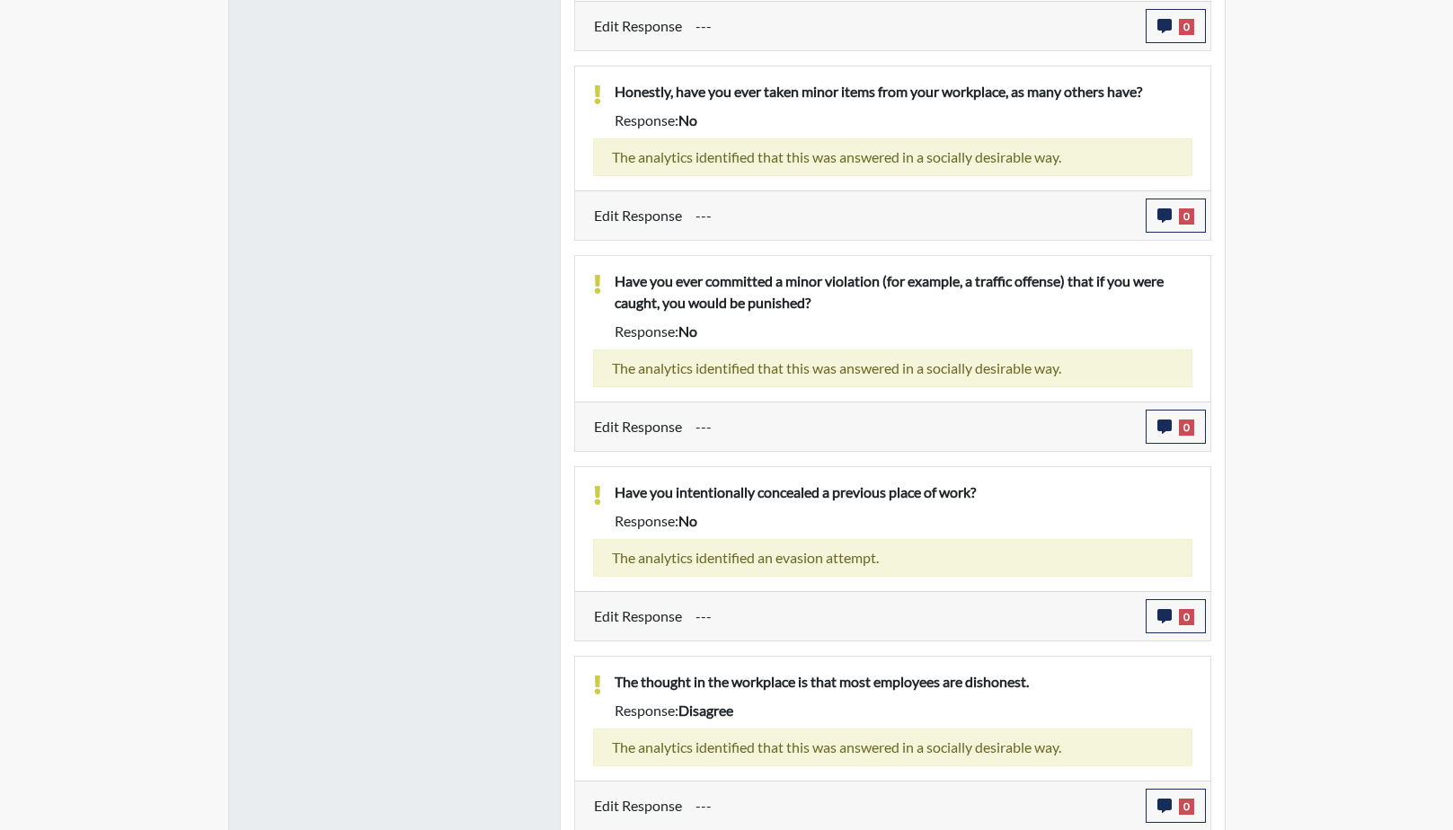
scroll to position [1763, 0]
drag, startPoint x: 1043, startPoint y: 681, endPoint x: 635, endPoint y: 697, distance: 408.3
click at [635, 697] on div "The thought in the workplace is that most employees are dishonest. Response: di…" at bounding box center [903, 698] width 605 height 58
drag, startPoint x: 635, startPoint y: 697, endPoint x: 1003, endPoint y: 692, distance: 367.5
click at [998, 692] on div "The thought in the workplace is that most employees are dishonest." at bounding box center [903, 683] width 605 height 29
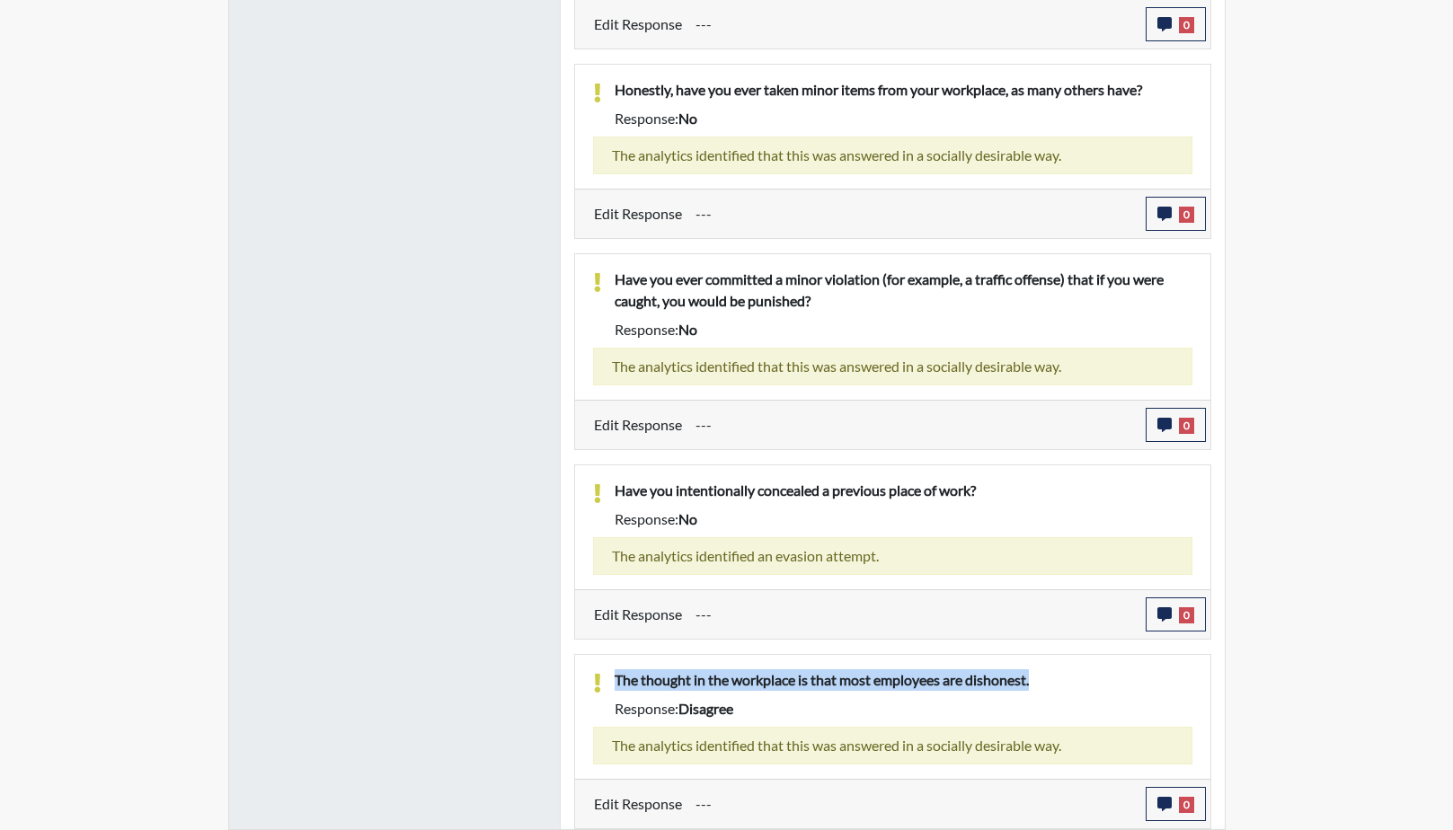
drag, startPoint x: 1013, startPoint y: 682, endPoint x: 612, endPoint y: 682, distance: 400.7
click at [612, 682] on div "The thought in the workplace is that most employees are dishonest." at bounding box center [903, 683] width 605 height 29
drag, startPoint x: 905, startPoint y: 681, endPoint x: 1087, endPoint y: 715, distance: 185.6
click at [1087, 716] on div "Response: disagree" at bounding box center [903, 709] width 605 height 22
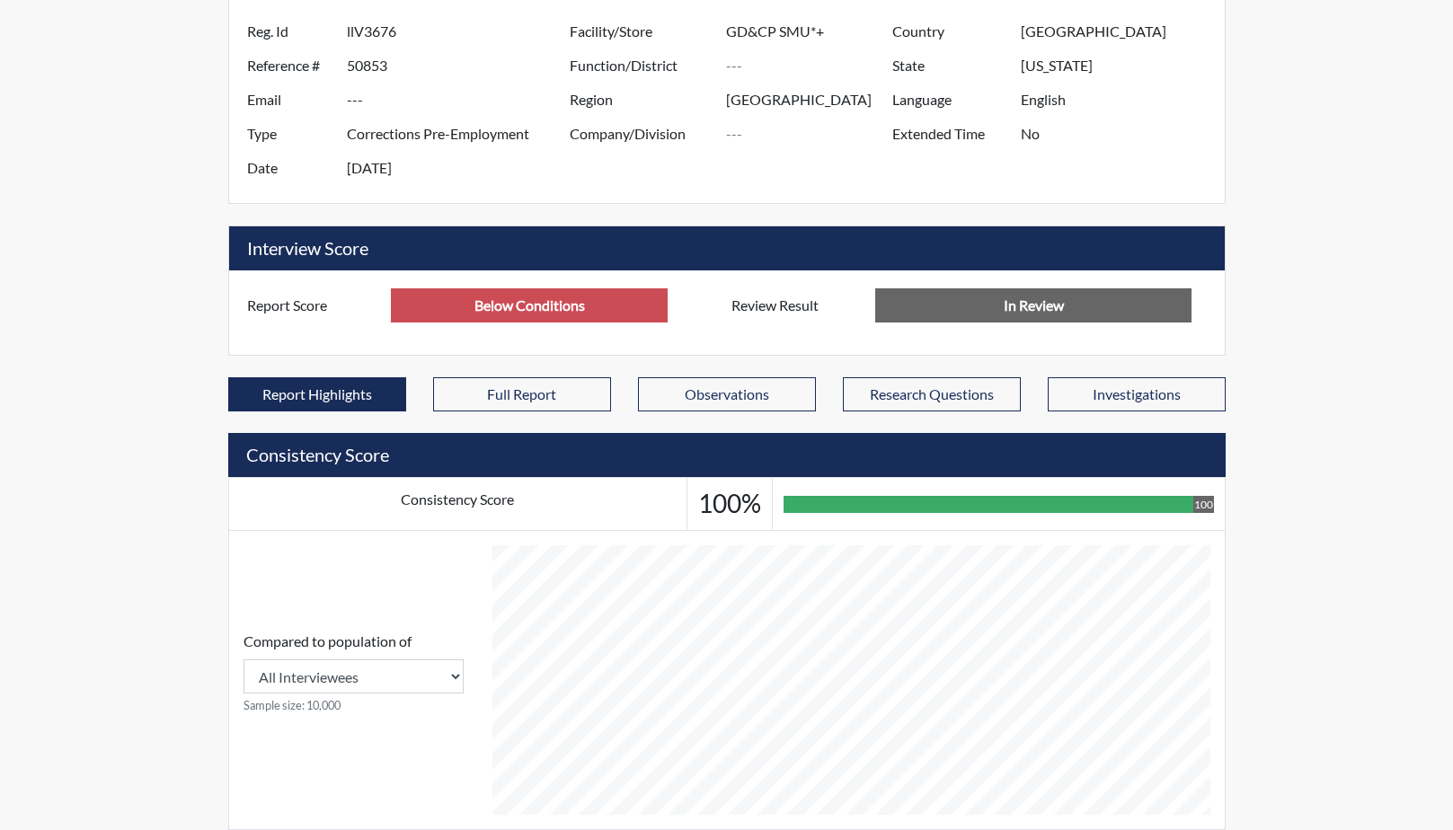
scroll to position [0, 0]
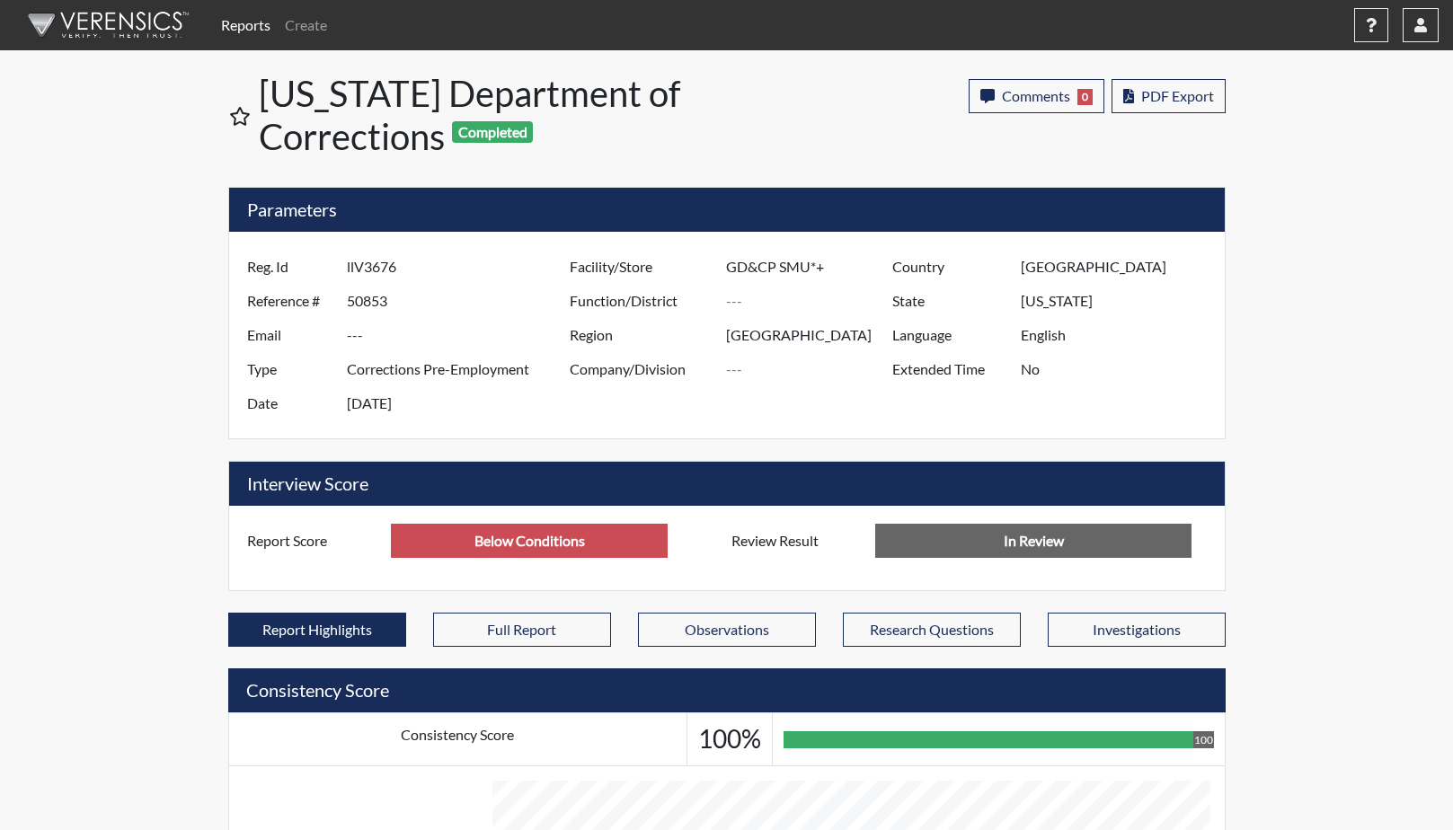
drag, startPoint x: 413, startPoint y: 268, endPoint x: 340, endPoint y: 269, distance: 73.7
click at [340, 269] on div "Reg. Id llV3676" at bounding box center [404, 267] width 341 height 34
drag, startPoint x: 340, startPoint y: 269, endPoint x: 376, endPoint y: 272, distance: 36.1
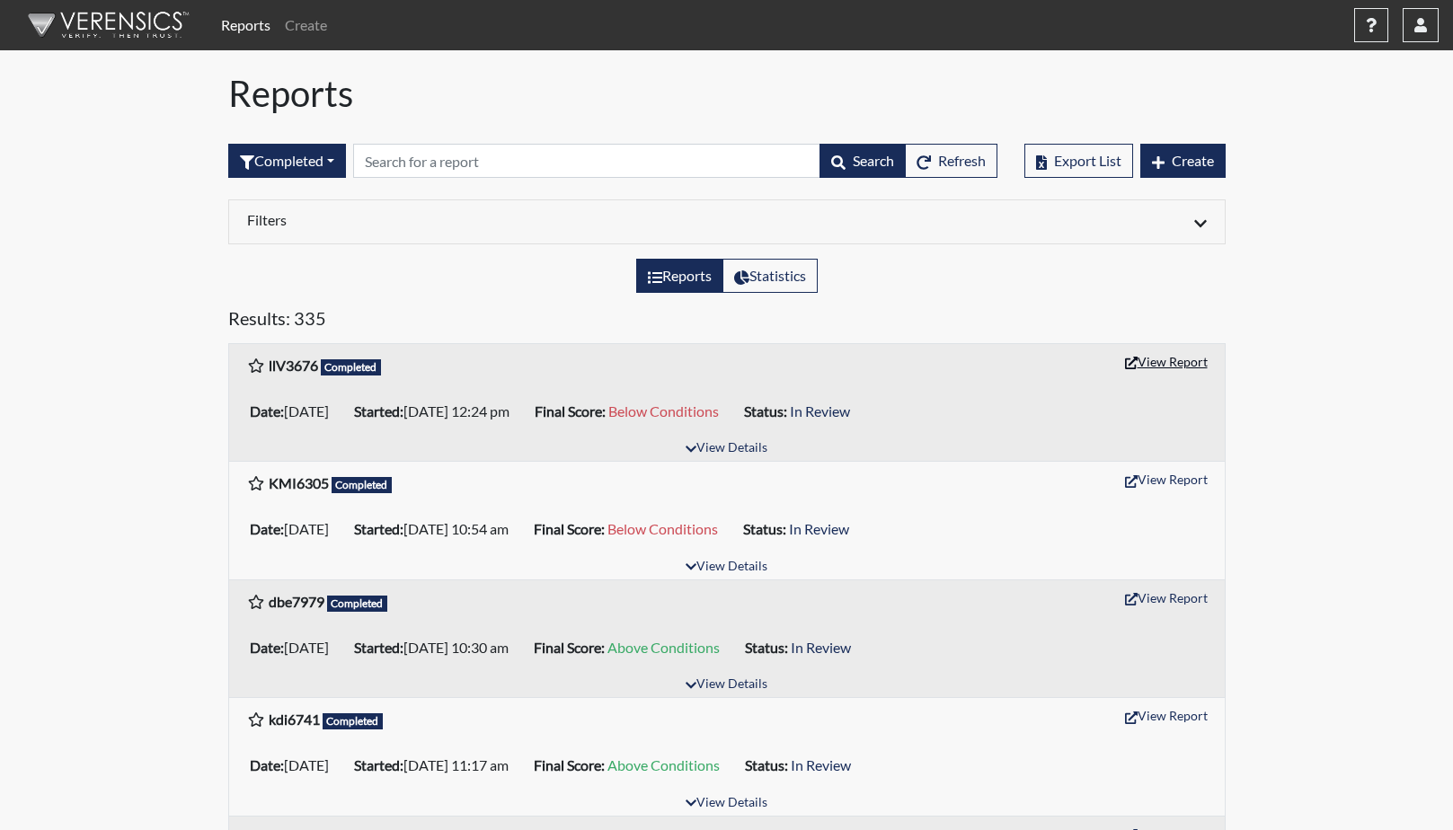
click at [1166, 368] on button "View Report" at bounding box center [1166, 362] width 99 height 28
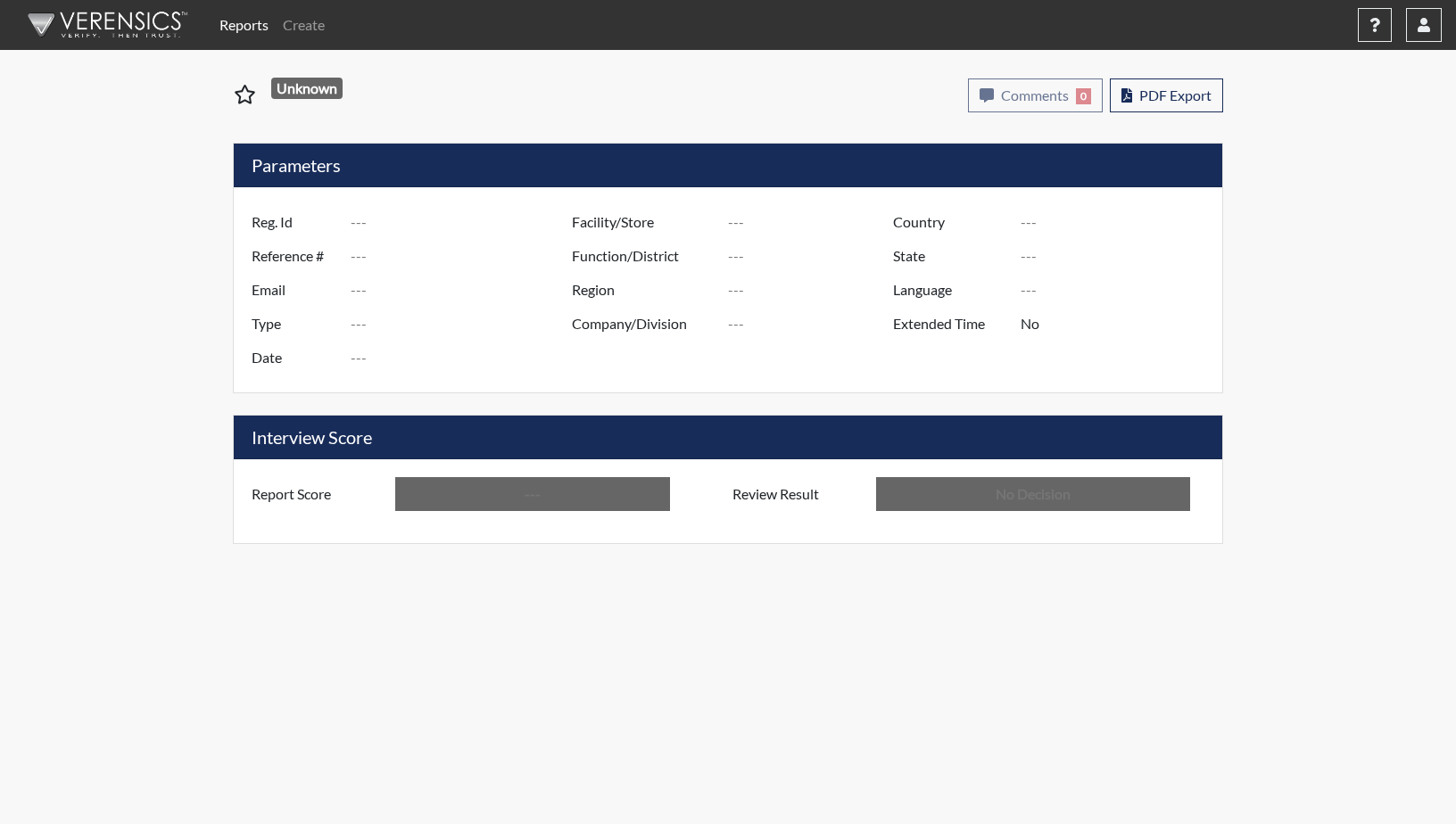
type input "llV3676"
type input "50853"
type input "---"
type input "Corrections Pre-Employment"
type input "Aug 20, 2025"
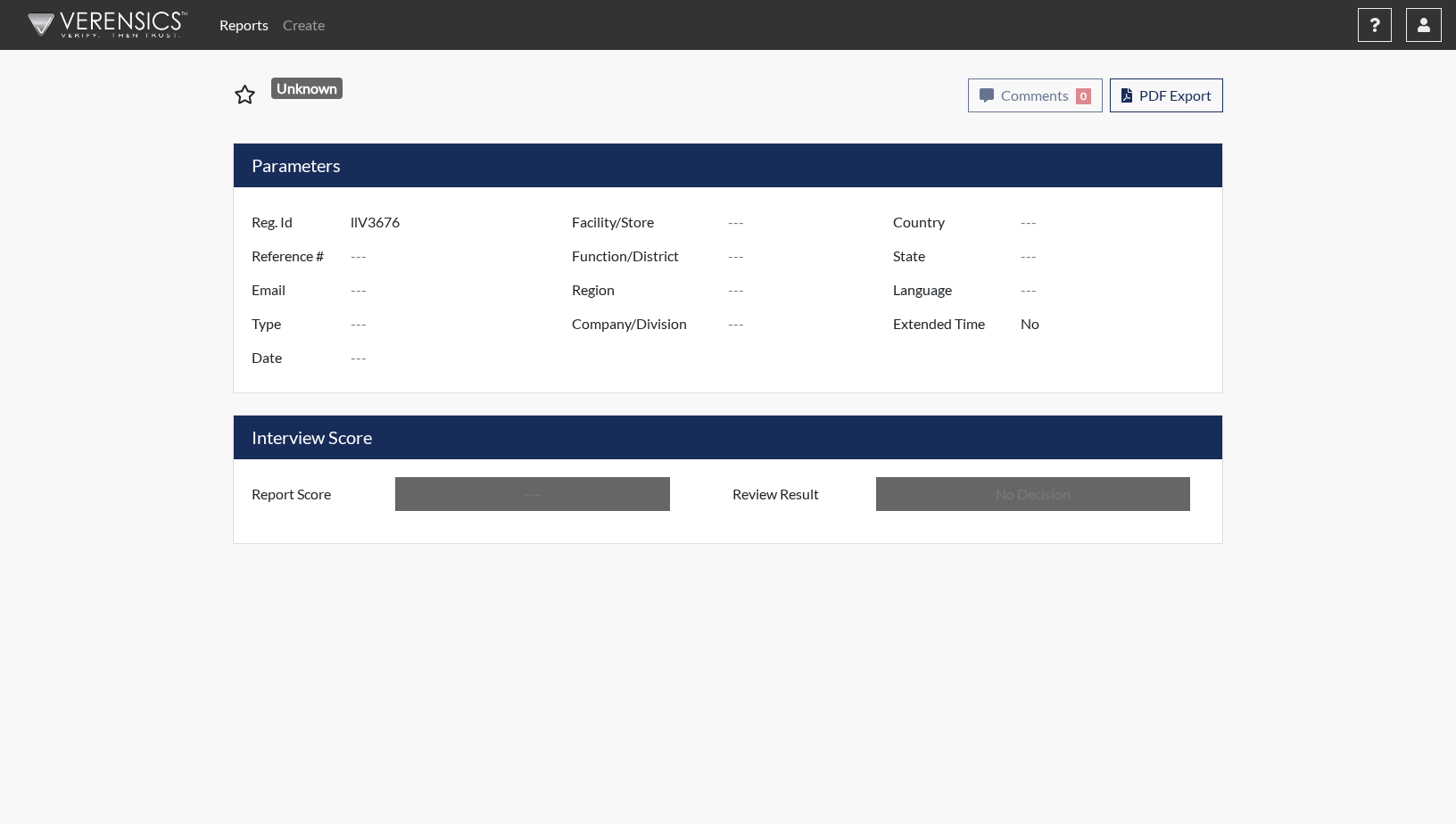
type input "GD&CP SMU*+"
type input "[GEOGRAPHIC_DATA]"
type input "[US_STATE]"
type input "English"
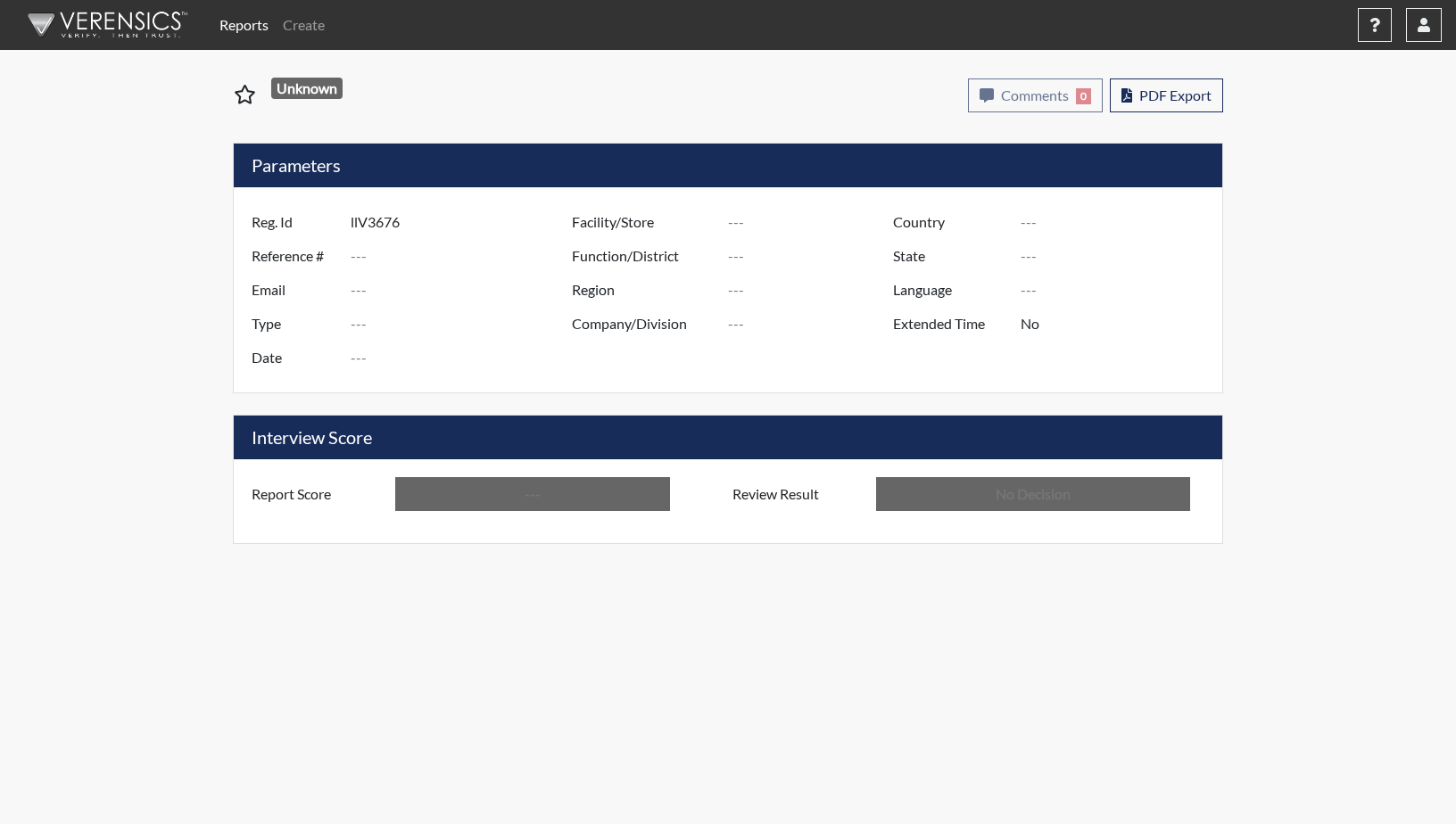
type input "Below Conditions"
type input "In Review"
